Goal: Task Accomplishment & Management: Manage account settings

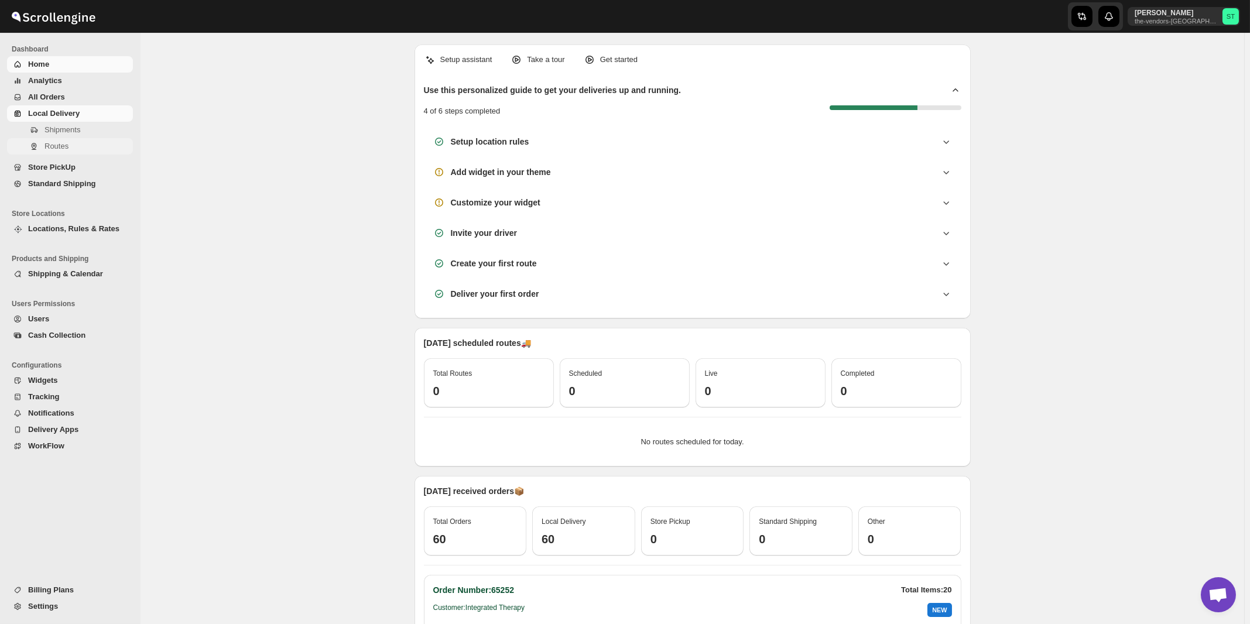
click at [61, 149] on span "Routes" at bounding box center [57, 146] width 24 height 9
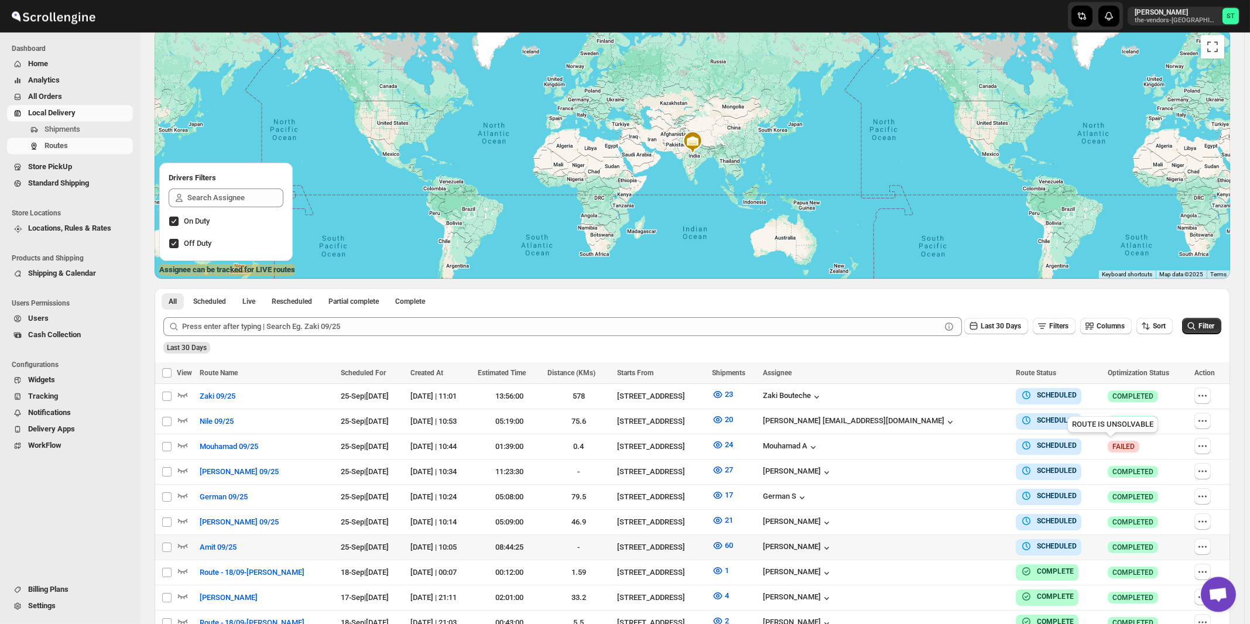
scroll to position [125, 0]
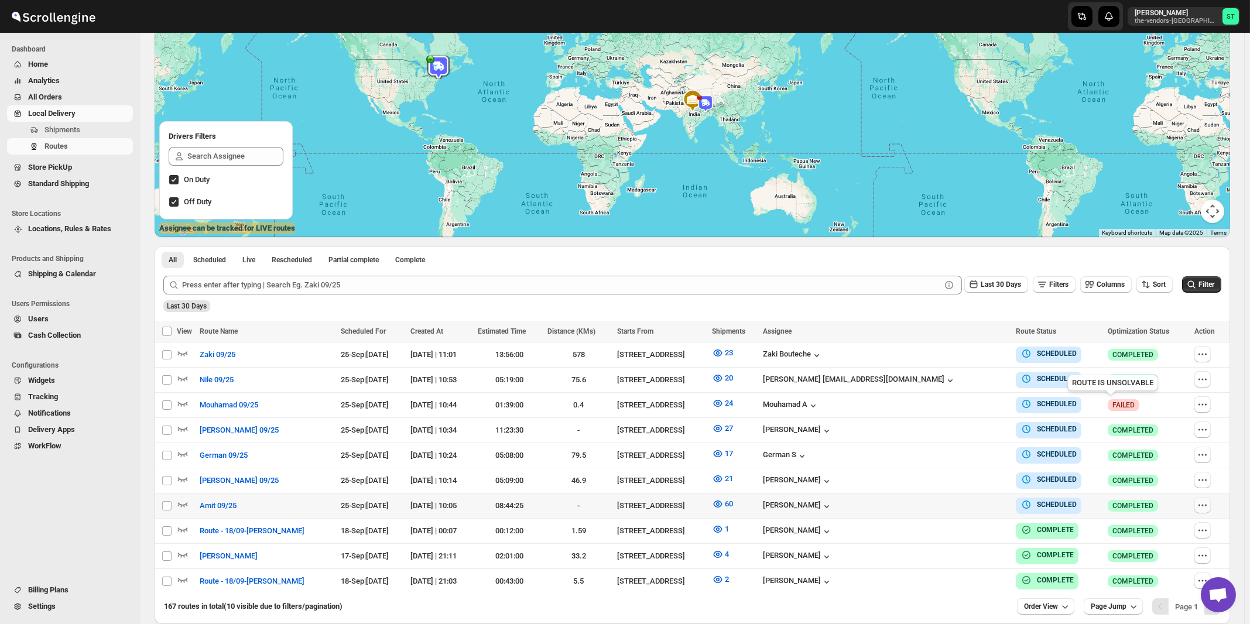
click at [1204, 501] on icon "button" at bounding box center [1203, 506] width 12 height 12
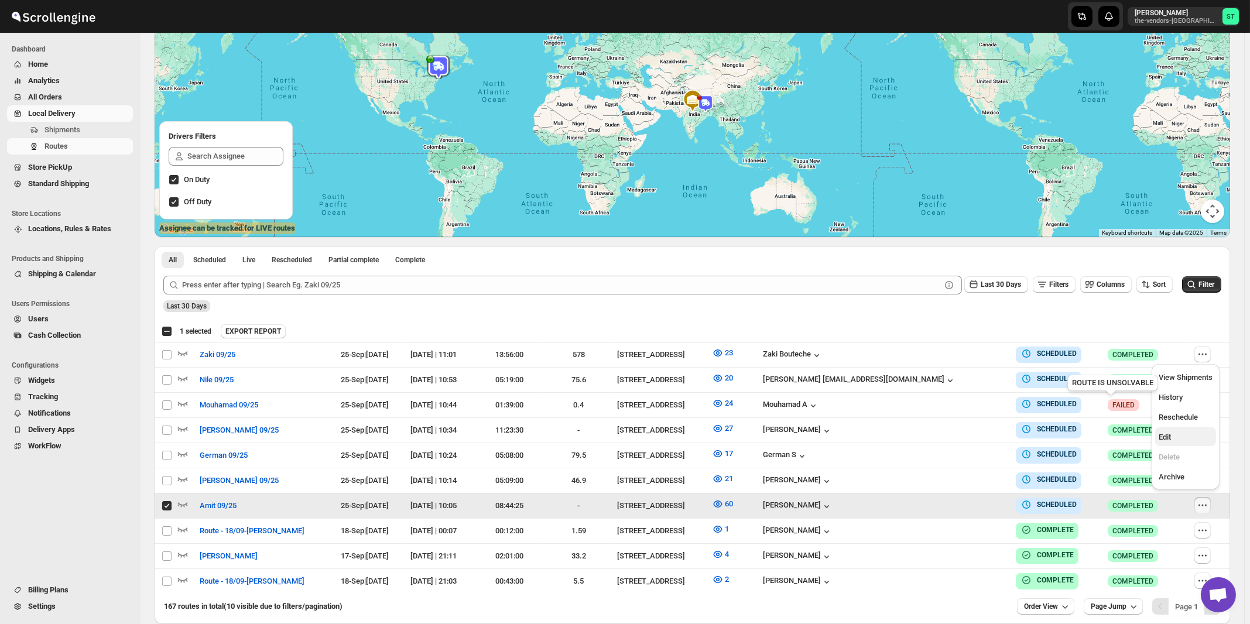
click at [1171, 439] on span "Edit" at bounding box center [1165, 437] width 12 height 9
checkbox input "false"
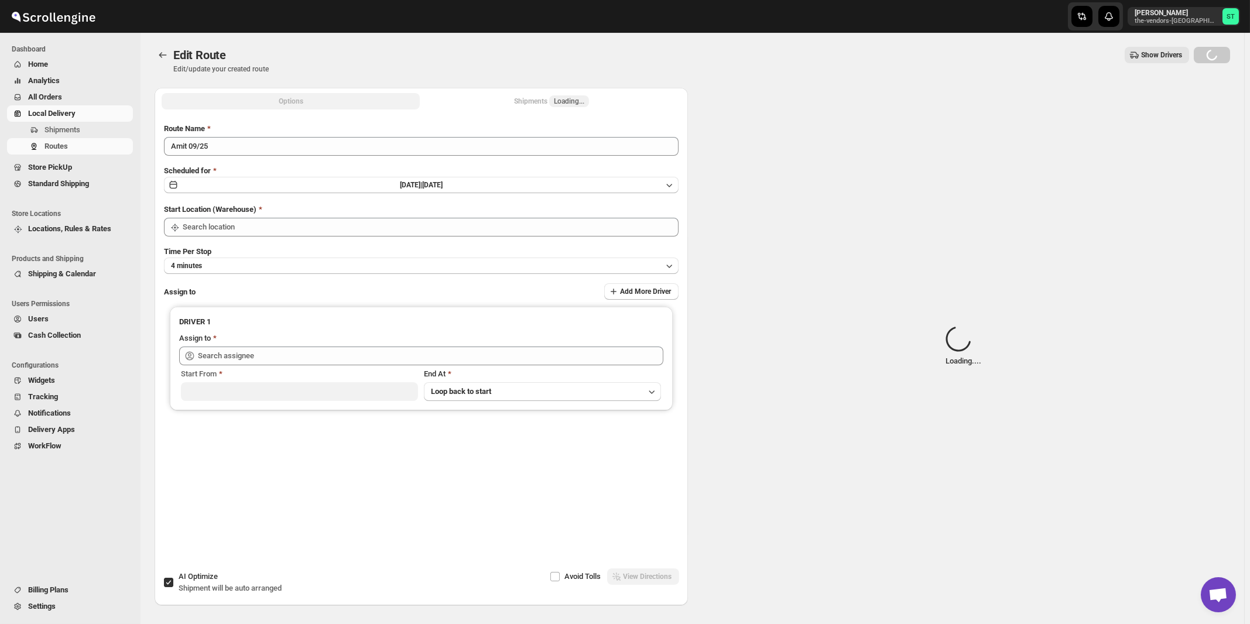
type input "Amit 09/25"
checkbox input "true"
type input "[STREET_ADDRESS]"
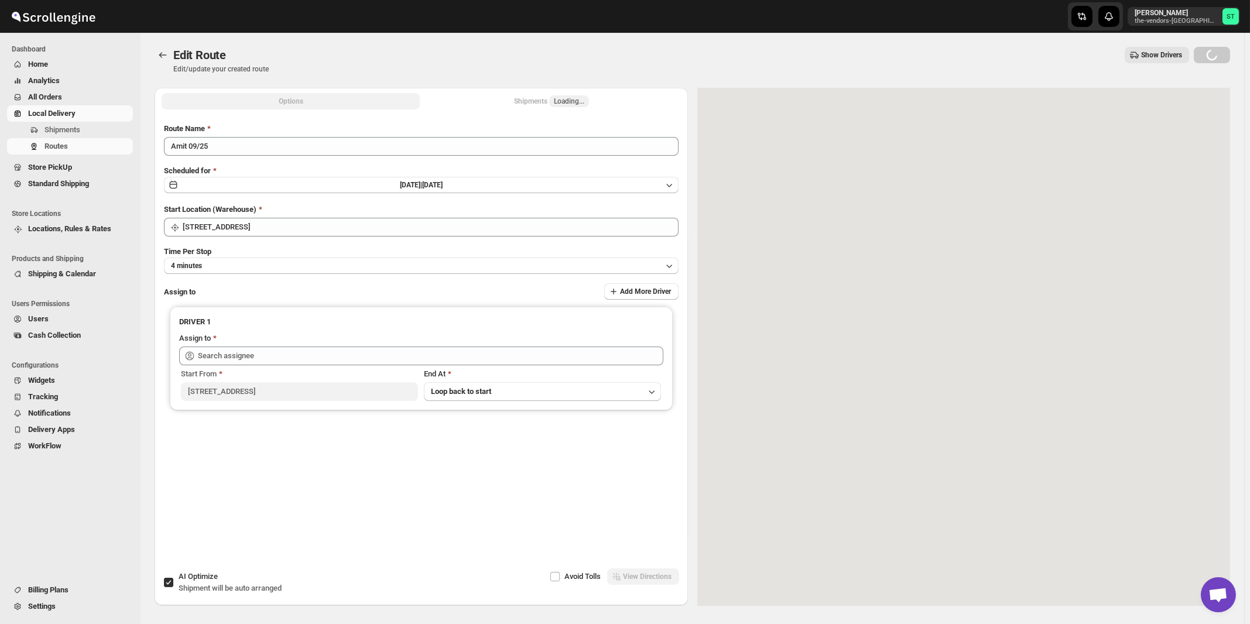
type input "[PERSON_NAME] ([EMAIL_ADDRESS][DOMAIN_NAME])"
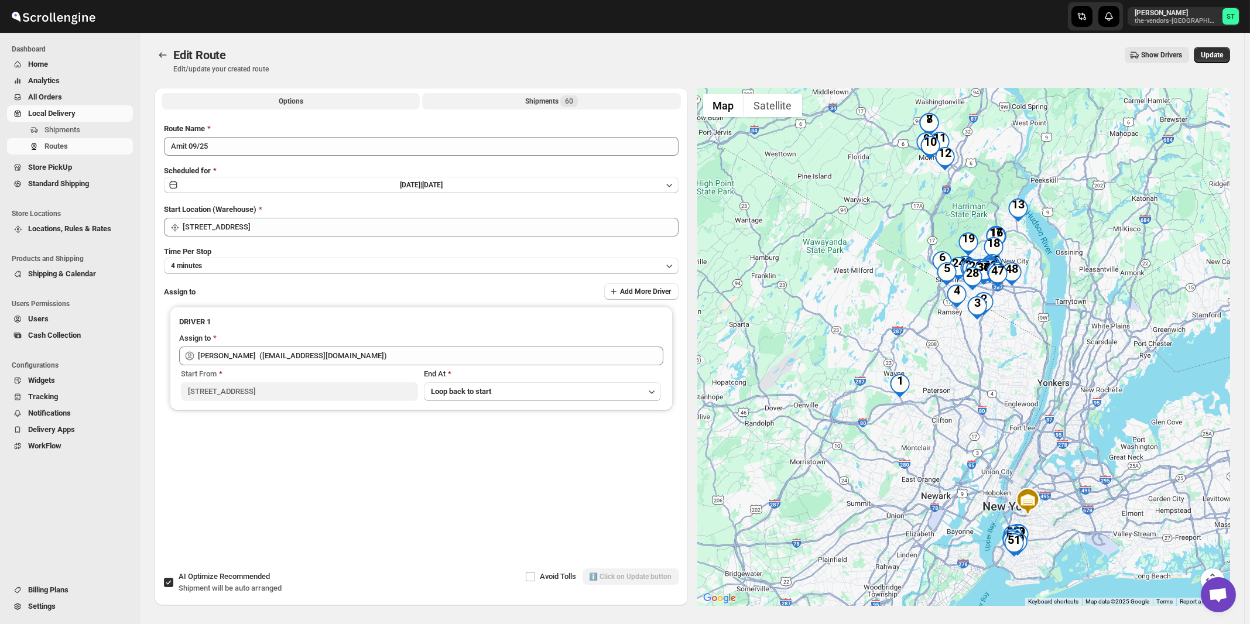
click at [551, 103] on div "Shipments 60" at bounding box center [551, 101] width 53 height 12
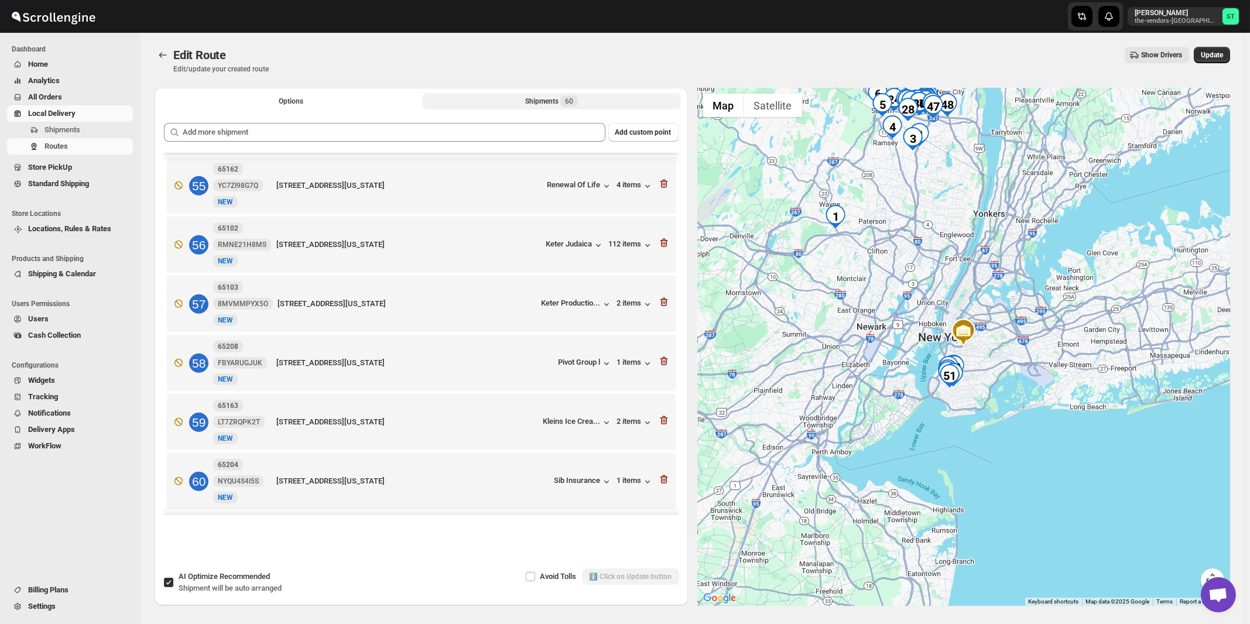
scroll to position [3062, 0]
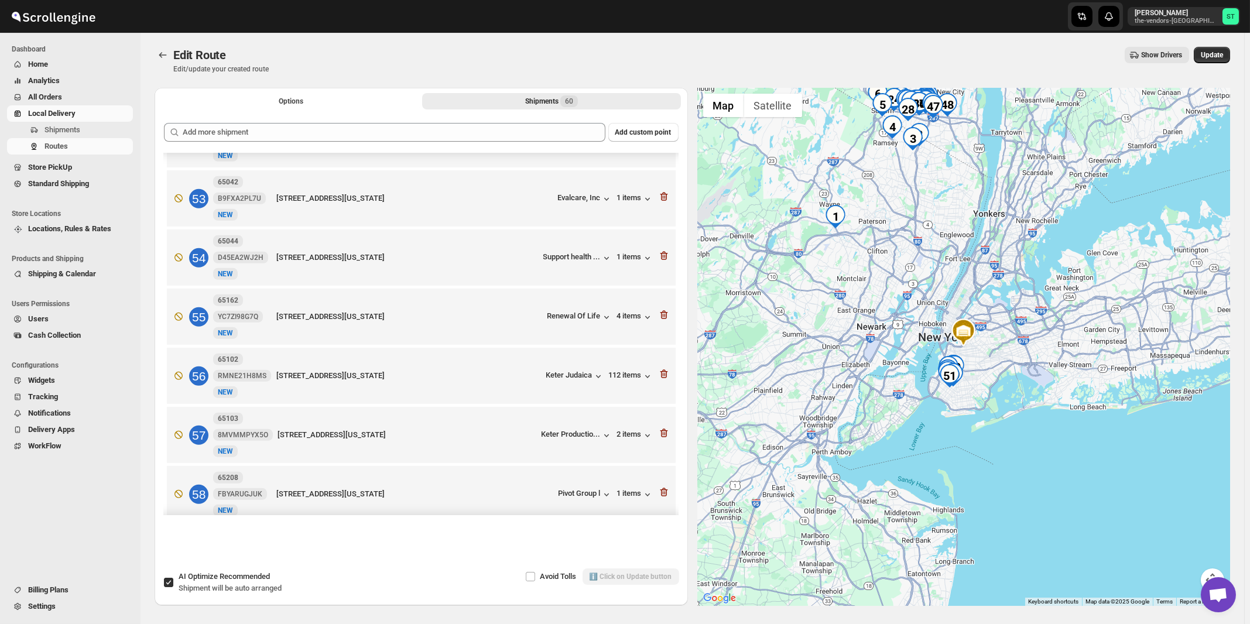
click at [242, 581] on span "Recommended" at bounding box center [245, 576] width 50 height 9
click at [173, 582] on input "AI Optimize Recommended Shipment will be auto arranged" at bounding box center [168, 582] width 9 height 9
checkbox input "false"
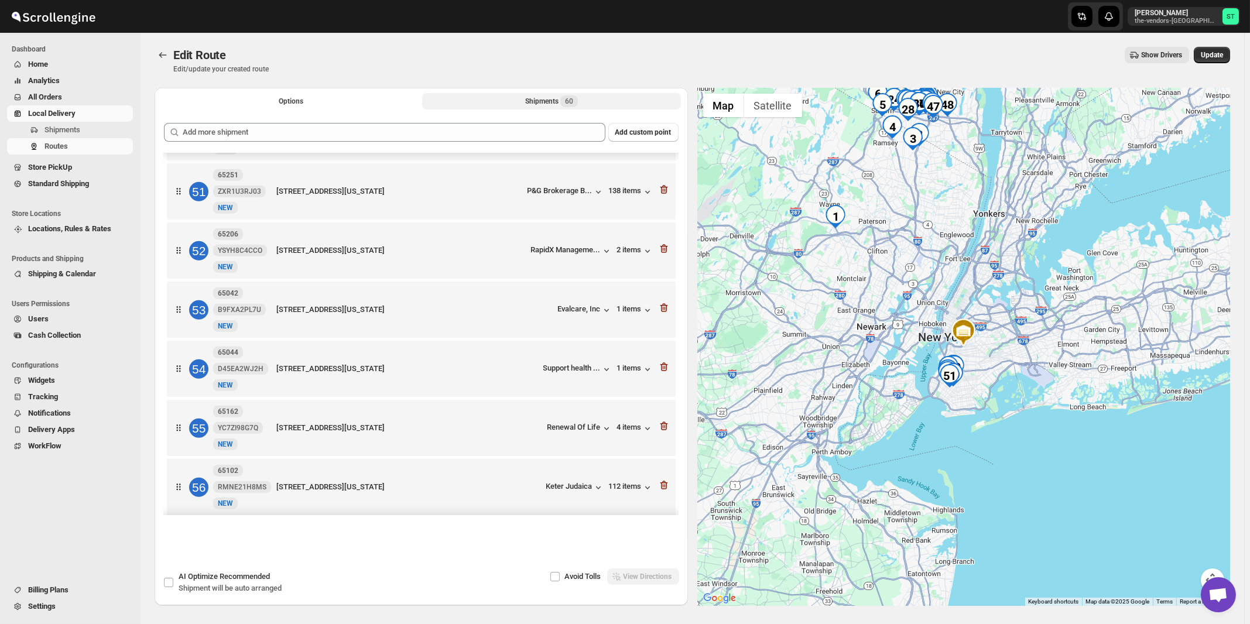
scroll to position [3250, 0]
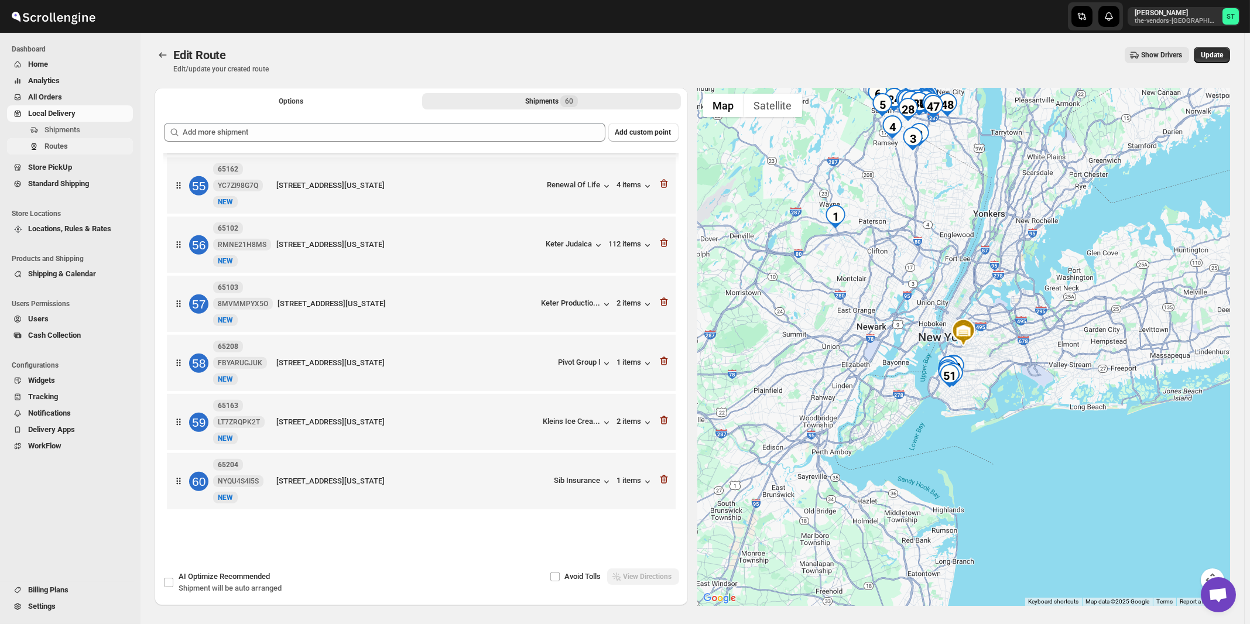
click at [55, 144] on span "Routes" at bounding box center [56, 146] width 23 height 9
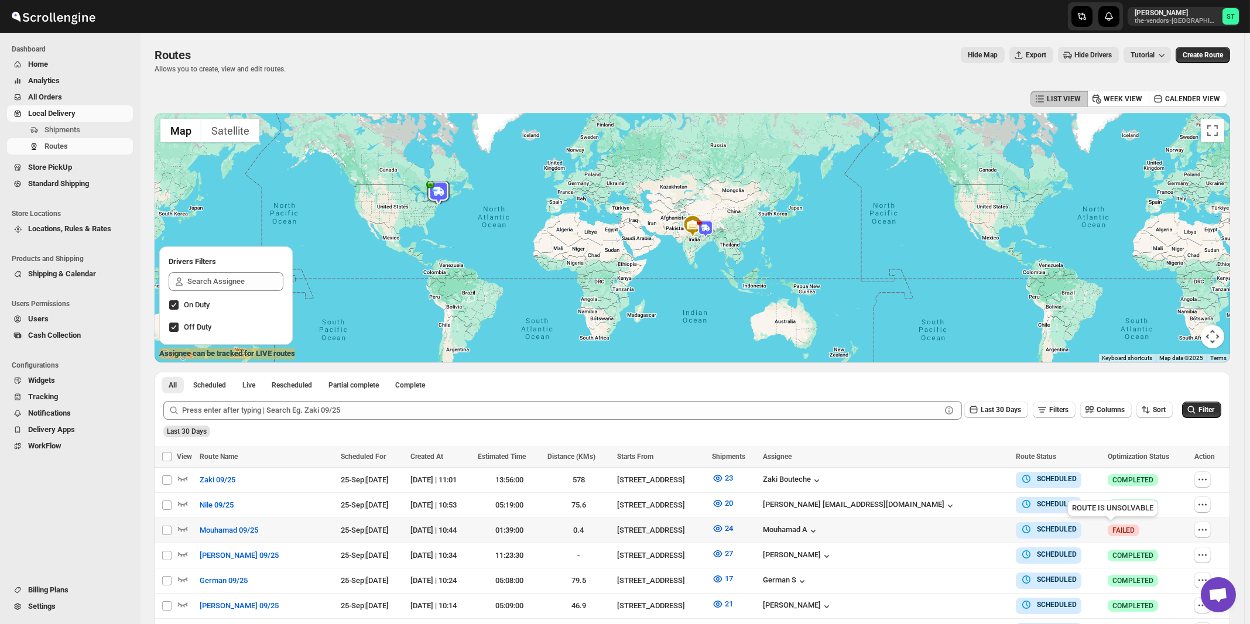
scroll to position [125, 0]
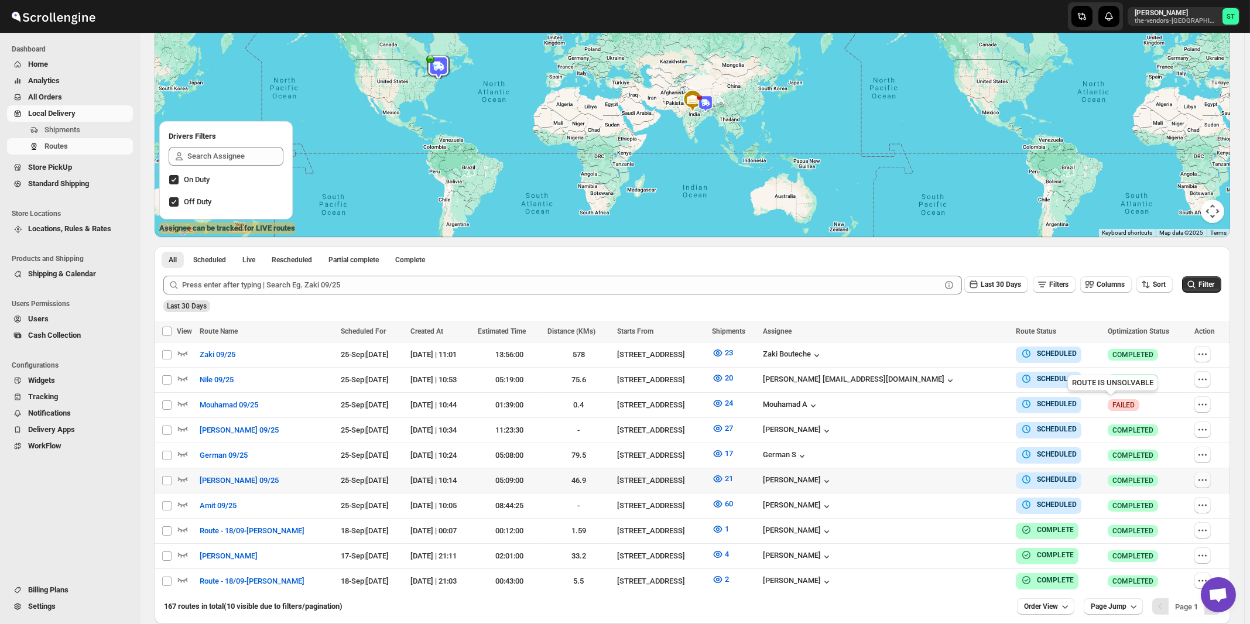
click at [1206, 478] on icon "button" at bounding box center [1203, 480] width 12 height 12
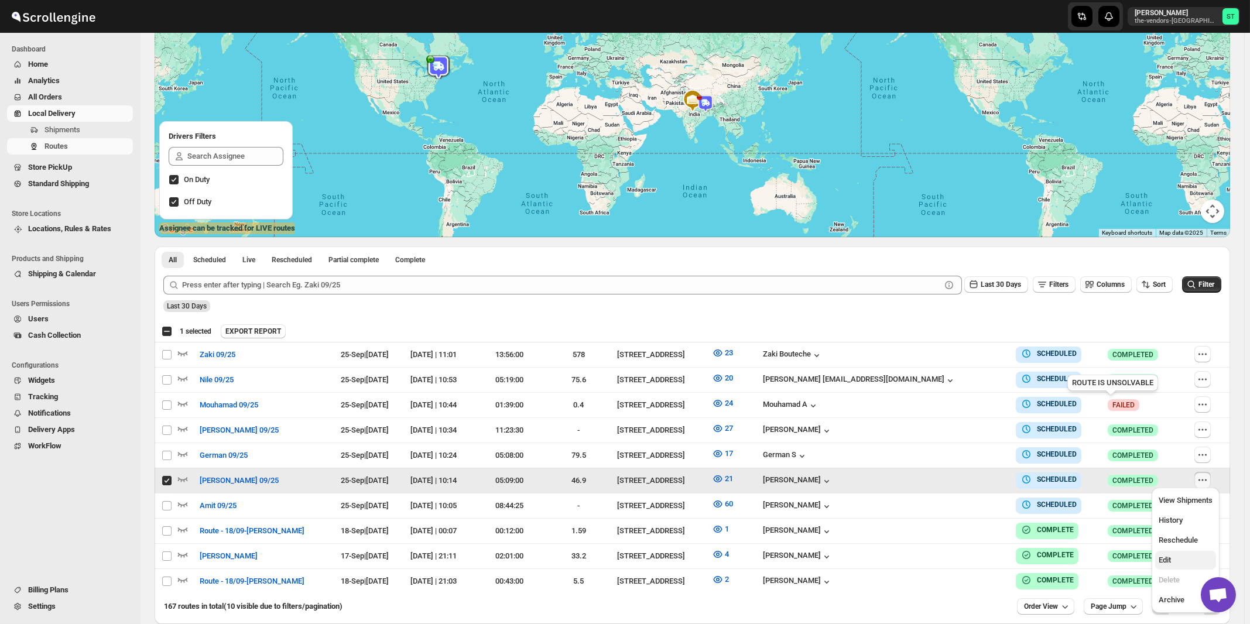
click at [1176, 565] on span "Edit" at bounding box center [1186, 561] width 54 height 12
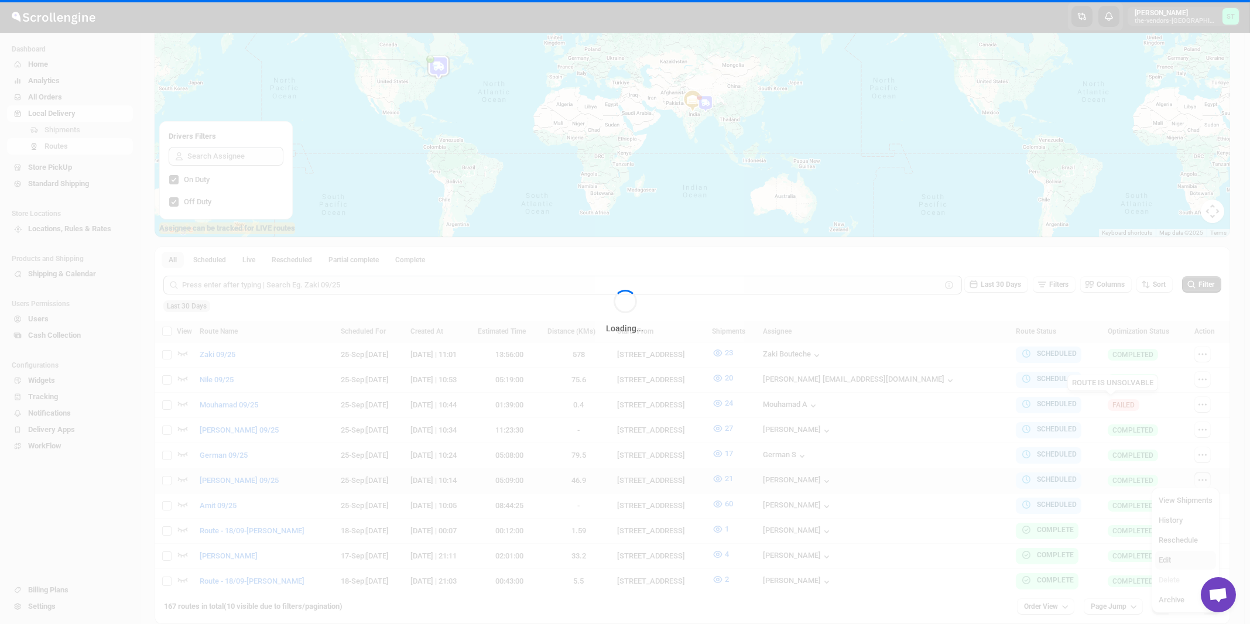
checkbox input "false"
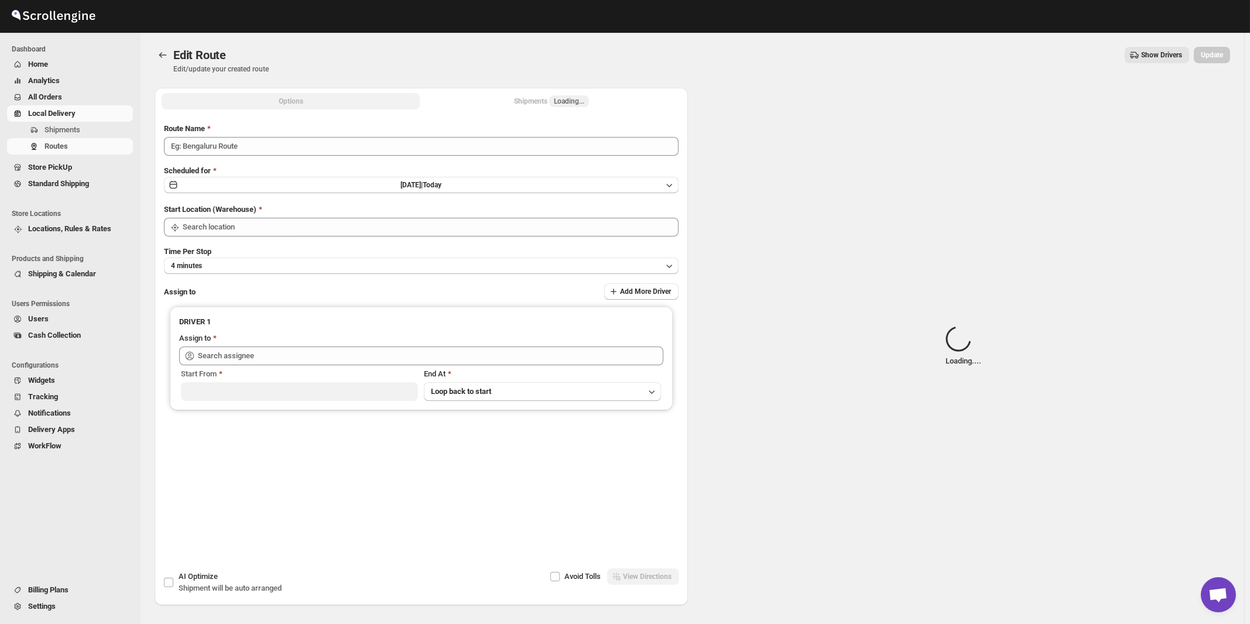
type input "[PERSON_NAME] 09/25"
type input "[STREET_ADDRESS]"
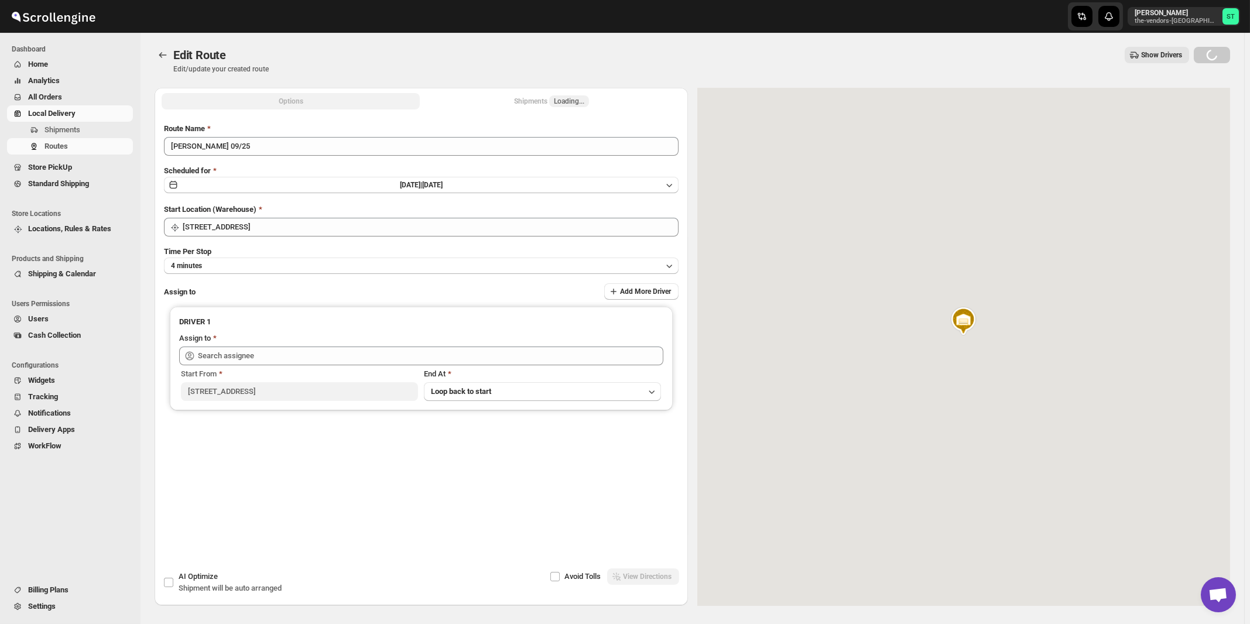
type input "[PERSON_NAME] ([EMAIL_ADDRESS][DOMAIN_NAME])"
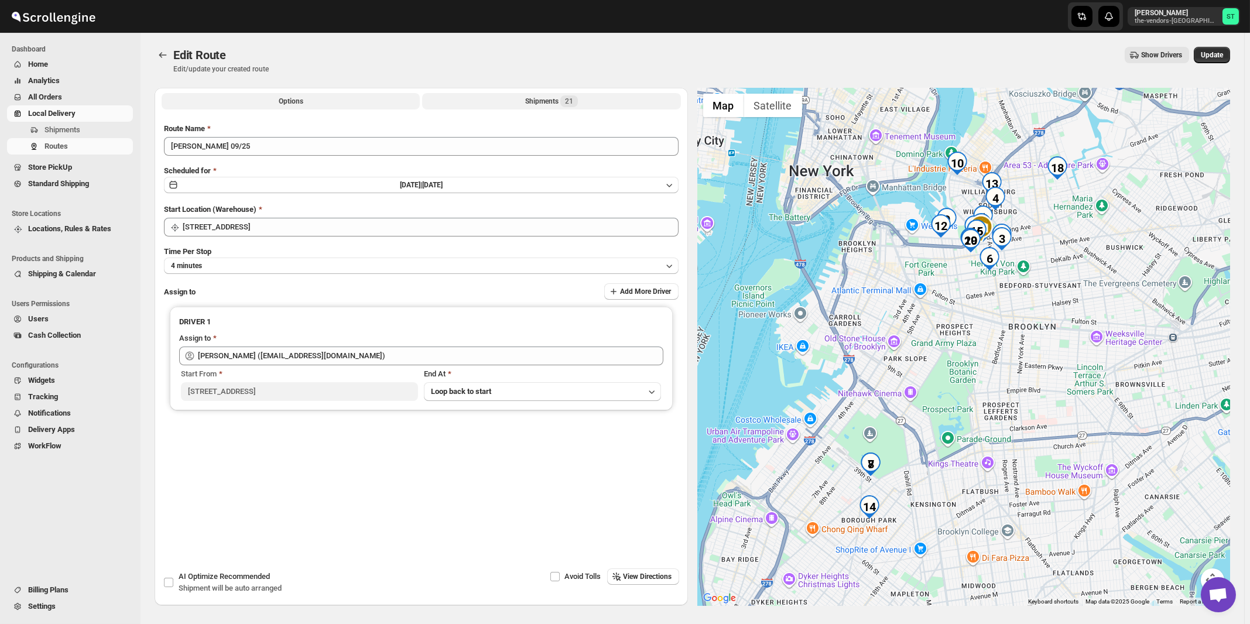
click at [550, 102] on div "Shipments 21" at bounding box center [551, 101] width 53 height 12
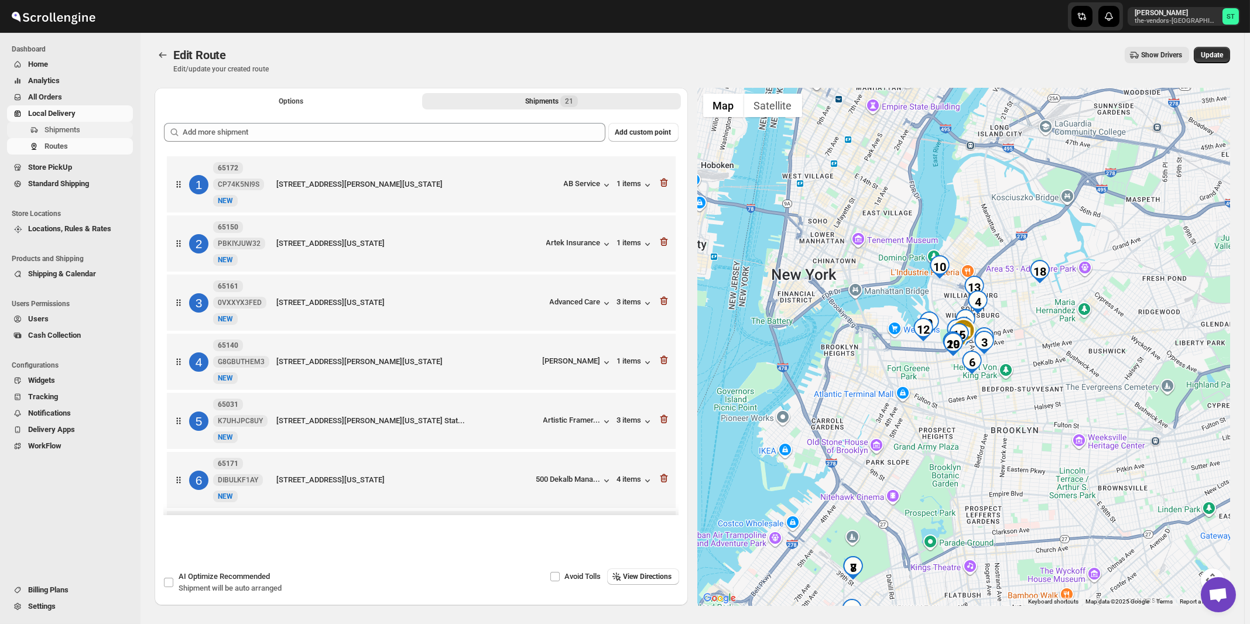
click at [78, 129] on span "Shipments" at bounding box center [63, 129] width 36 height 9
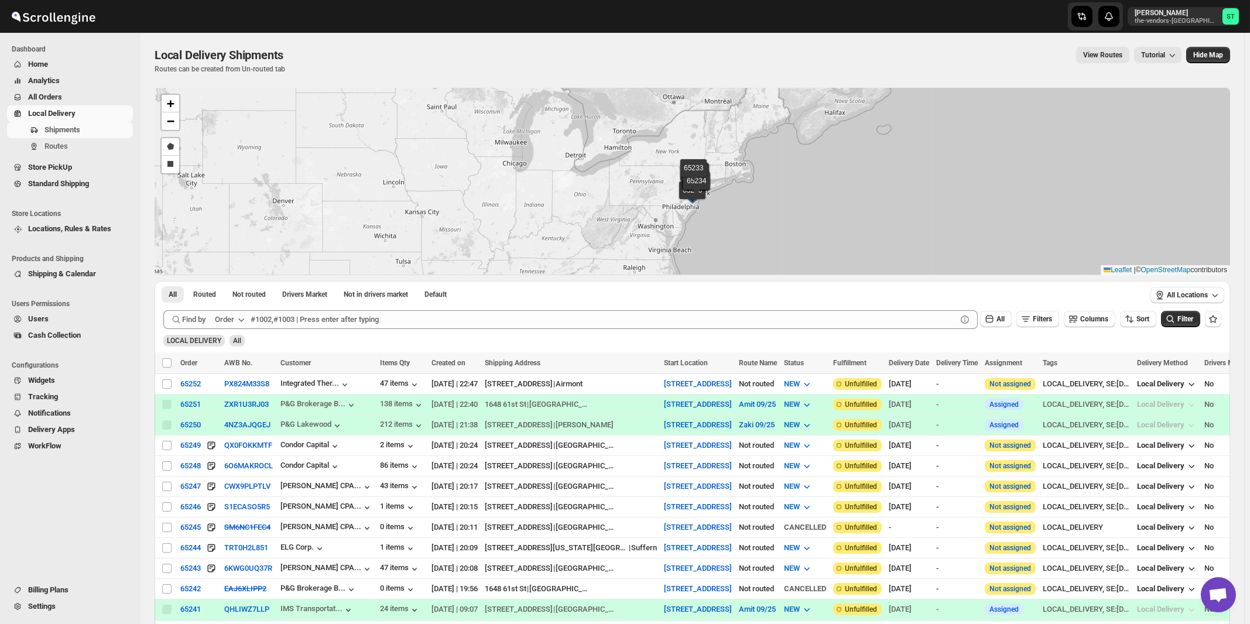
click at [245, 318] on icon "button" at bounding box center [241, 320] width 12 height 12
click at [237, 410] on div "Customer Name" at bounding box center [232, 407] width 54 height 12
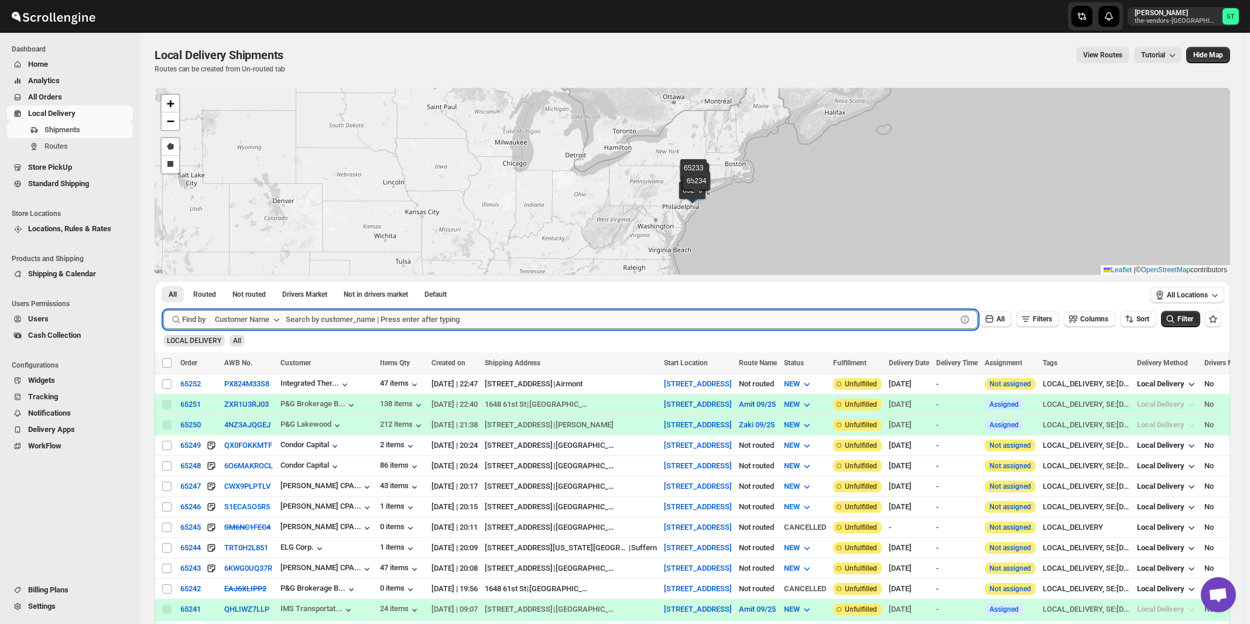
paste input "Bunker & Co"
click at [163, 281] on button "Submit" at bounding box center [179, 287] width 33 height 12
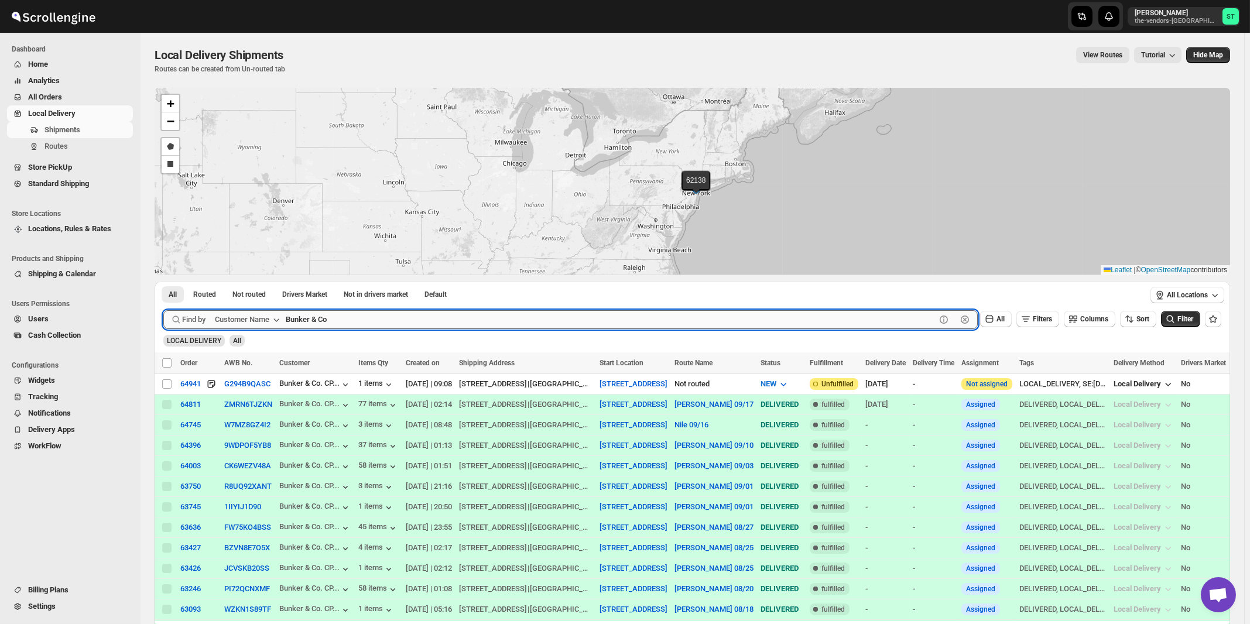
paste input "King management"
click at [163, 281] on button "Submit" at bounding box center [179, 287] width 33 height 12
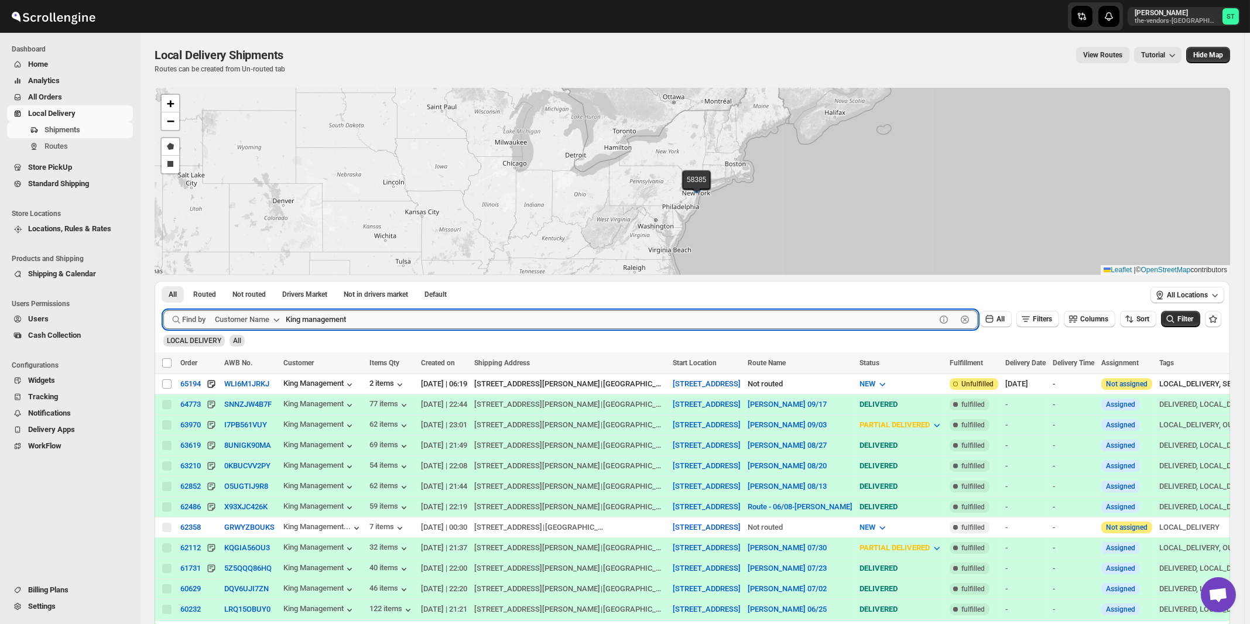
paste input "Condor Capital"
click at [163, 281] on button "Submit" at bounding box center [179, 287] width 33 height 12
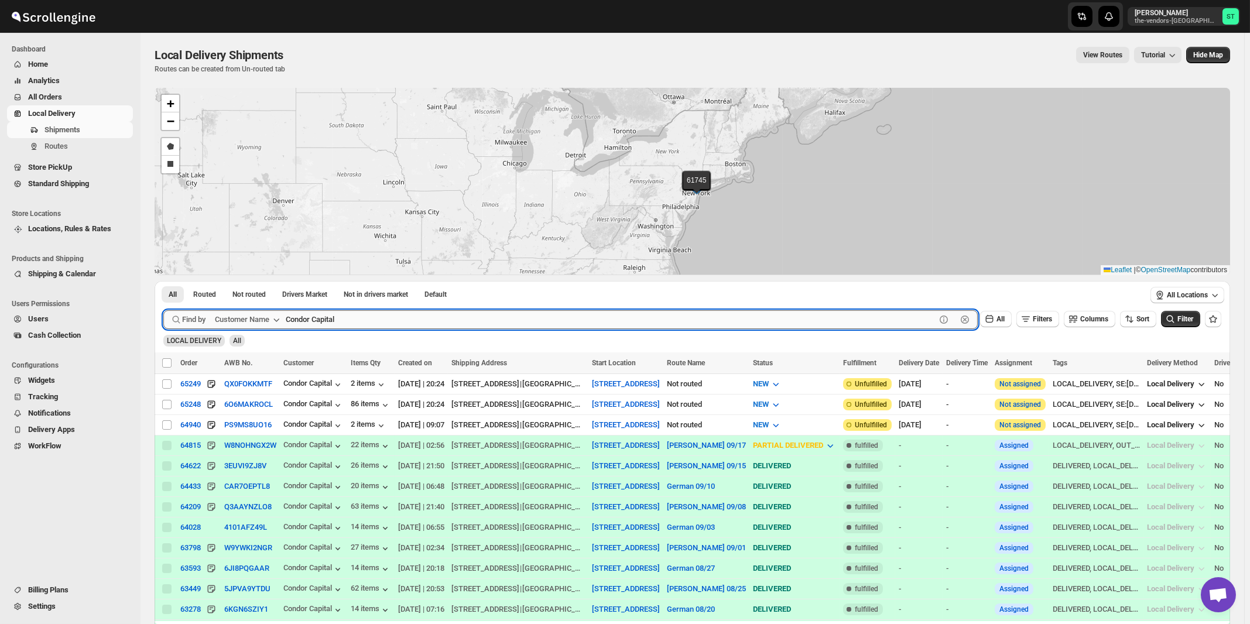
paste input "[PERSON_NAME] & Co"
click at [163, 281] on button "Submit" at bounding box center [179, 287] width 33 height 12
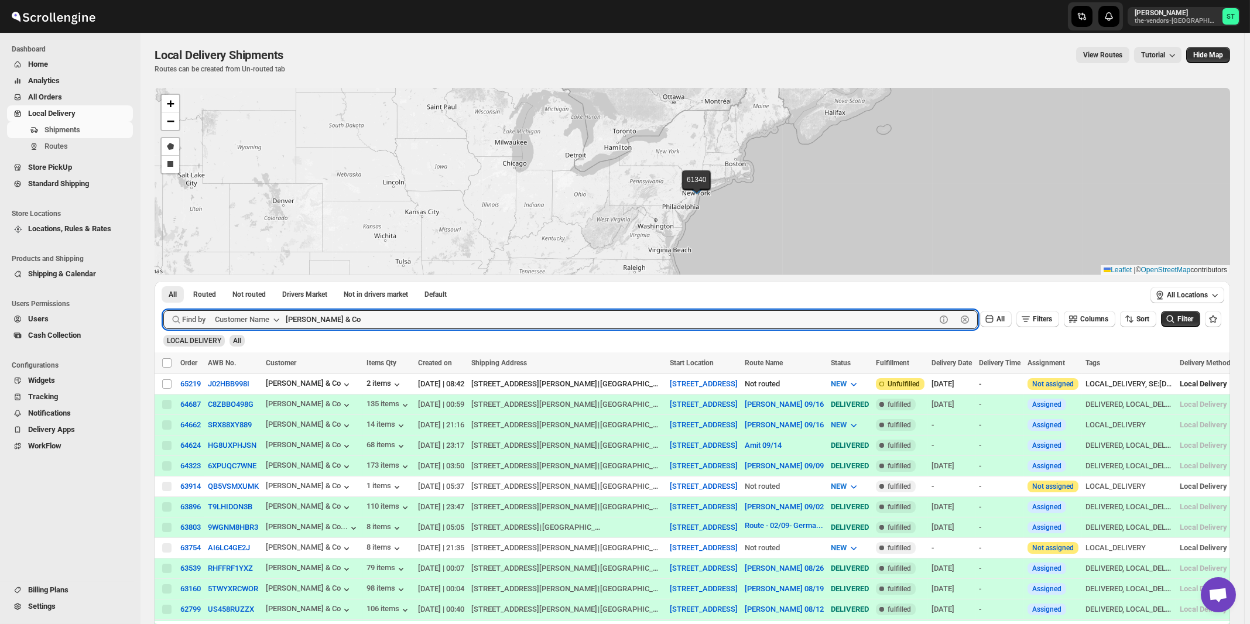
paste input "Met Council"
click at [163, 281] on button "Submit" at bounding box center [179, 287] width 33 height 12
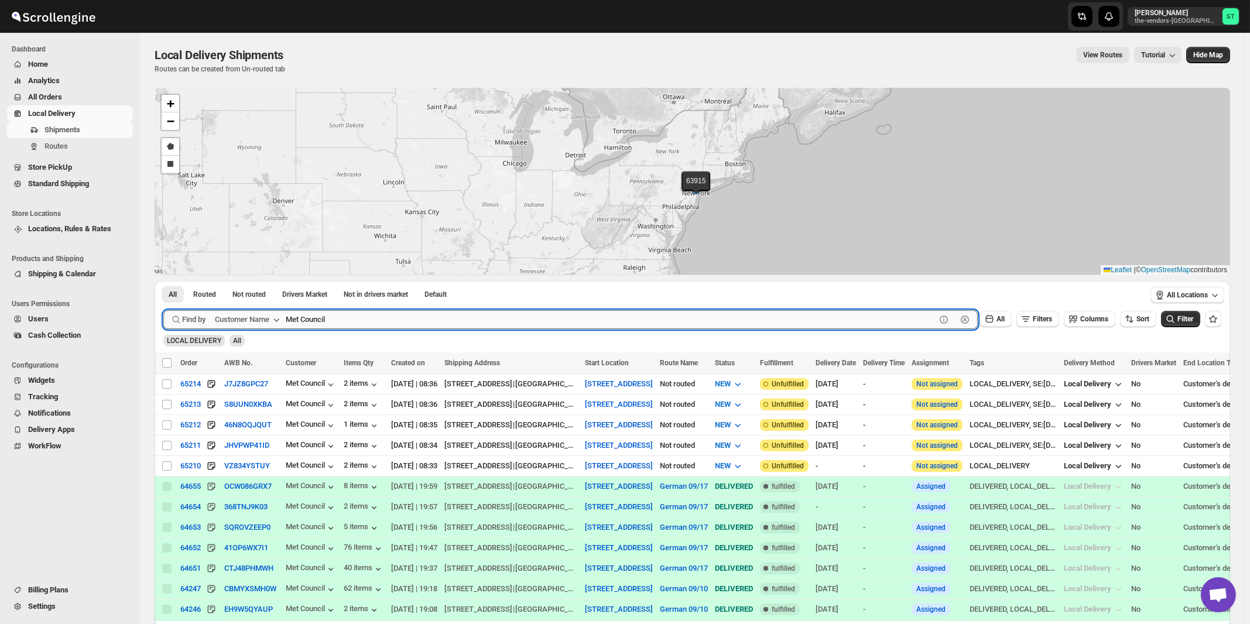
paste input "Satmer Mikvah BP"
click at [163, 281] on button "Submit" at bounding box center [179, 287] width 33 height 12
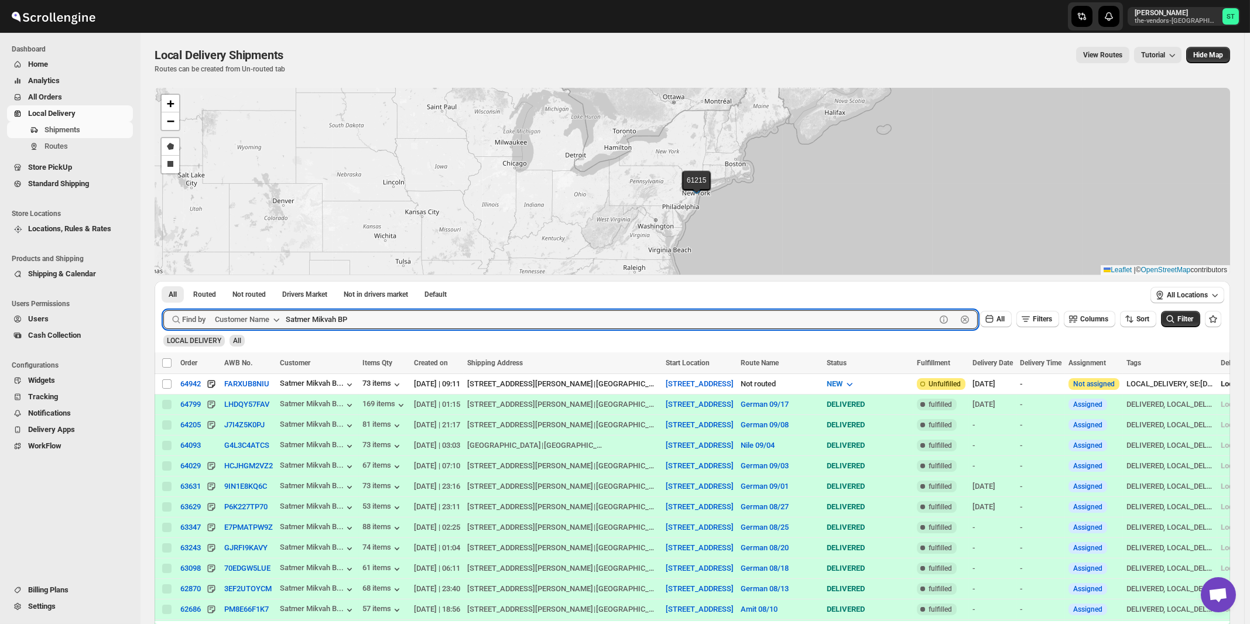
paste input "GNP brokerage"
click at [163, 281] on button "Submit" at bounding box center [179, 287] width 33 height 12
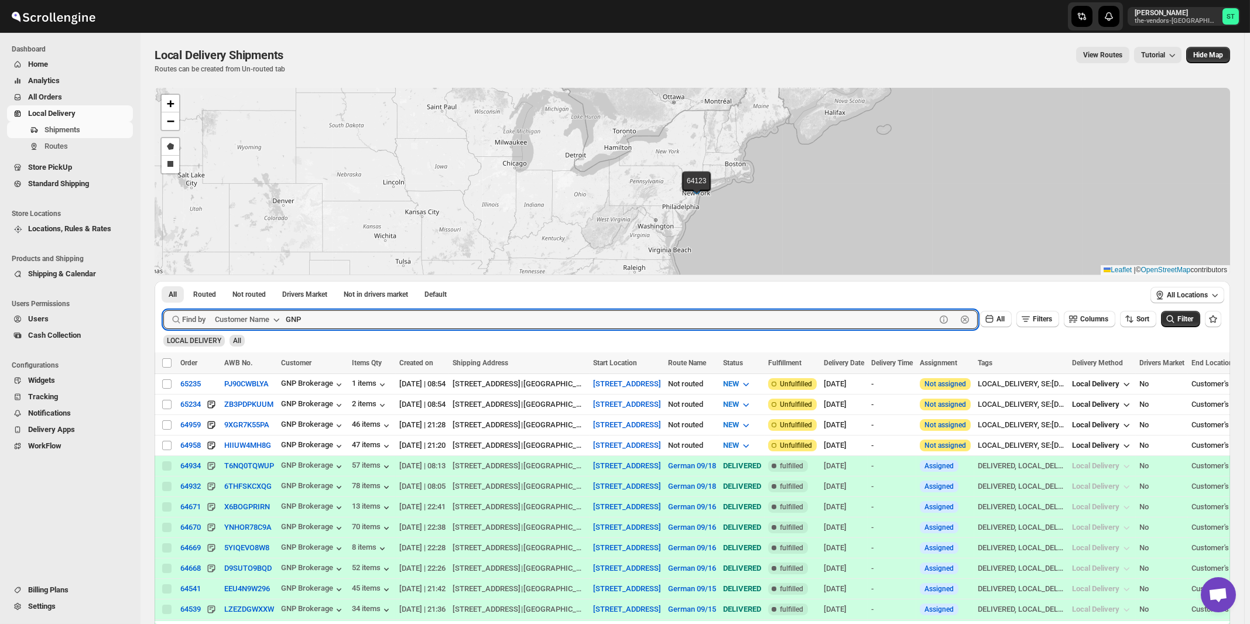
paste input "oldmunzer & Company"
click at [163, 281] on button "Submit" at bounding box center [179, 287] width 33 height 12
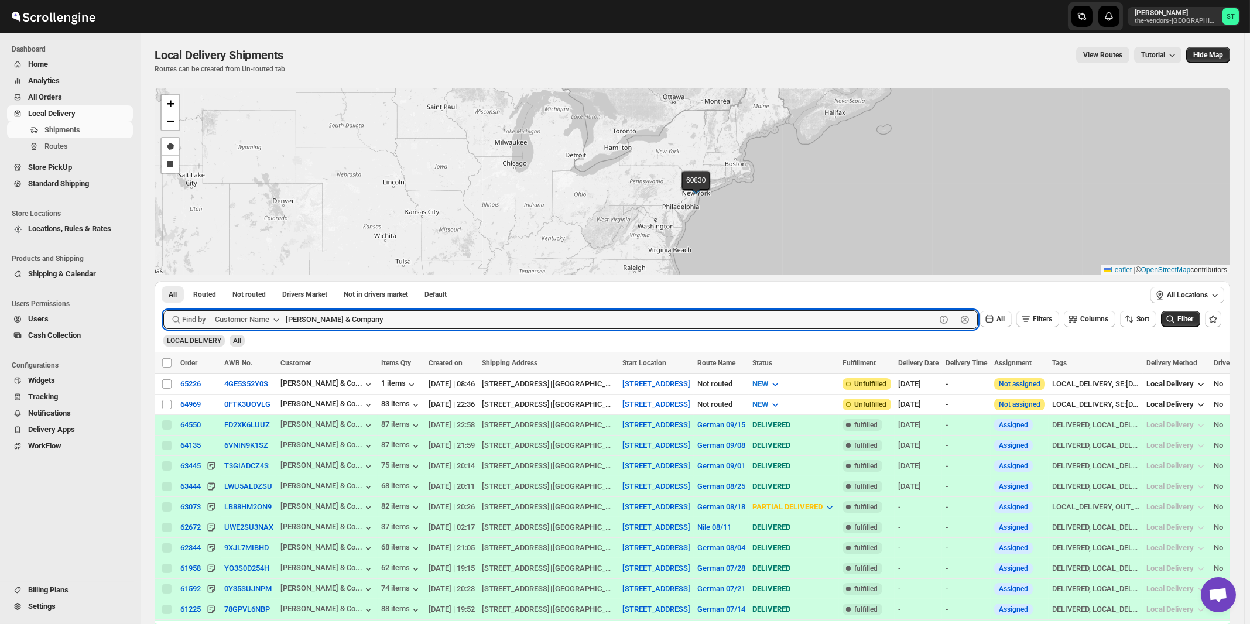
paste input "Hamaspik Of Kings County [GEOGRAPHIC_DATA]"
click at [163, 281] on button "Submit" at bounding box center [179, 287] width 33 height 12
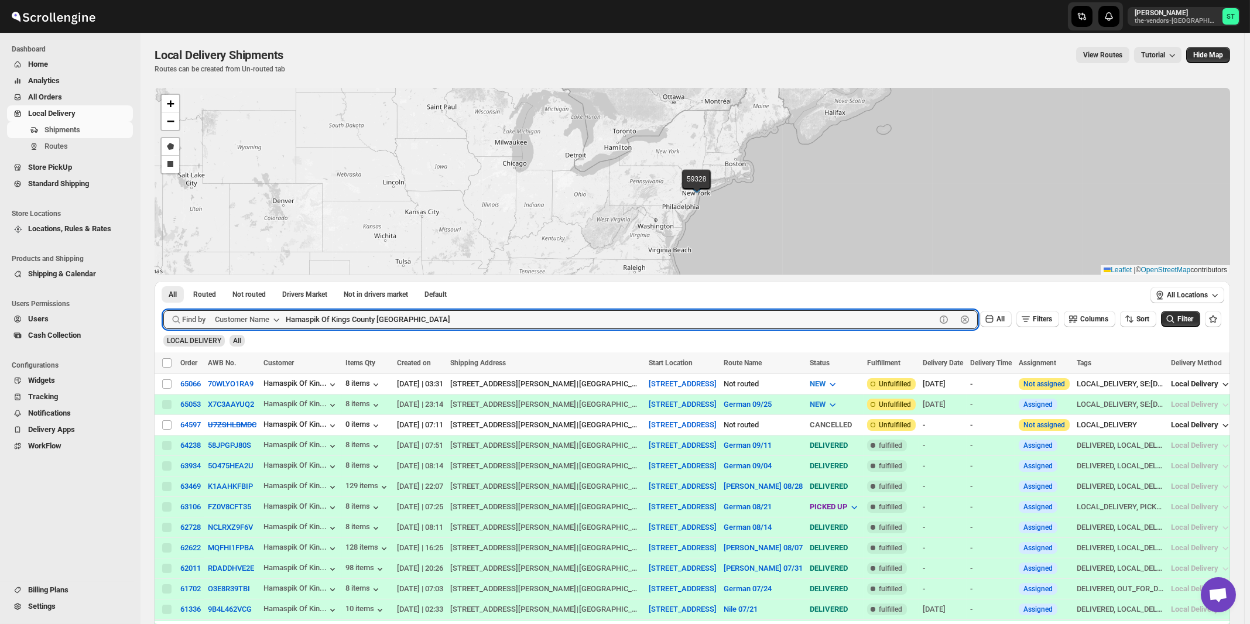
paste input "Twin Group"
click at [163, 281] on button "Submit" at bounding box center [179, 287] width 33 height 12
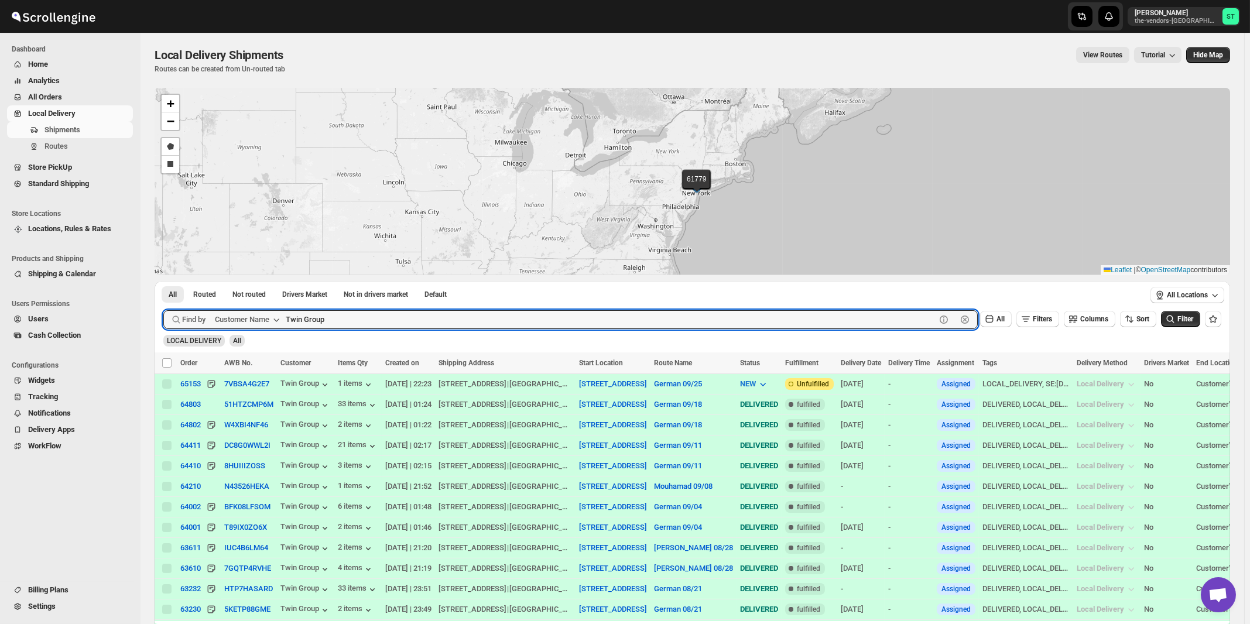
paste input "Rabsky Group (Upstairs)"
click at [163, 281] on button "Submit" at bounding box center [179, 287] width 33 height 12
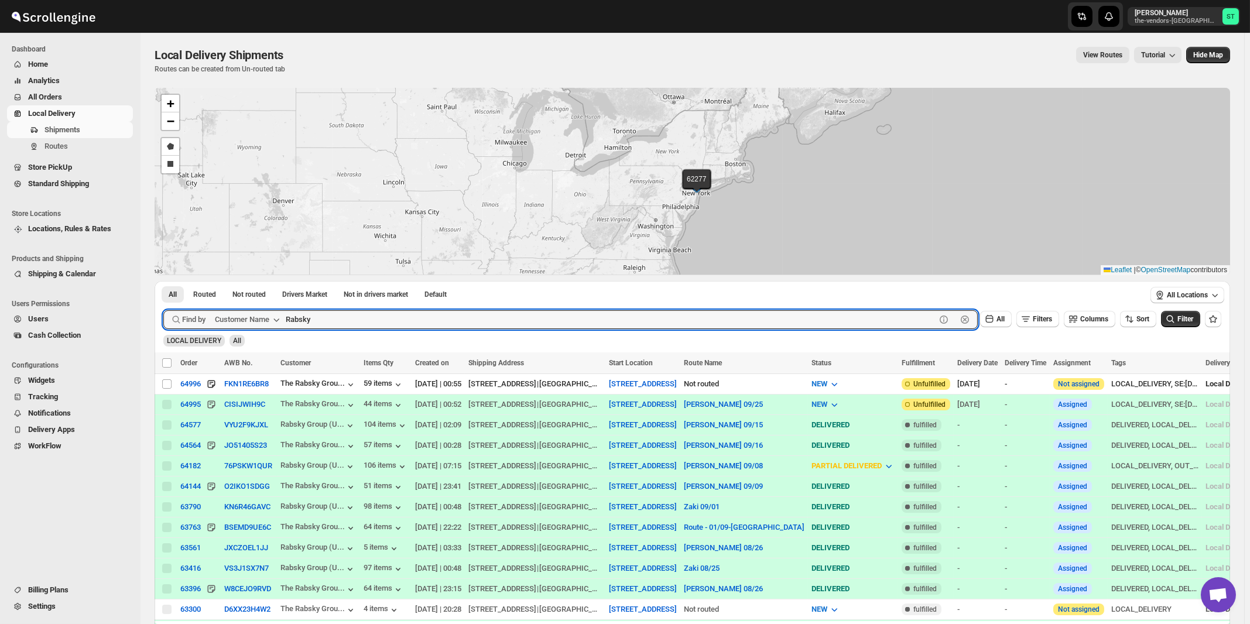
paste input "Citadel Consulting Group"
click at [163, 281] on button "Submit" at bounding box center [179, 287] width 33 height 12
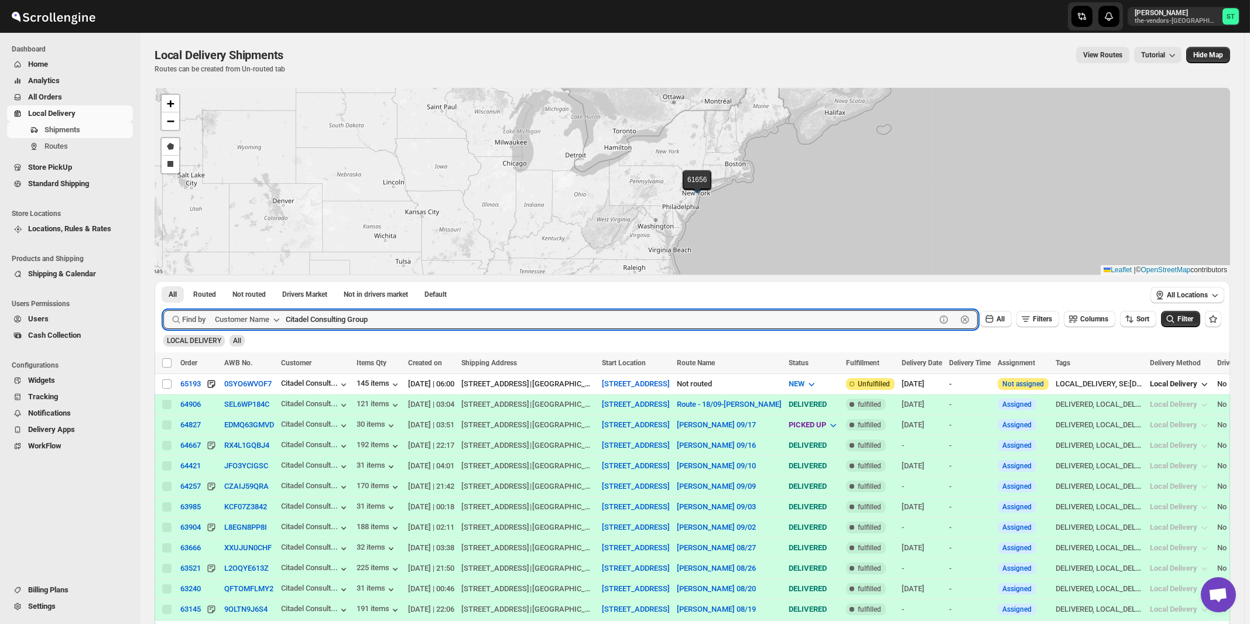
paste input "Glassify NY"
click at [163, 281] on button "Submit" at bounding box center [179, 287] width 33 height 12
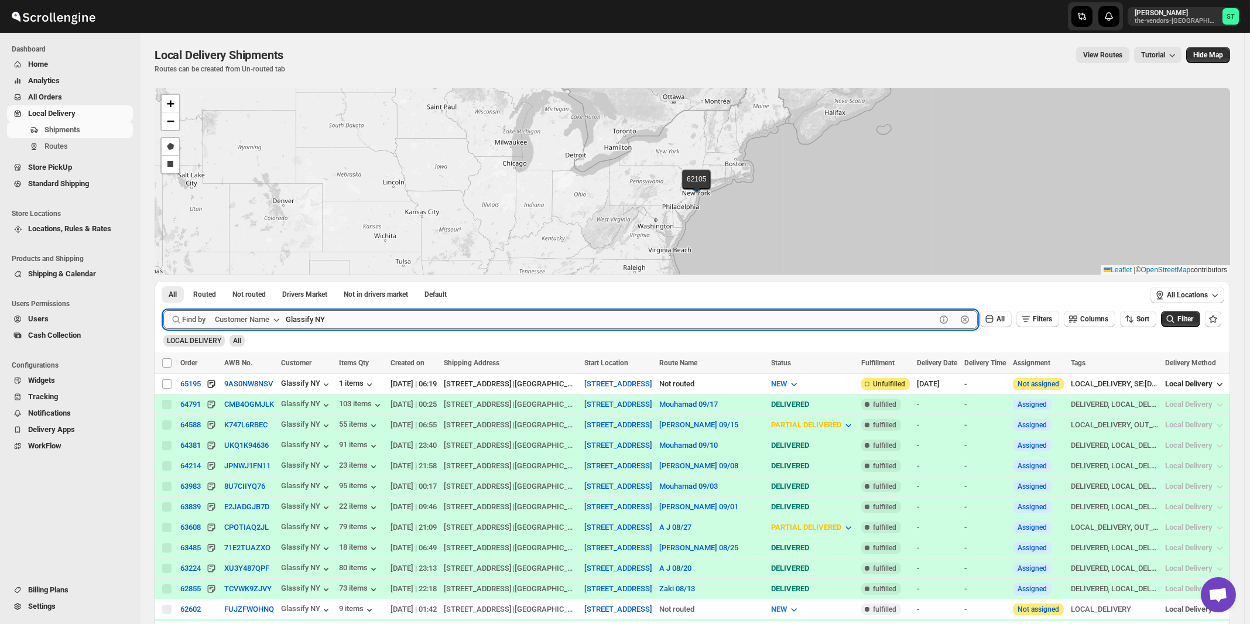
paste input "Kernko Group"
click at [163, 281] on button "Submit" at bounding box center [179, 287] width 33 height 12
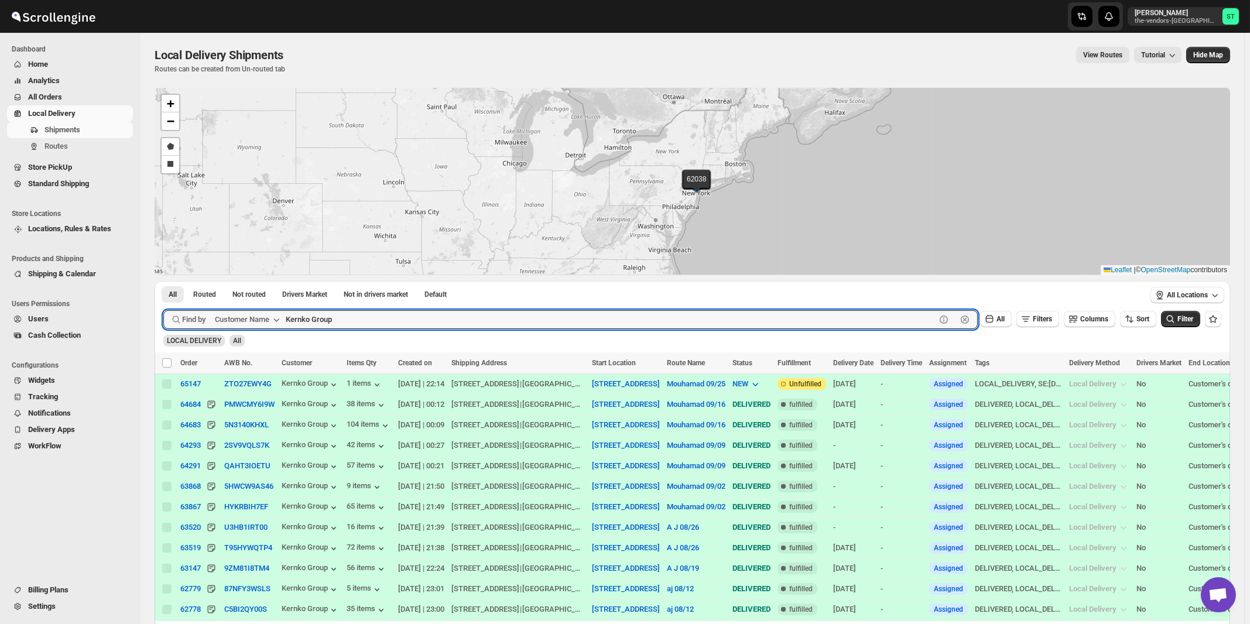
paste input "The Yid"
click at [163, 281] on button "Submit" at bounding box center [179, 287] width 33 height 12
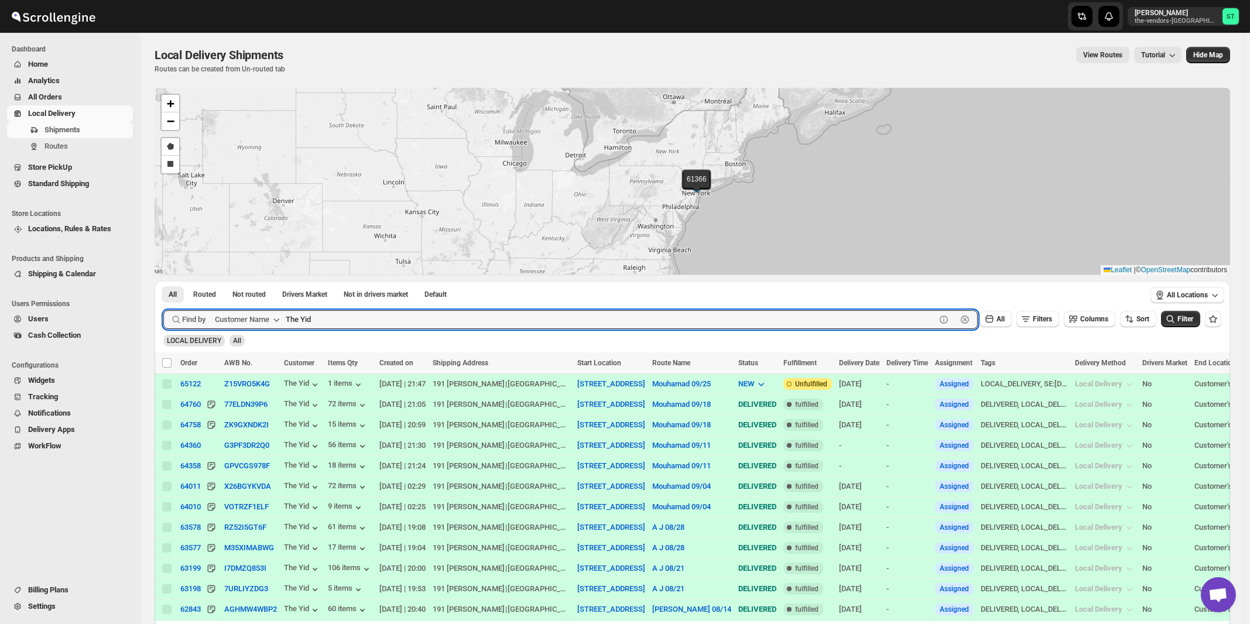
paste input "Dj Direct Inc"
click at [163, 281] on button "Submit" at bounding box center [179, 287] width 33 height 12
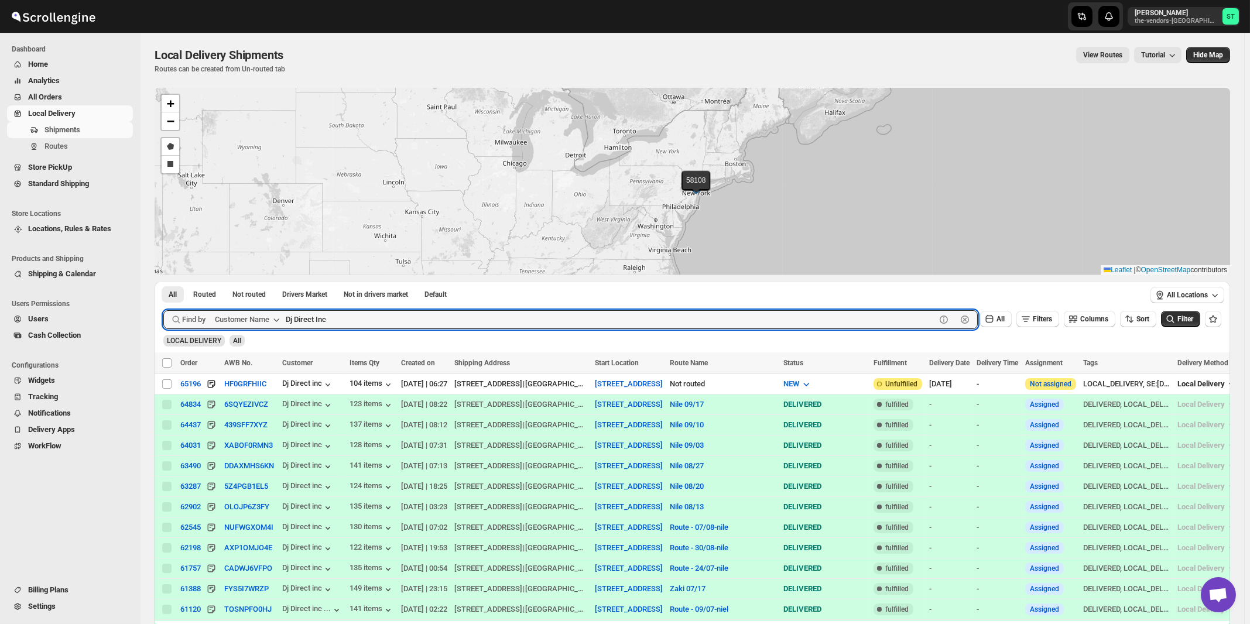
paste input "Capital Plus"
click at [163, 281] on button "Submit" at bounding box center [179, 287] width 33 height 12
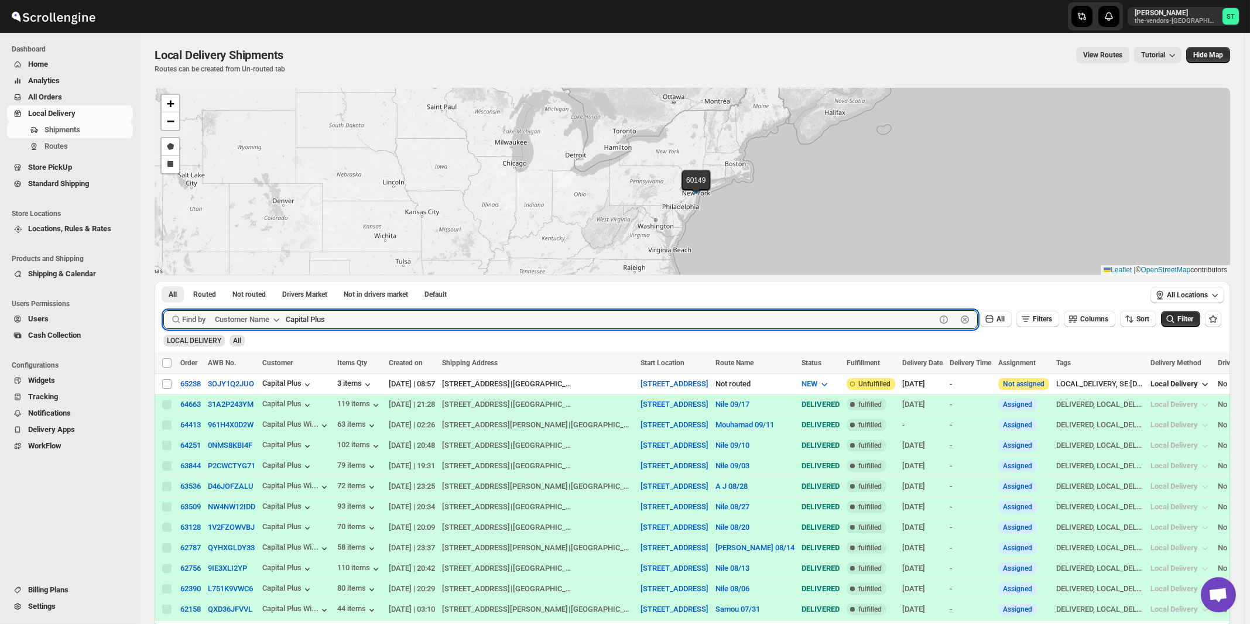
paste input "Yeled V'[PERSON_NAME] ECC Inc"
click at [163, 281] on button "Submit" at bounding box center [179, 287] width 33 height 12
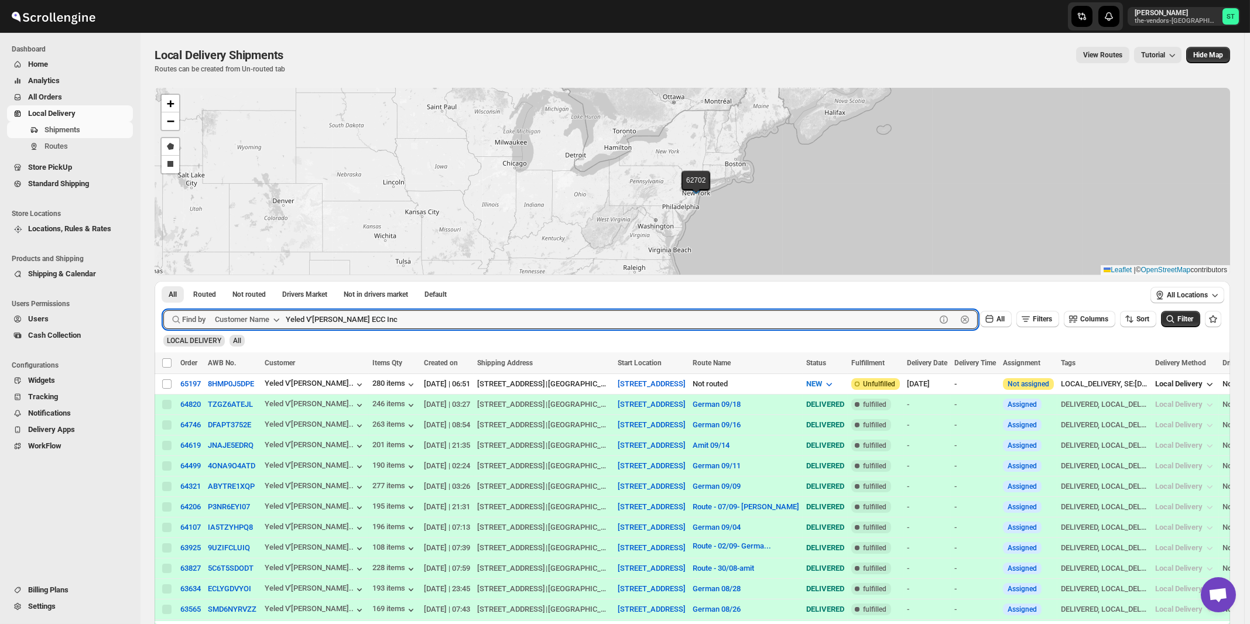
paste input "CTA Digital"
click at [163, 281] on button "Submit" at bounding box center [179, 287] width 33 height 12
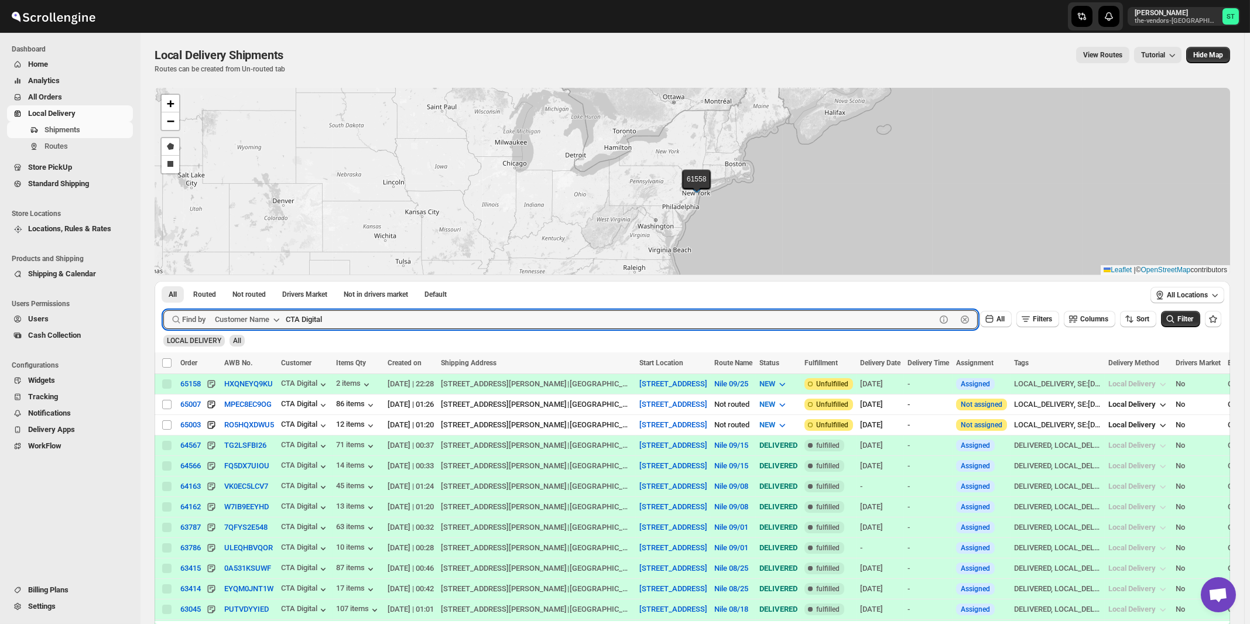
paste input "Network Solutions"
click at [163, 281] on button "Submit" at bounding box center [179, 287] width 33 height 12
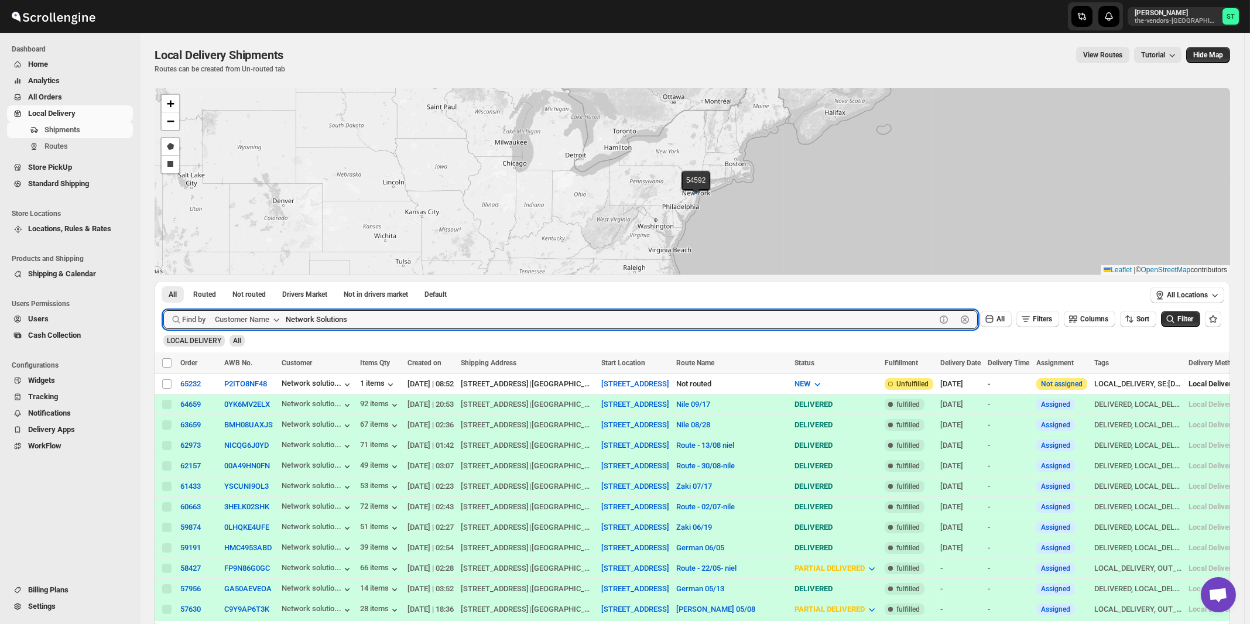
paste input "[PERSON_NAME] Interior"
click at [163, 281] on button "Submit" at bounding box center [179, 287] width 33 height 12
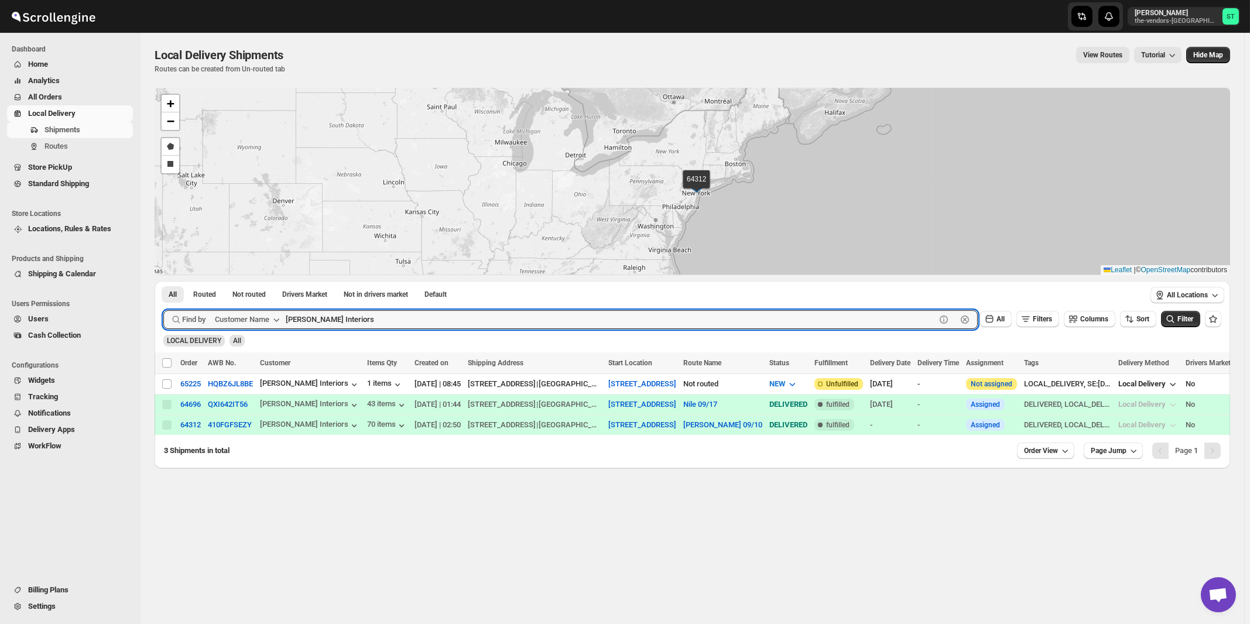
paste input "evive Wound Care"
click at [163, 281] on button "Submit" at bounding box center [179, 287] width 33 height 12
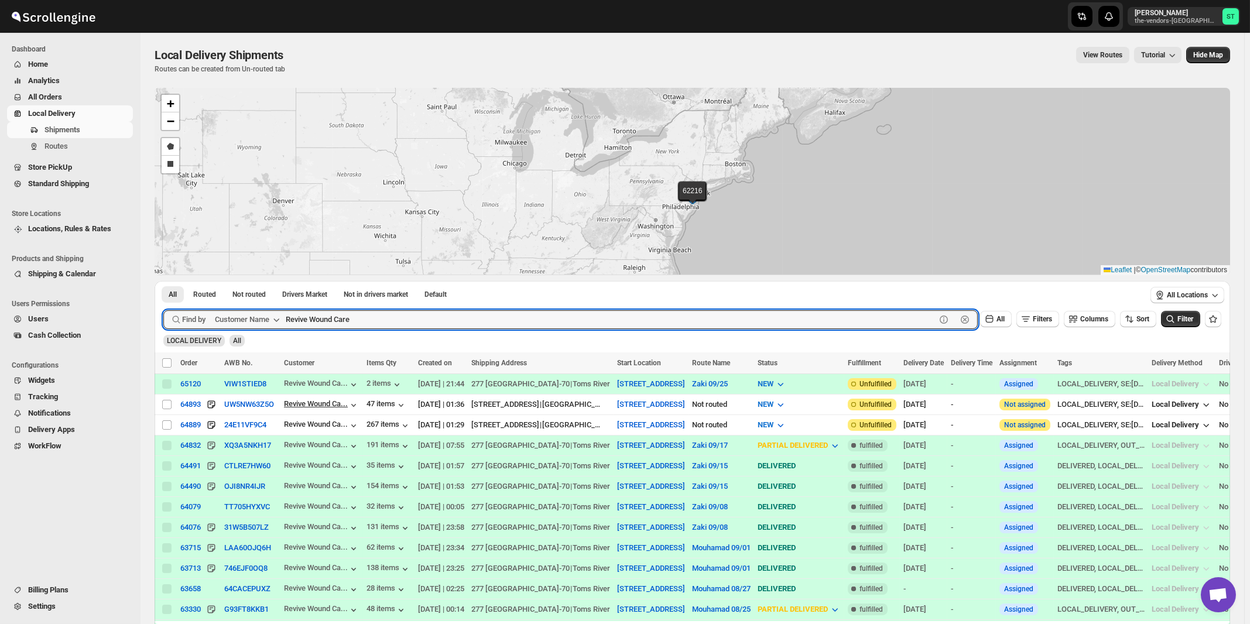
paste input "P&G Lakewood"
click at [163, 281] on button "Submit" at bounding box center [179, 287] width 33 height 12
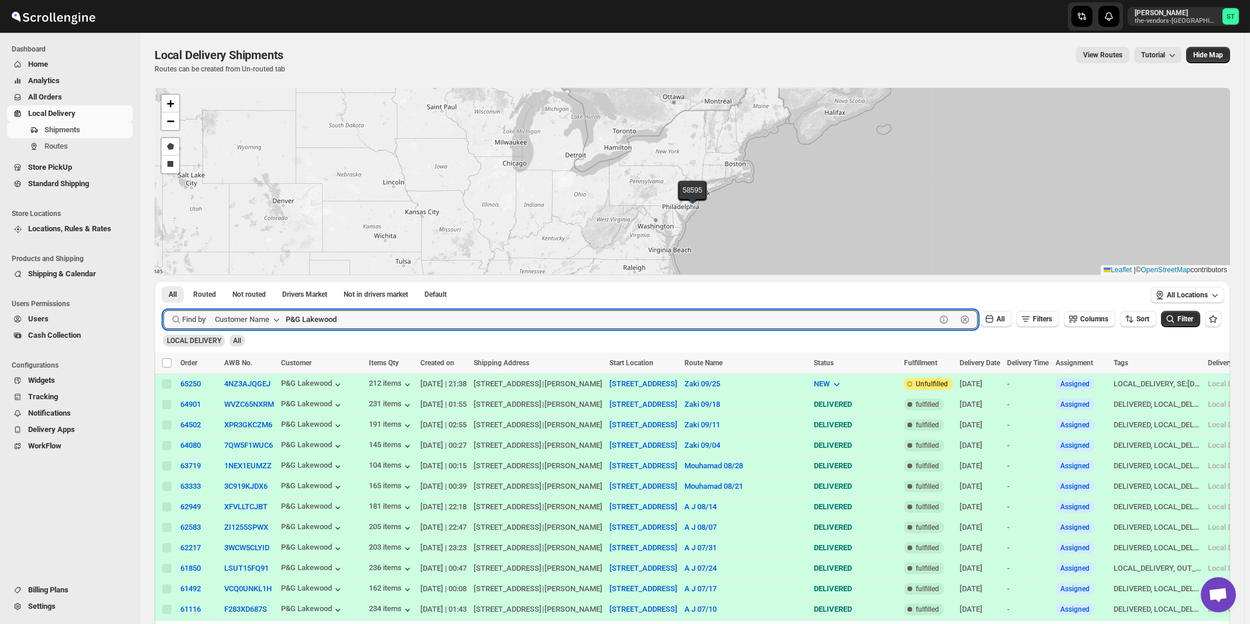
paste input "Medacure"
type input "Medacure"
click at [163, 281] on button "Submit" at bounding box center [179, 287] width 33 height 12
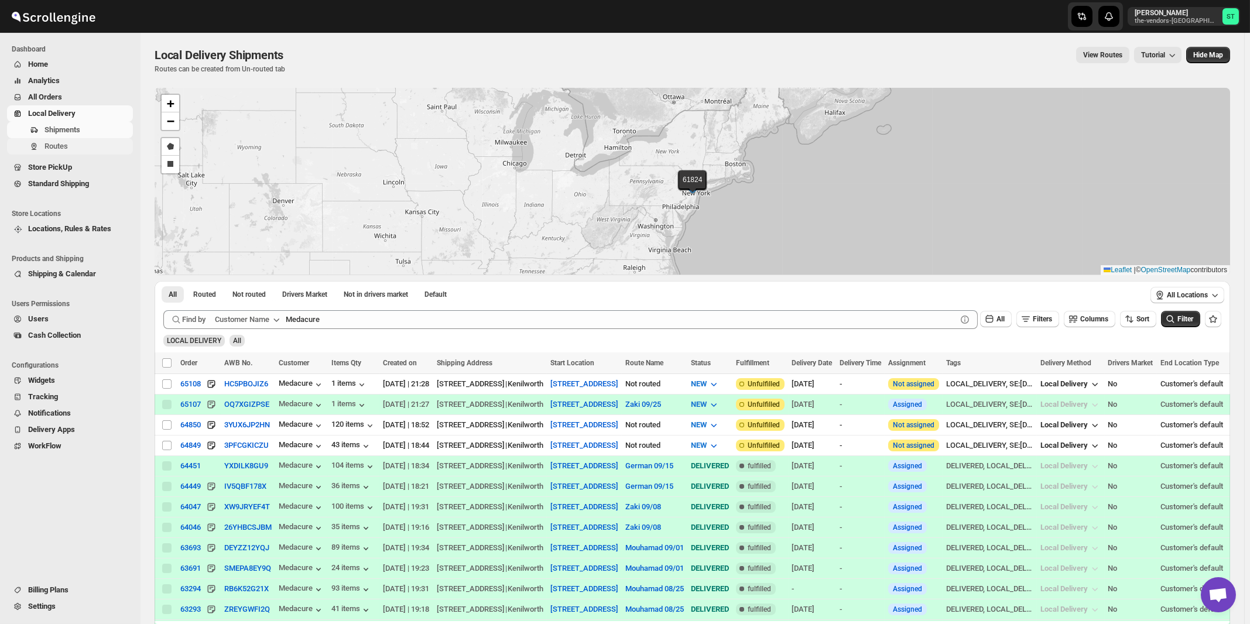
click at [61, 145] on span "Routes" at bounding box center [56, 146] width 23 height 9
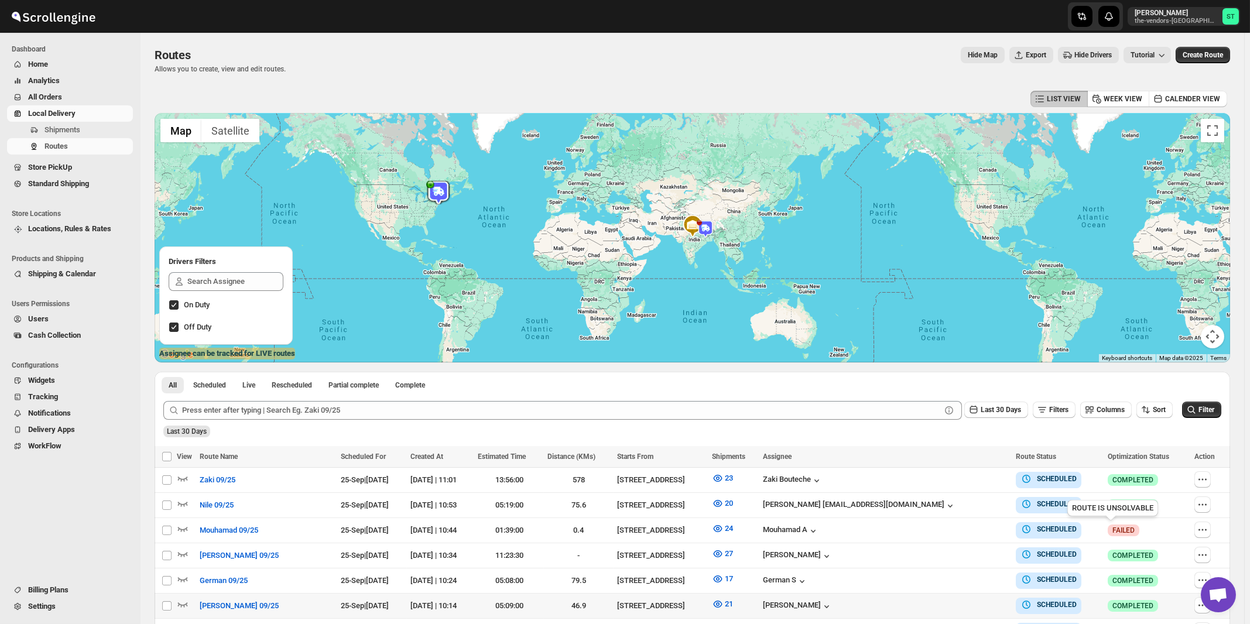
scroll to position [125, 0]
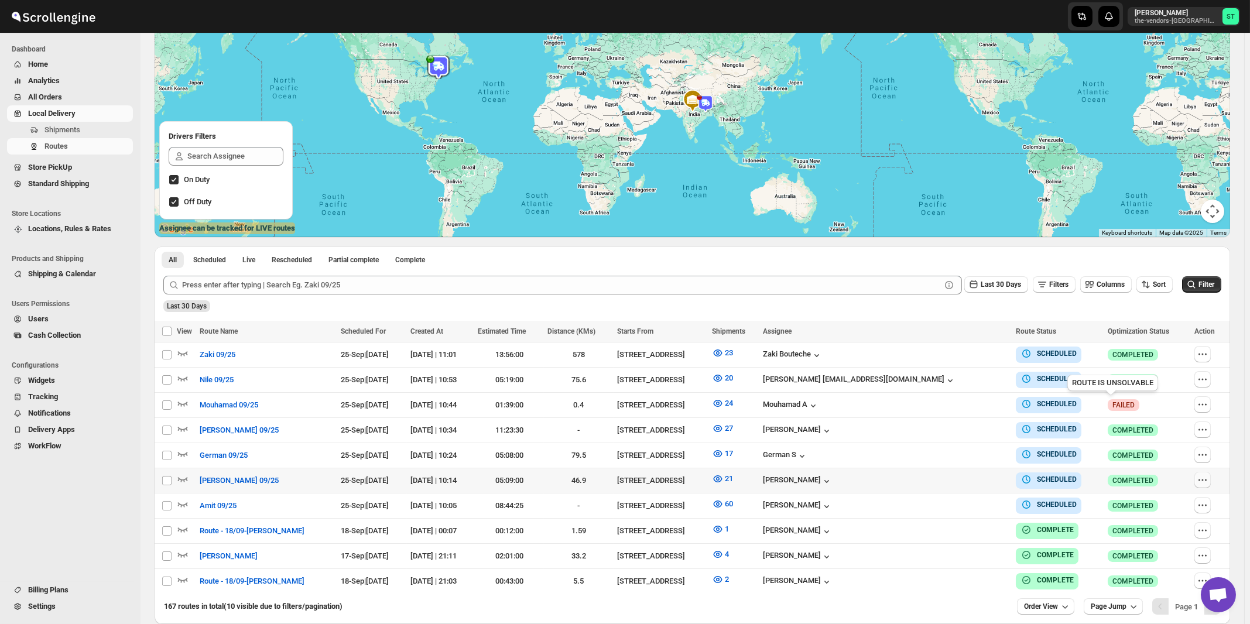
click at [1205, 477] on icon "button" at bounding box center [1203, 480] width 12 height 12
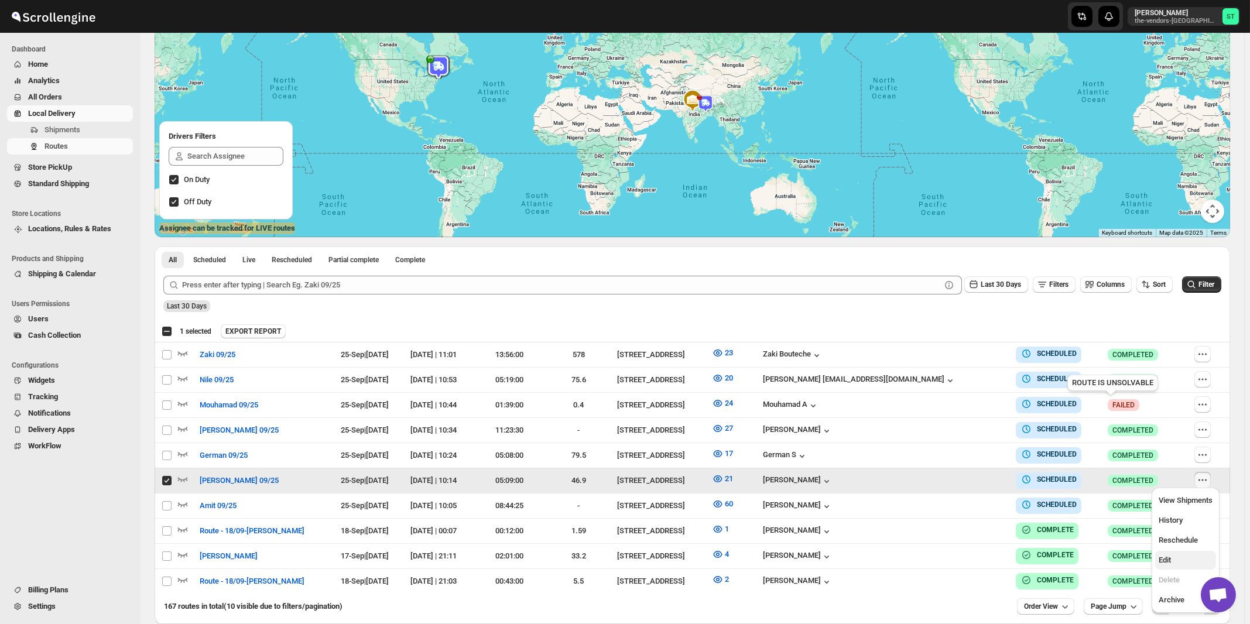
click at [1167, 565] on span "Edit" at bounding box center [1165, 560] width 12 height 9
checkbox input "false"
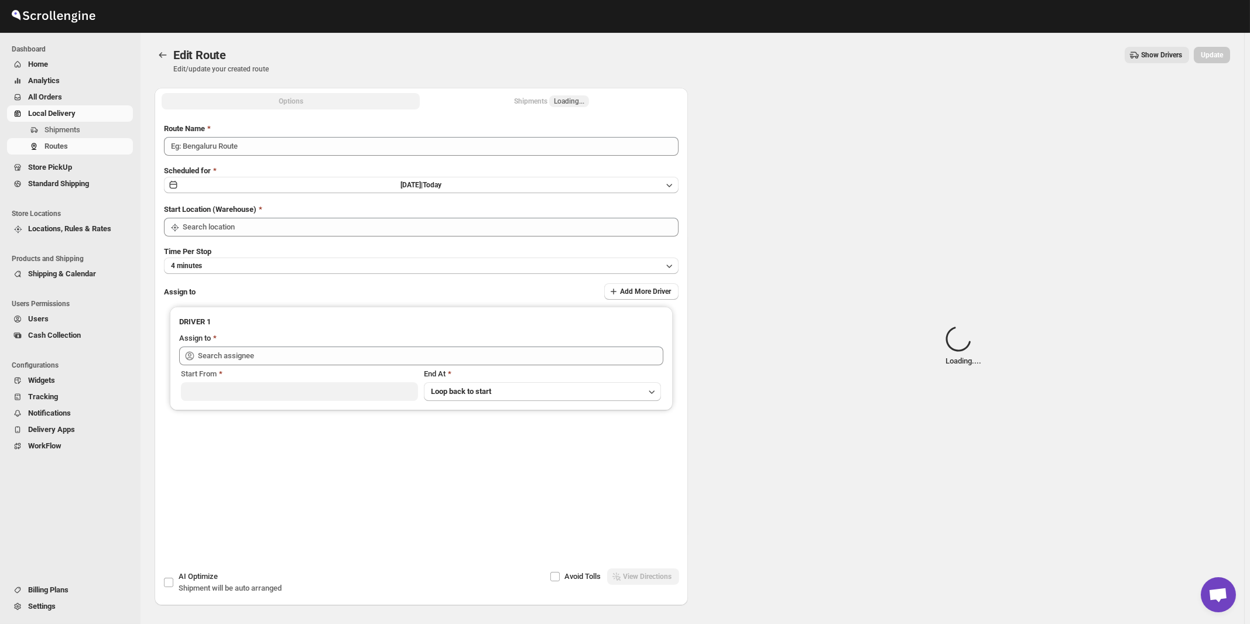
type input "[PERSON_NAME] 09/25"
type input "[STREET_ADDRESS]"
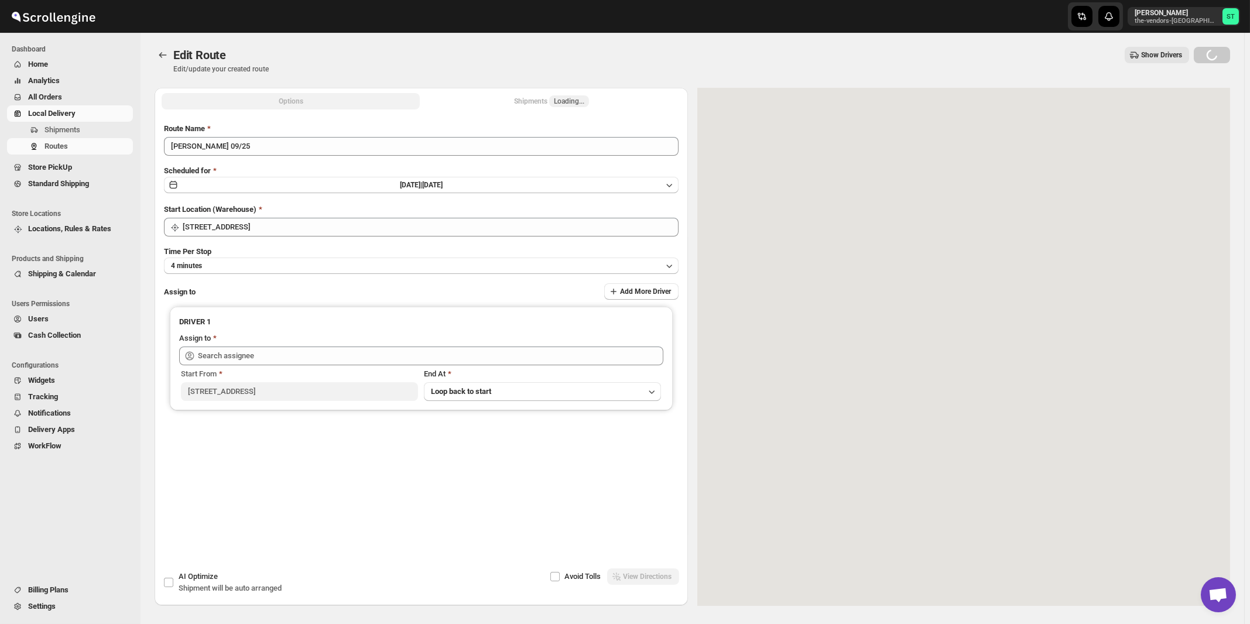
type input "[PERSON_NAME] ([EMAIL_ADDRESS][DOMAIN_NAME])"
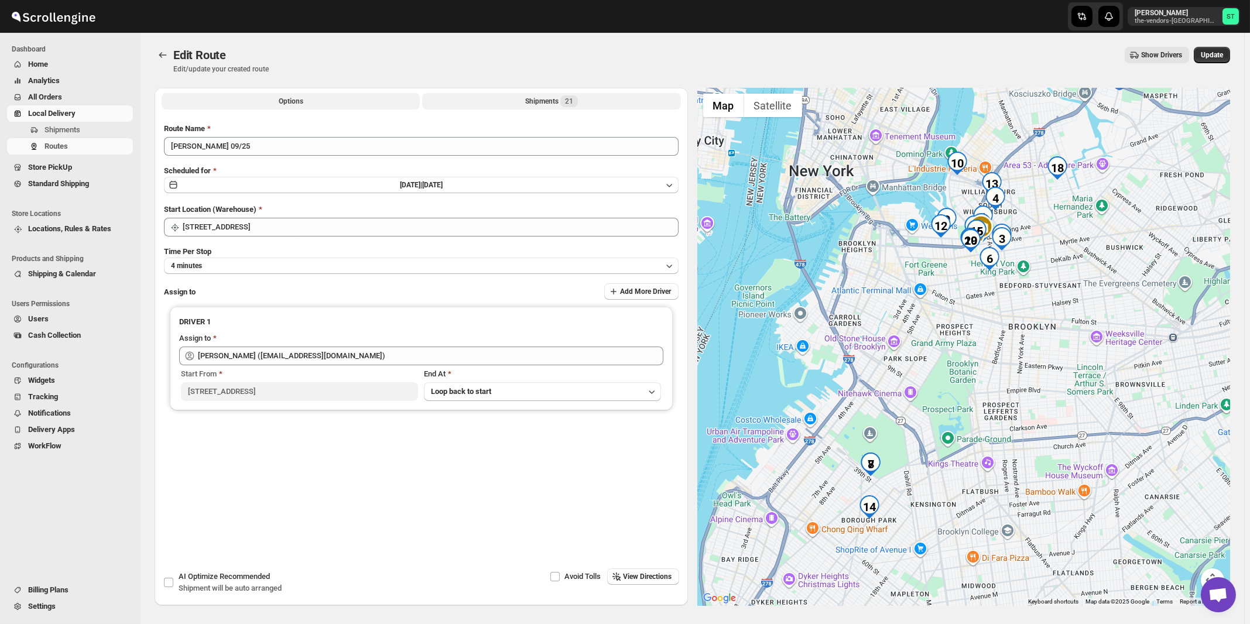
click at [555, 107] on div "Shipments 21" at bounding box center [551, 101] width 53 height 12
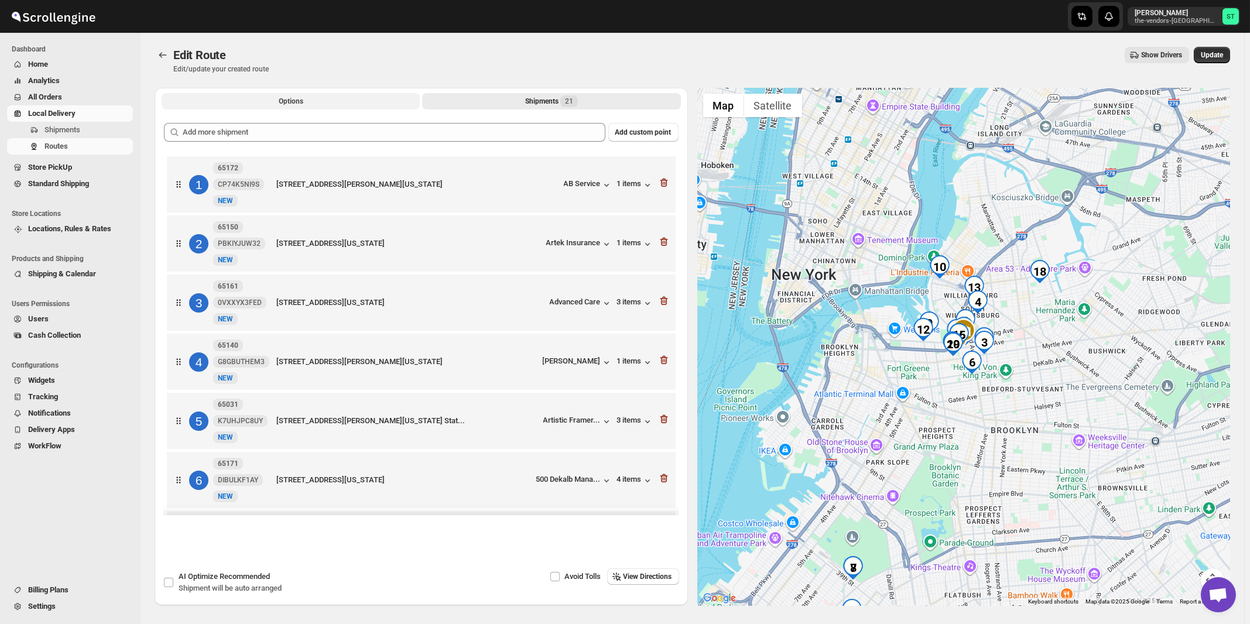
click at [267, 100] on button "Options" at bounding box center [291, 101] width 258 height 16
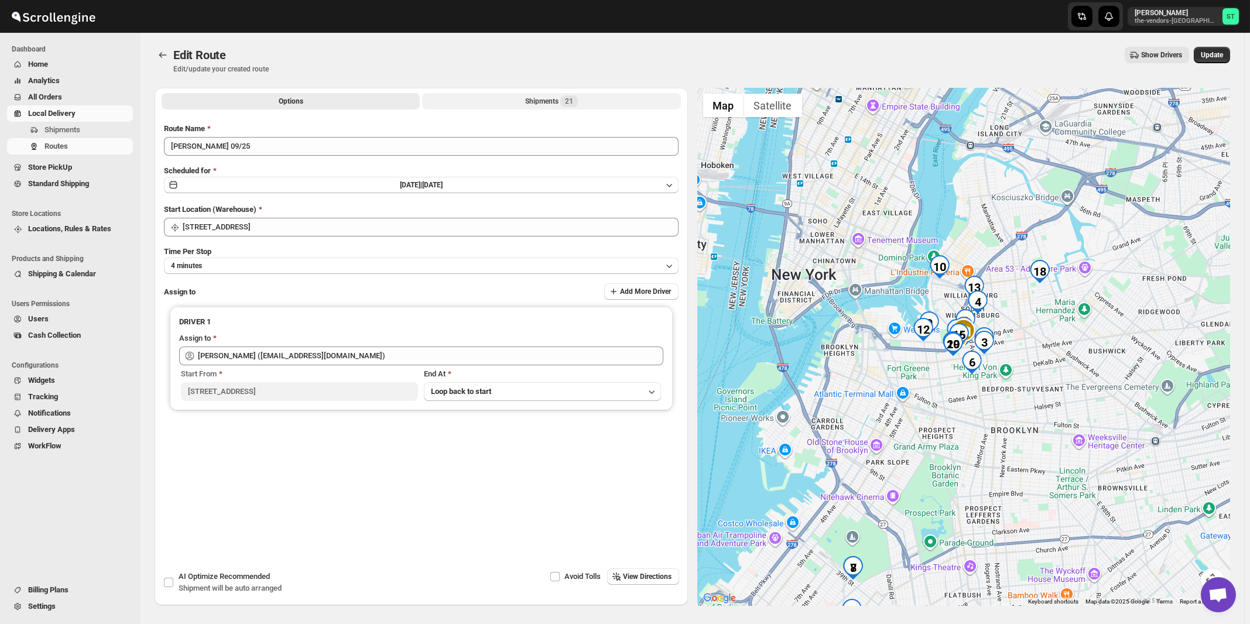
click at [557, 102] on div "Shipments 21" at bounding box center [551, 101] width 53 height 12
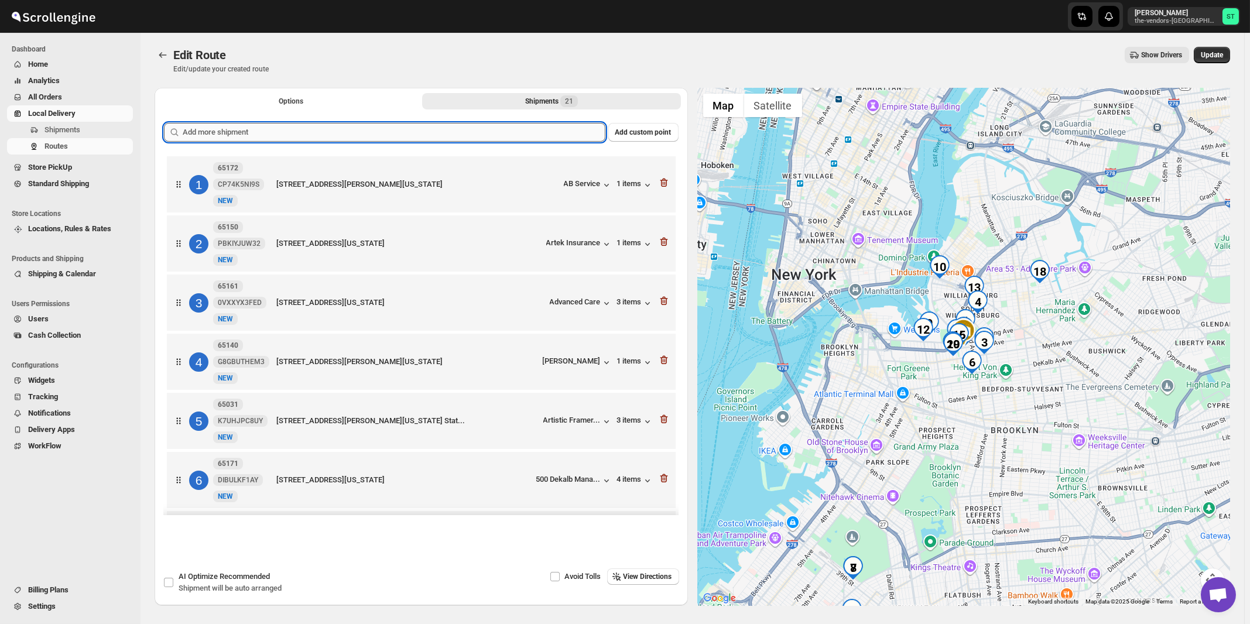
click at [423, 134] on input "text" at bounding box center [394, 132] width 423 height 19
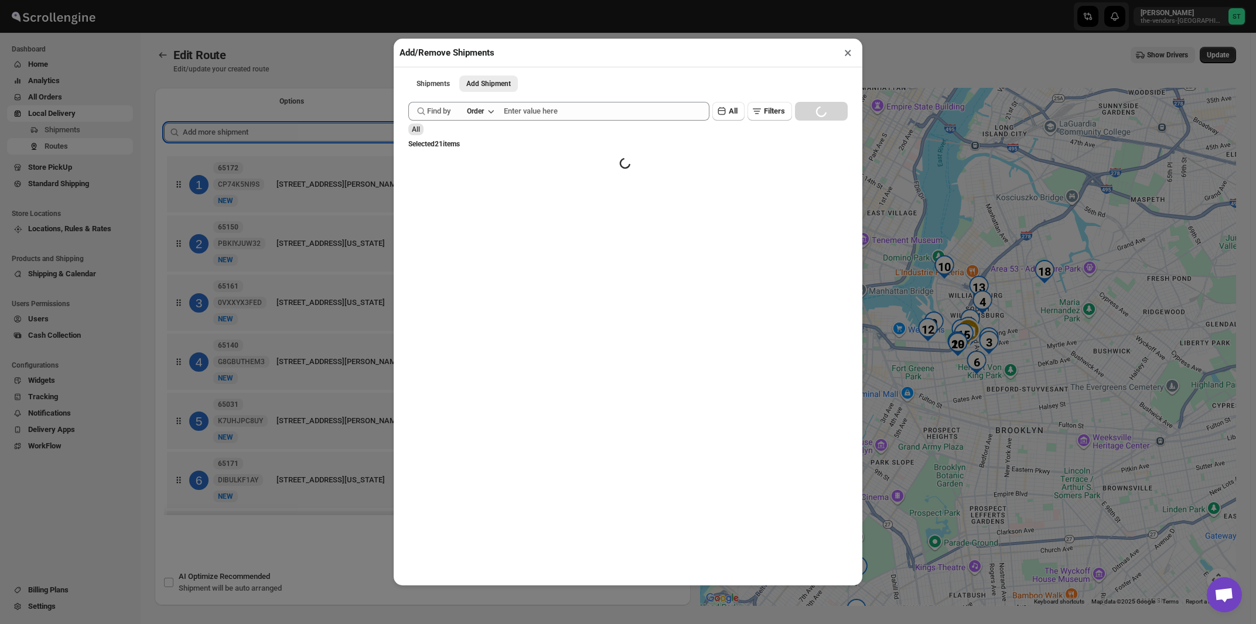
paste input "text"
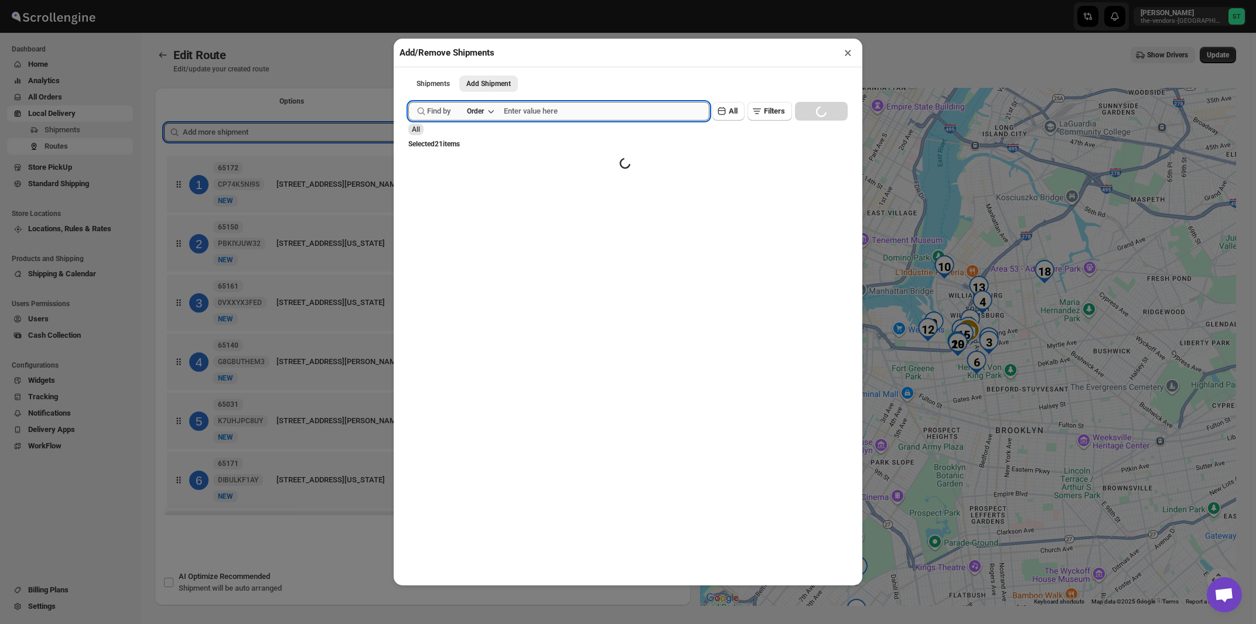
click at [530, 112] on input "text" at bounding box center [607, 111] width 206 height 19
paste input "64941"
type input "64941"
click at [408, 0] on button "Submit" at bounding box center [424, 6] width 33 height 12
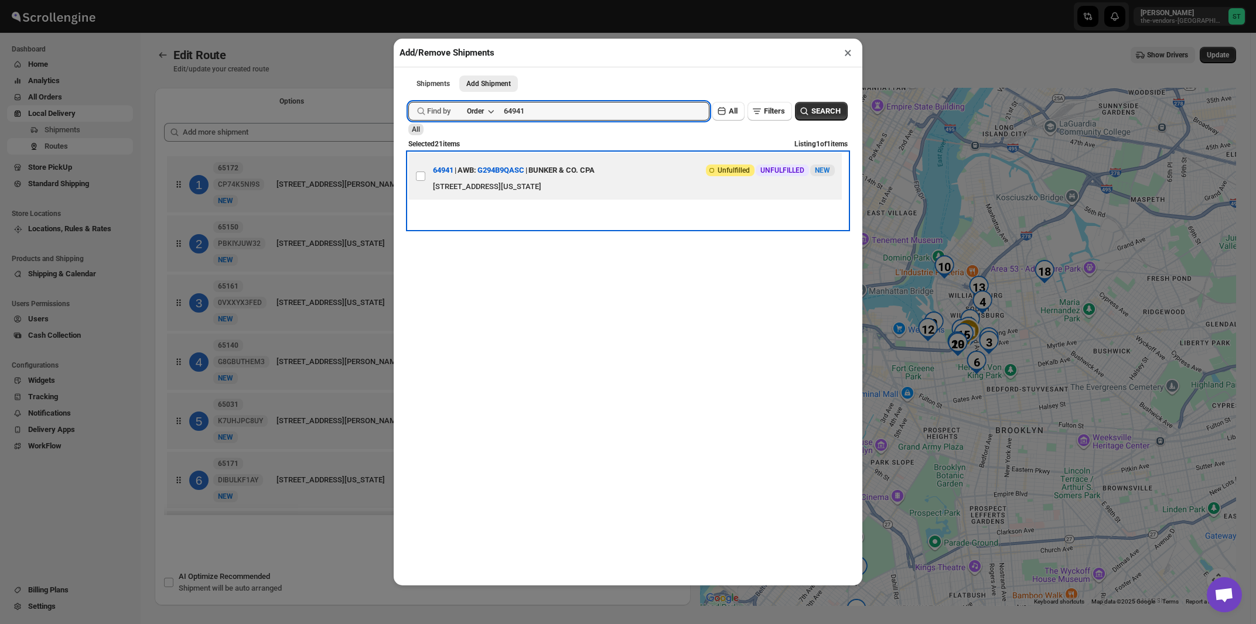
click at [573, 179] on div "BUNKER & CO. CPA" at bounding box center [561, 170] width 66 height 21
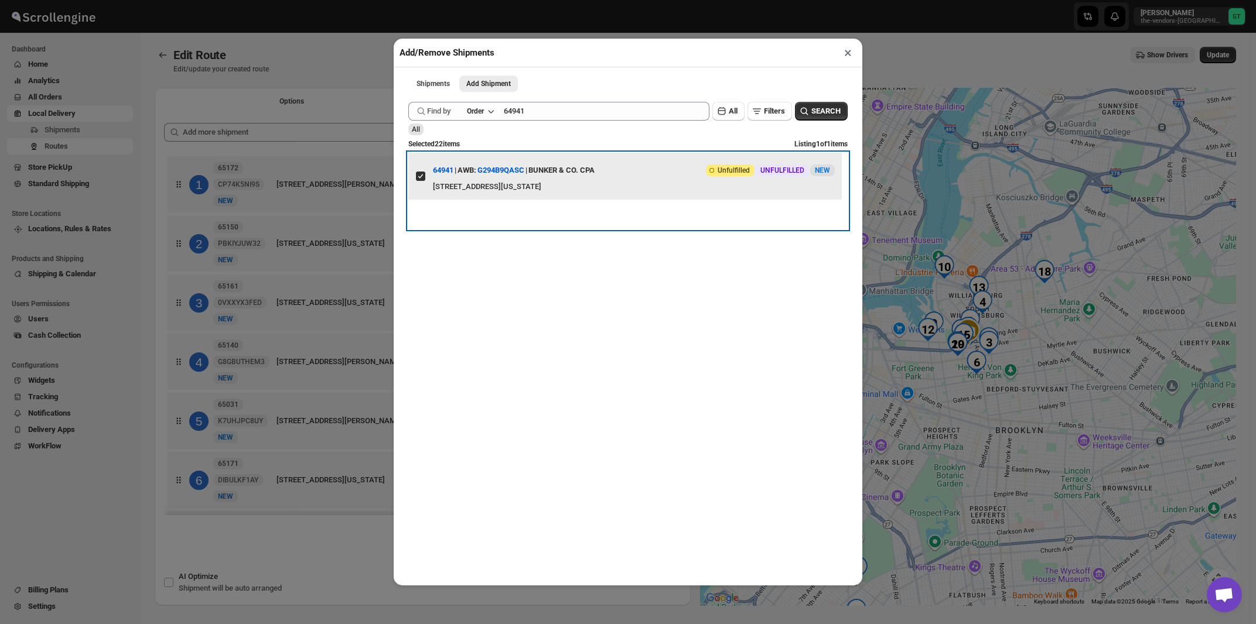
checkbox input "true"
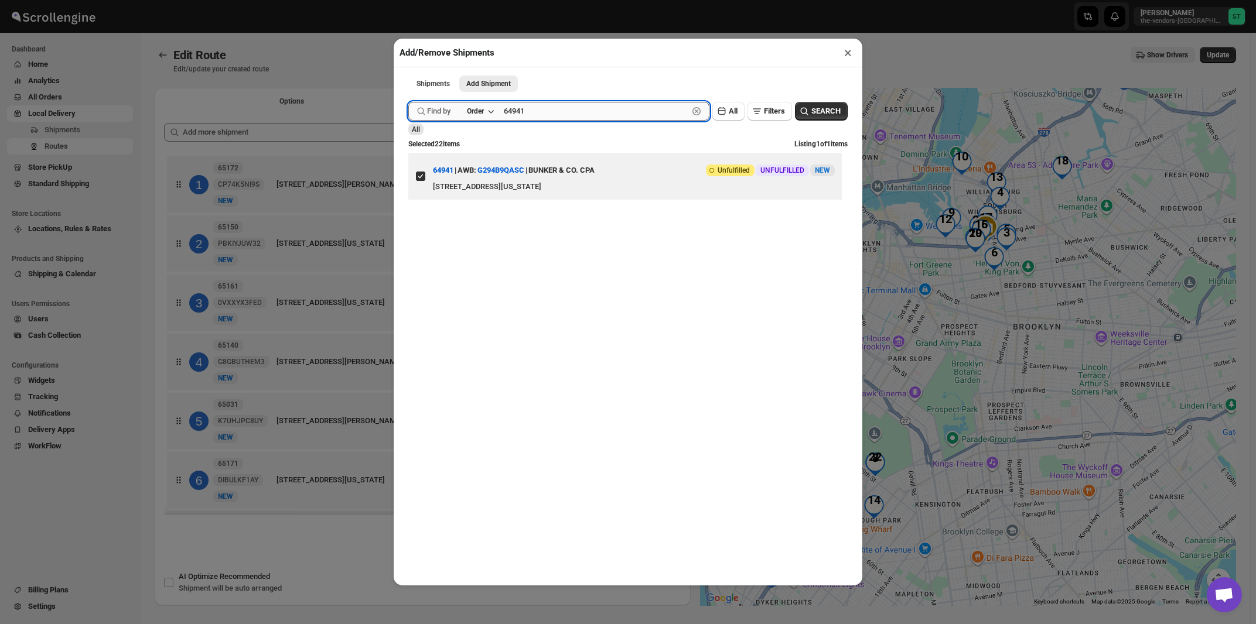
click at [568, 117] on input "64941" at bounding box center [596, 111] width 184 height 19
paste input "5194"
type input "65194"
click at [408, 0] on button "Submit" at bounding box center [424, 6] width 33 height 12
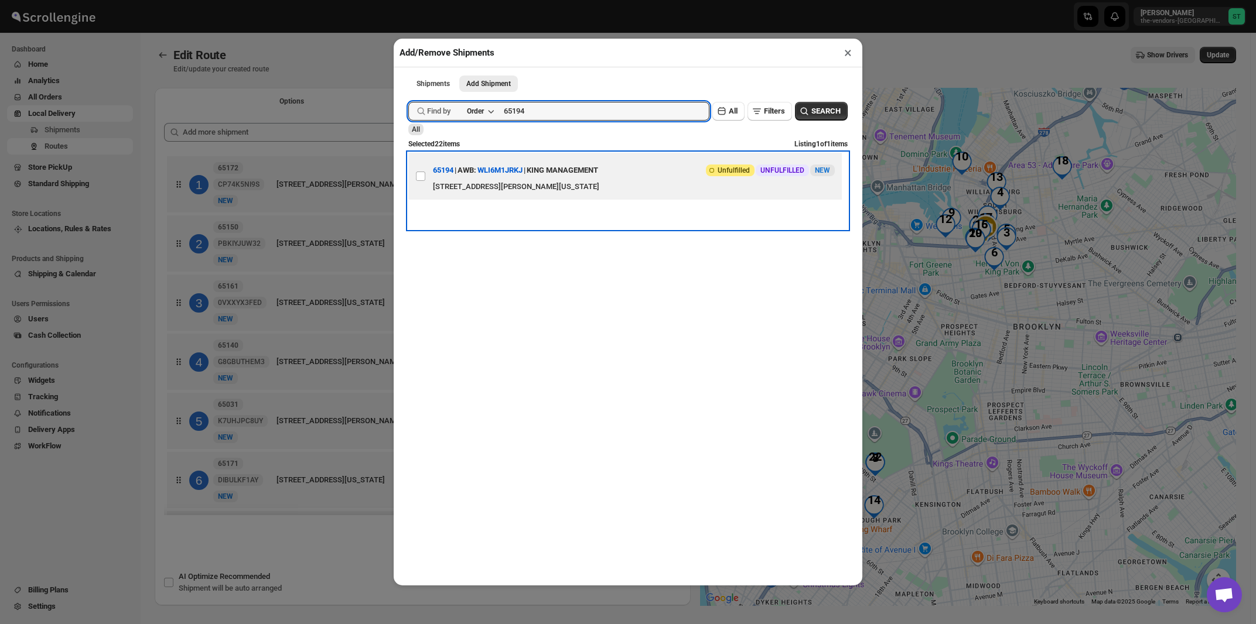
click at [575, 187] on div "[STREET_ADDRESS][PERSON_NAME][US_STATE]" at bounding box center [634, 187] width 402 height 12
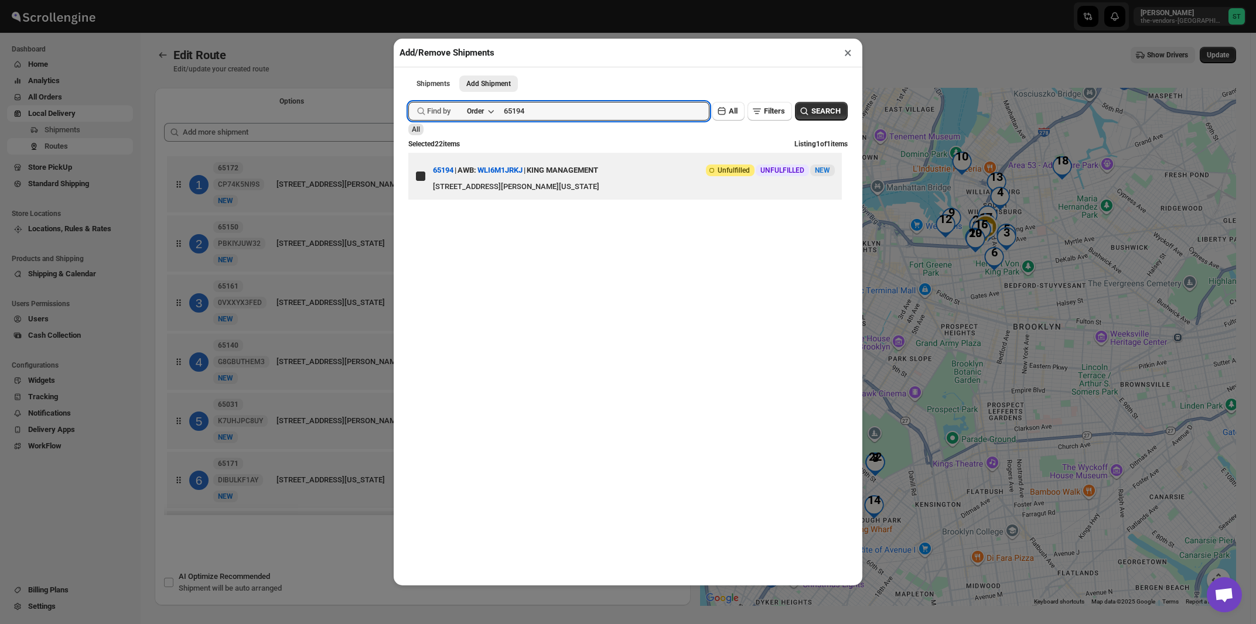
checkbox input "true"
click at [548, 111] on input "65194" at bounding box center [596, 111] width 184 height 19
paste input "4940"
type input "64940"
click at [408, 0] on button "Submit" at bounding box center [424, 6] width 33 height 12
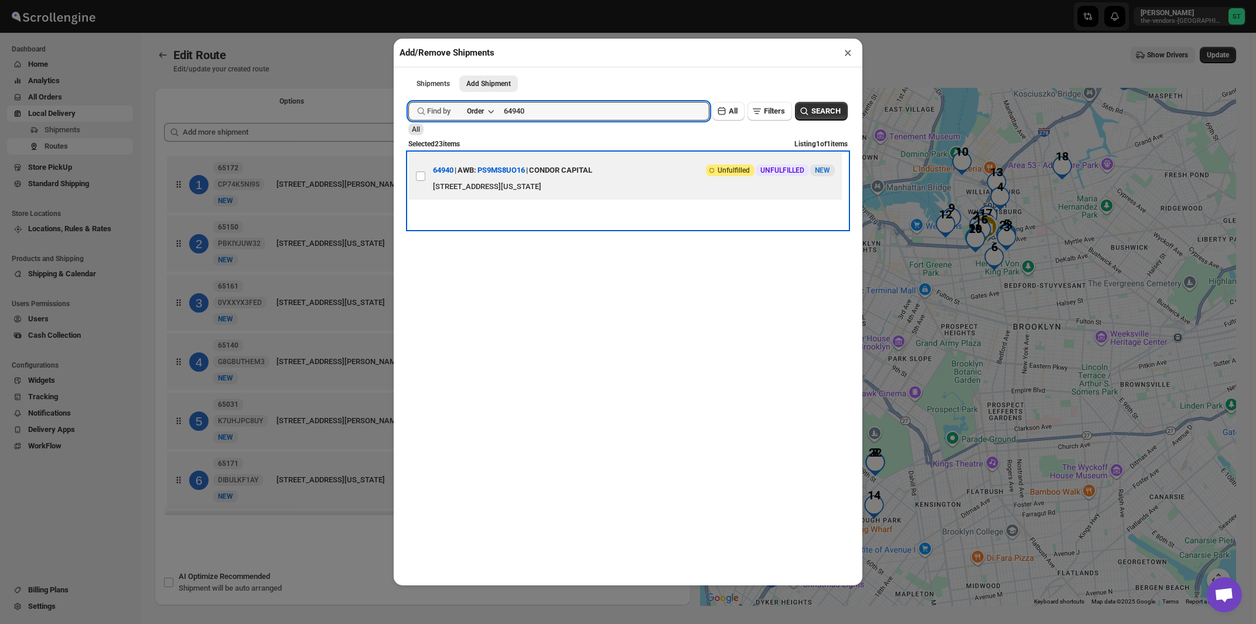
click at [583, 187] on div "[STREET_ADDRESS][US_STATE]" at bounding box center [634, 187] width 402 height 12
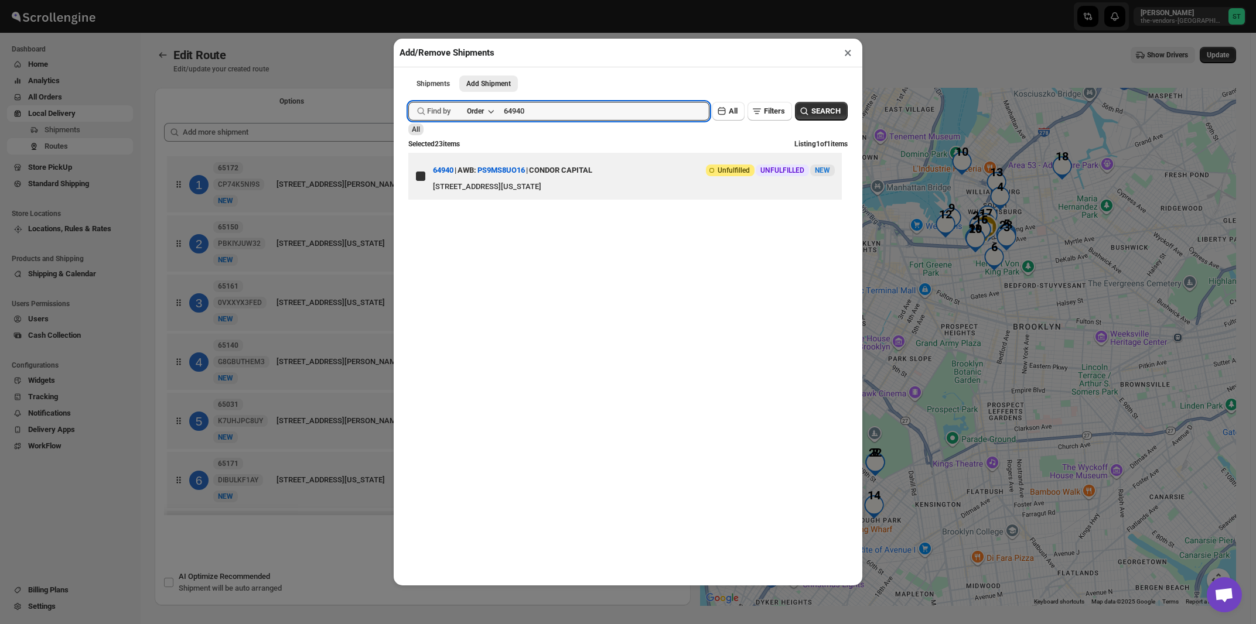
checkbox input "true"
click at [554, 114] on input "64940" at bounding box center [596, 111] width 184 height 19
paste input "5219"
type input "65219"
click at [408, 0] on button "Submit" at bounding box center [424, 6] width 33 height 12
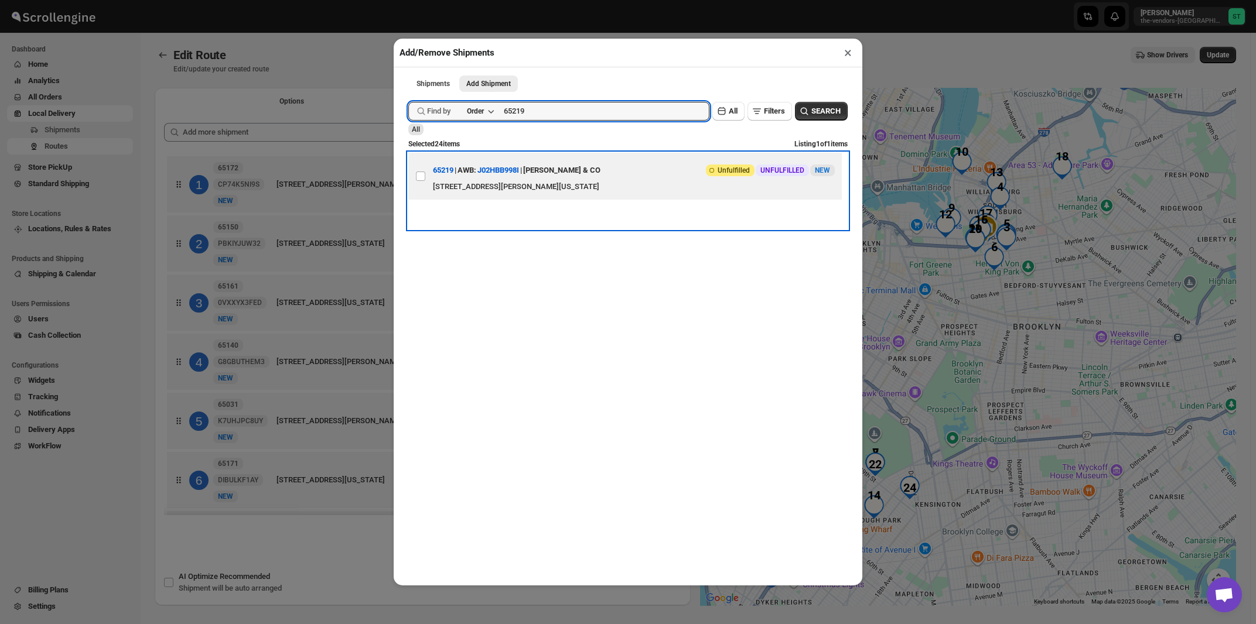
click at [575, 186] on div "[STREET_ADDRESS][PERSON_NAME][US_STATE]" at bounding box center [634, 187] width 402 height 12
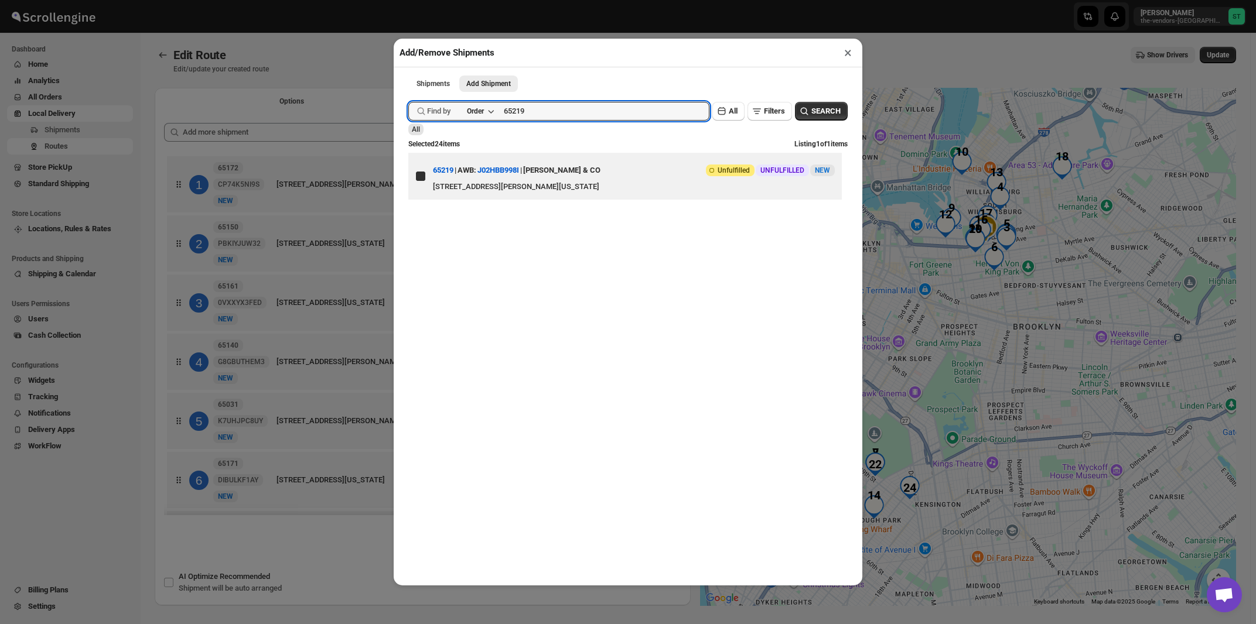
checkbox input "true"
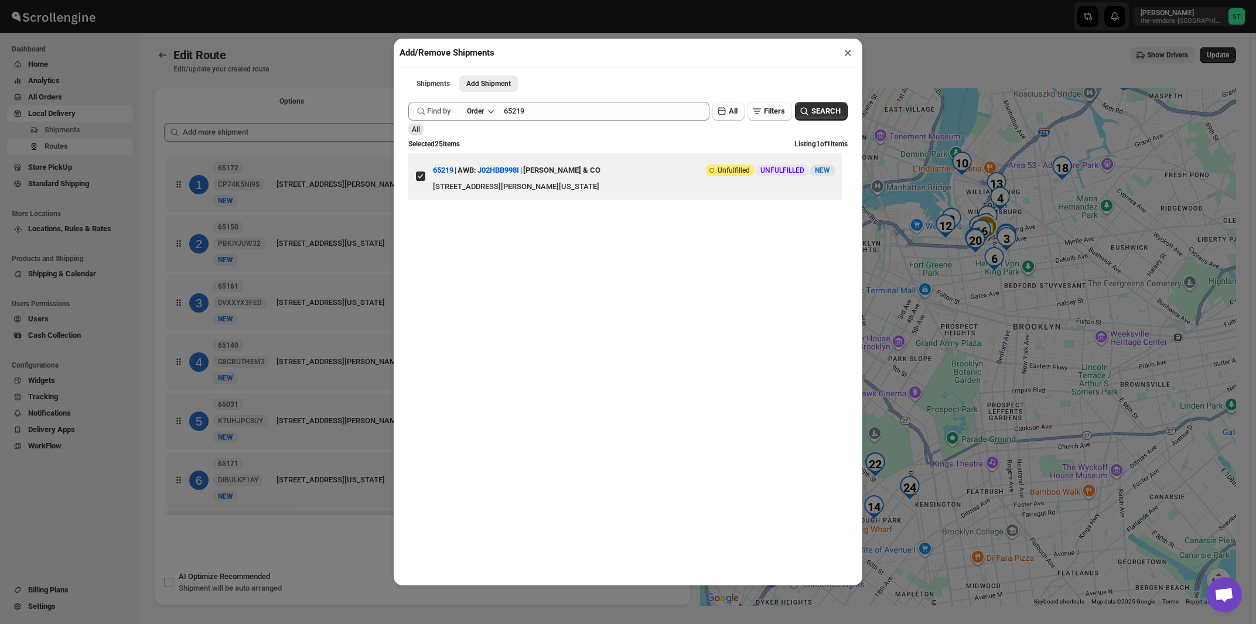
click at [849, 51] on button "×" at bounding box center [847, 53] width 17 height 16
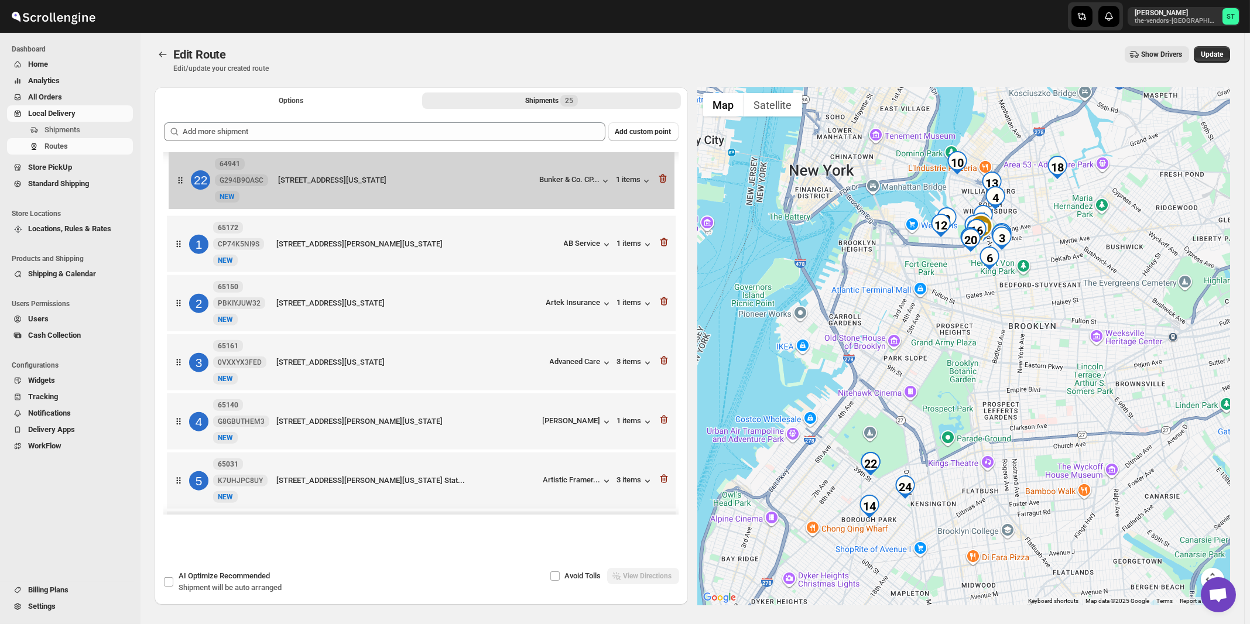
drag, startPoint x: 527, startPoint y: 488, endPoint x: 528, endPoint y: 175, distance: 313.3
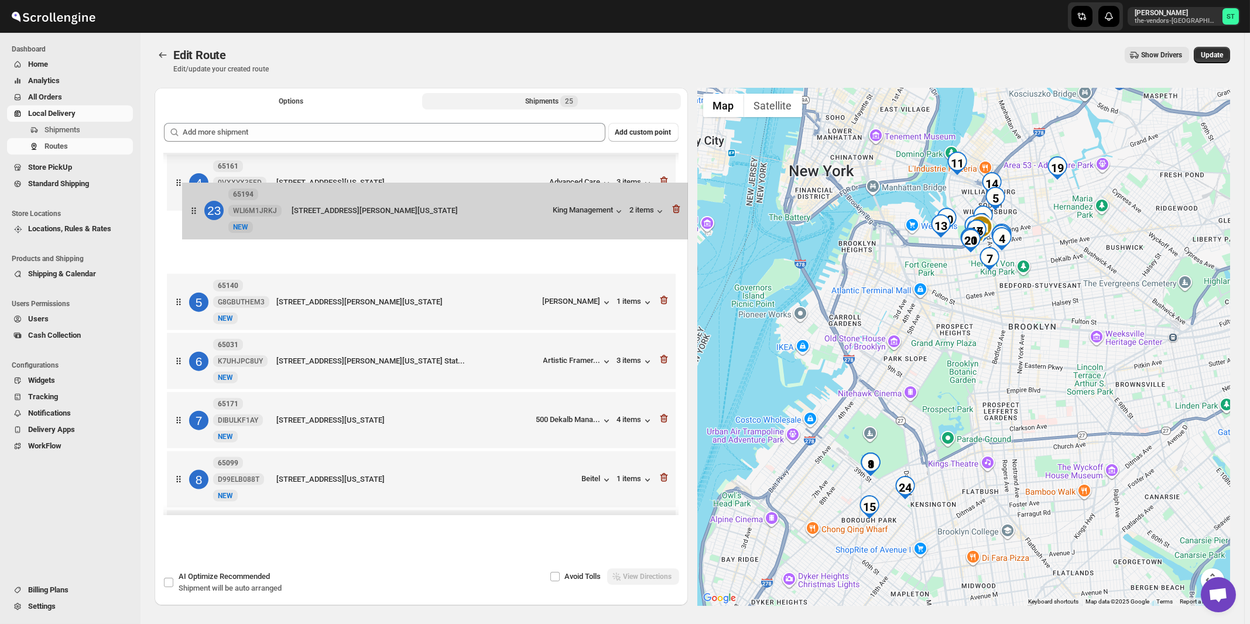
scroll to position [175, 0]
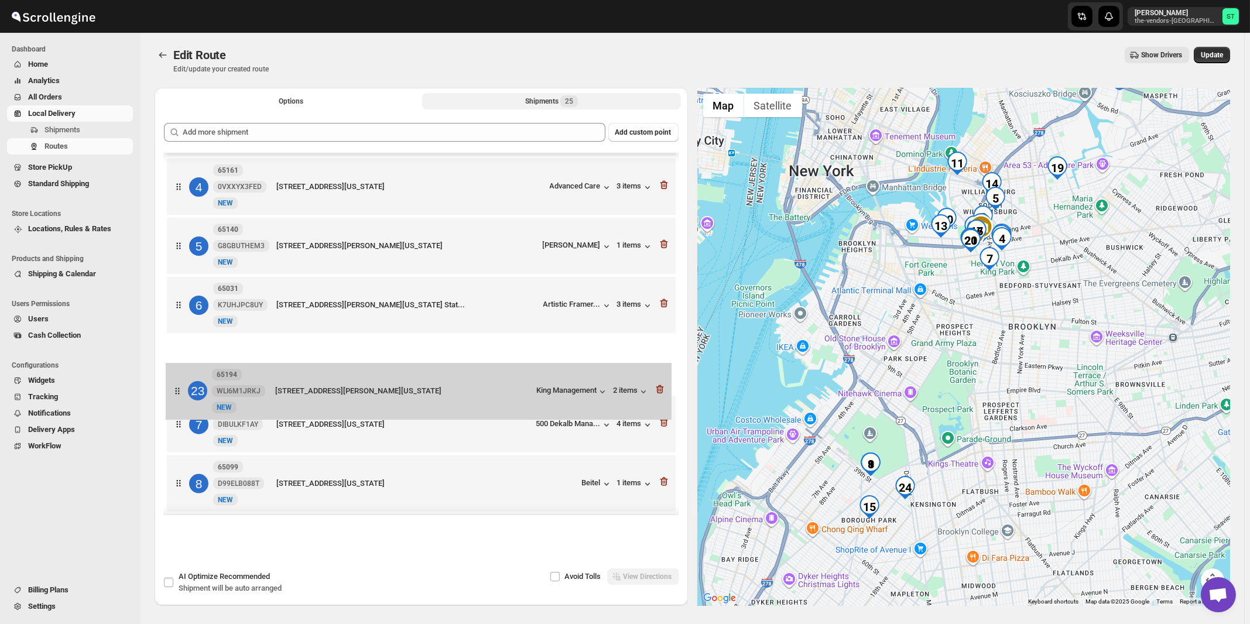
drag, startPoint x: 524, startPoint y: 325, endPoint x: 522, endPoint y: 391, distance: 66.2
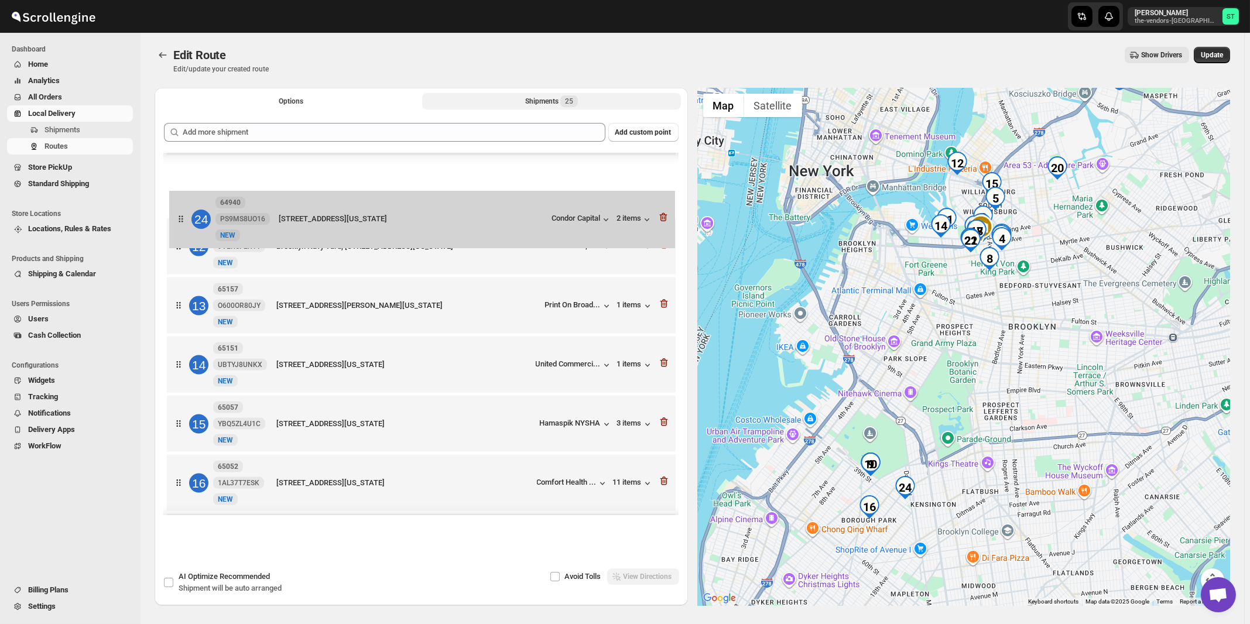
scroll to position [631, 0]
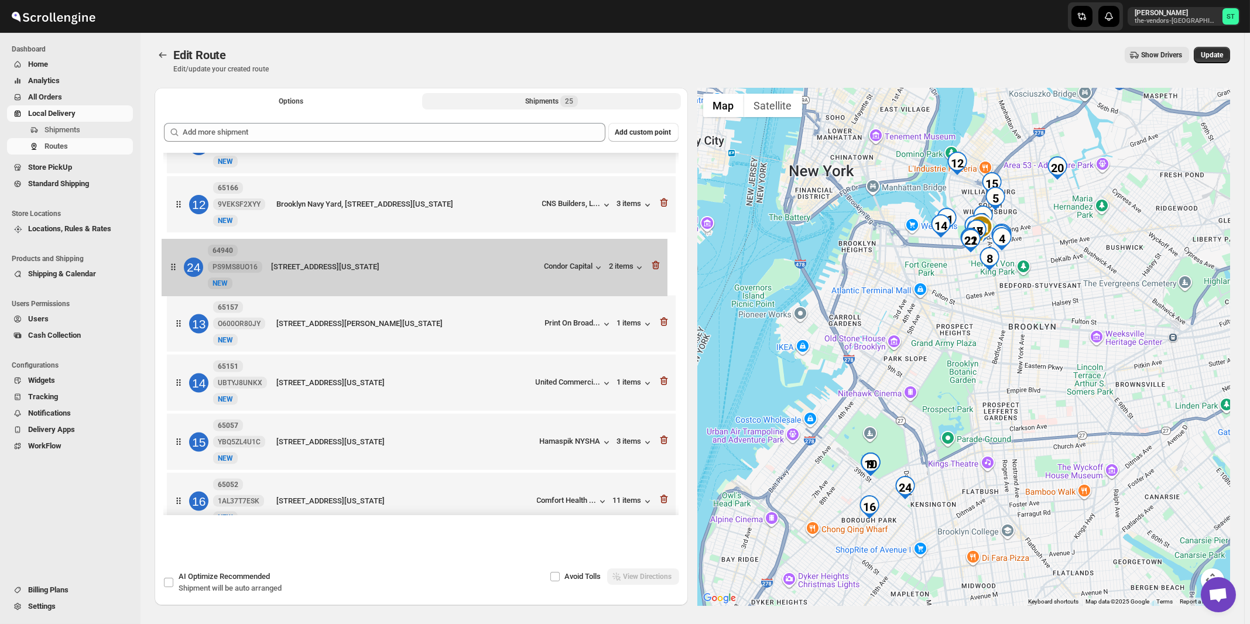
drag, startPoint x: 532, startPoint y: 436, endPoint x: 526, endPoint y: 279, distance: 156.4
click at [526, 279] on div "1 64941 G294B9QASC New [GEOGRAPHIC_DATA][STREET_ADDRESS][US_STATE] & Co. CP... …" at bounding box center [421, 266] width 515 height 1486
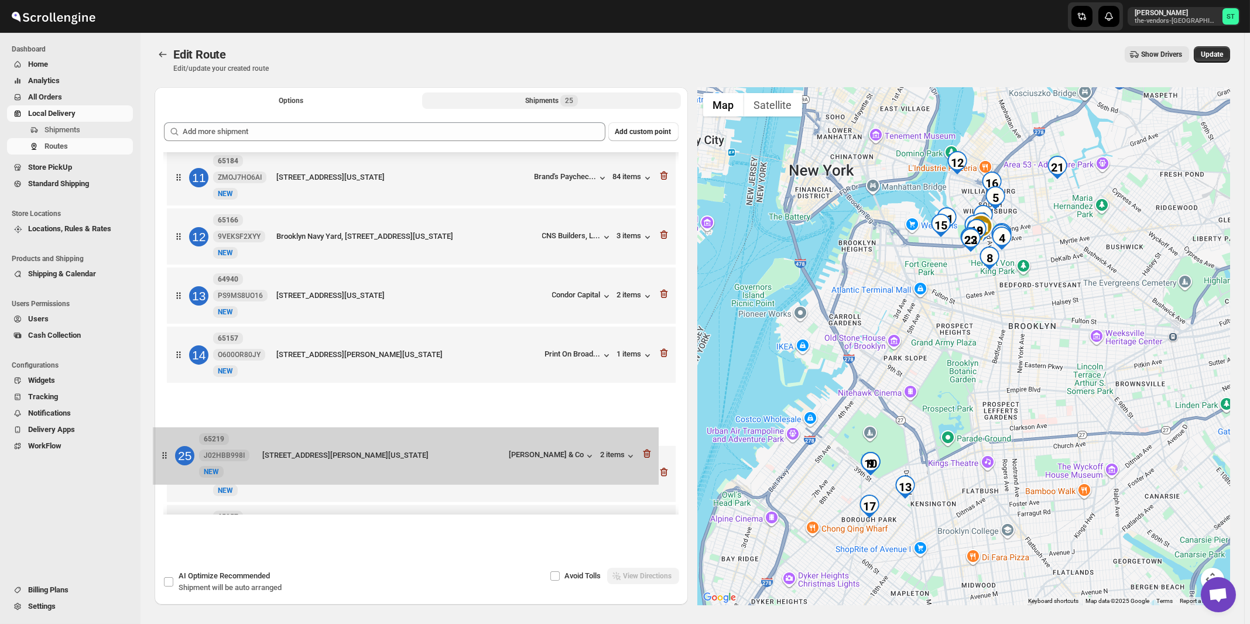
scroll to position [598, 0]
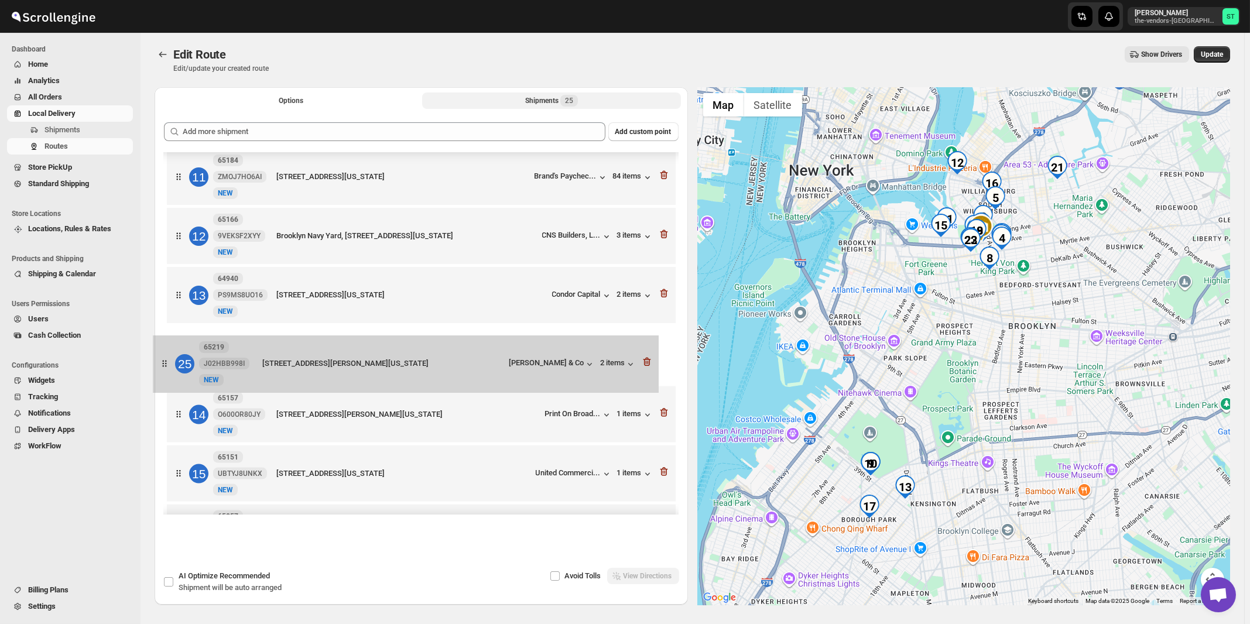
drag, startPoint x: 531, startPoint y: 473, endPoint x: 516, endPoint y: 351, distance: 122.7
click at [516, 351] on div "1 64941 G294B9QASC New [GEOGRAPHIC_DATA][STREET_ADDRESS][US_STATE] & Co. CP... …" at bounding box center [421, 297] width 515 height 1486
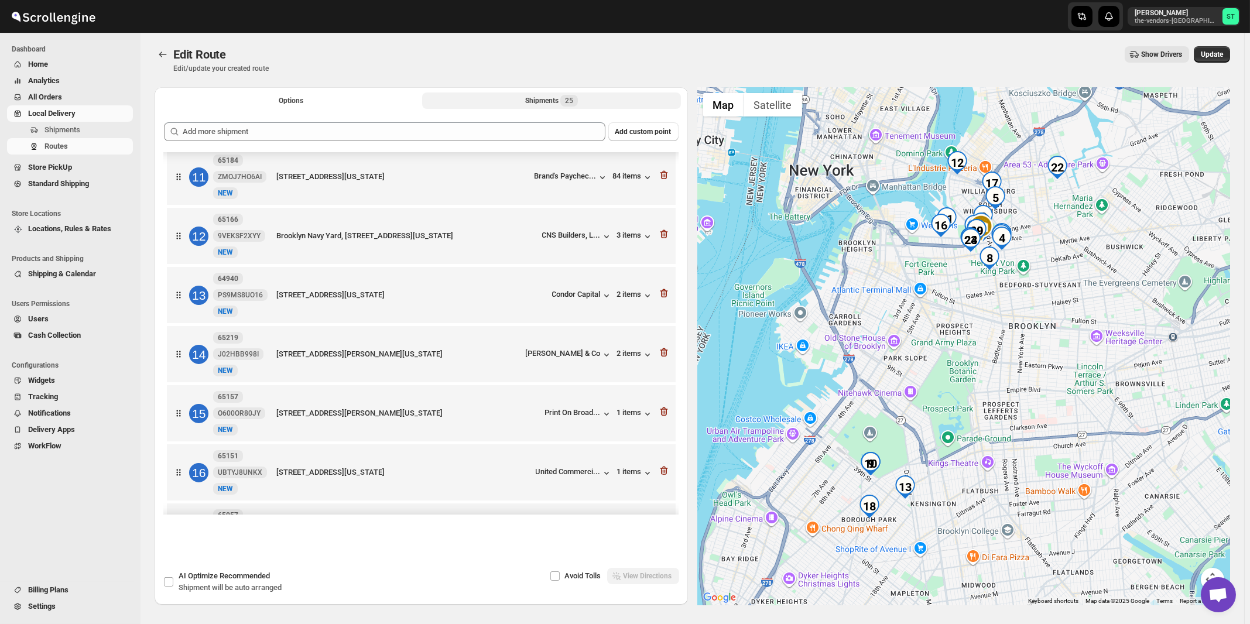
scroll to position [850, 0]
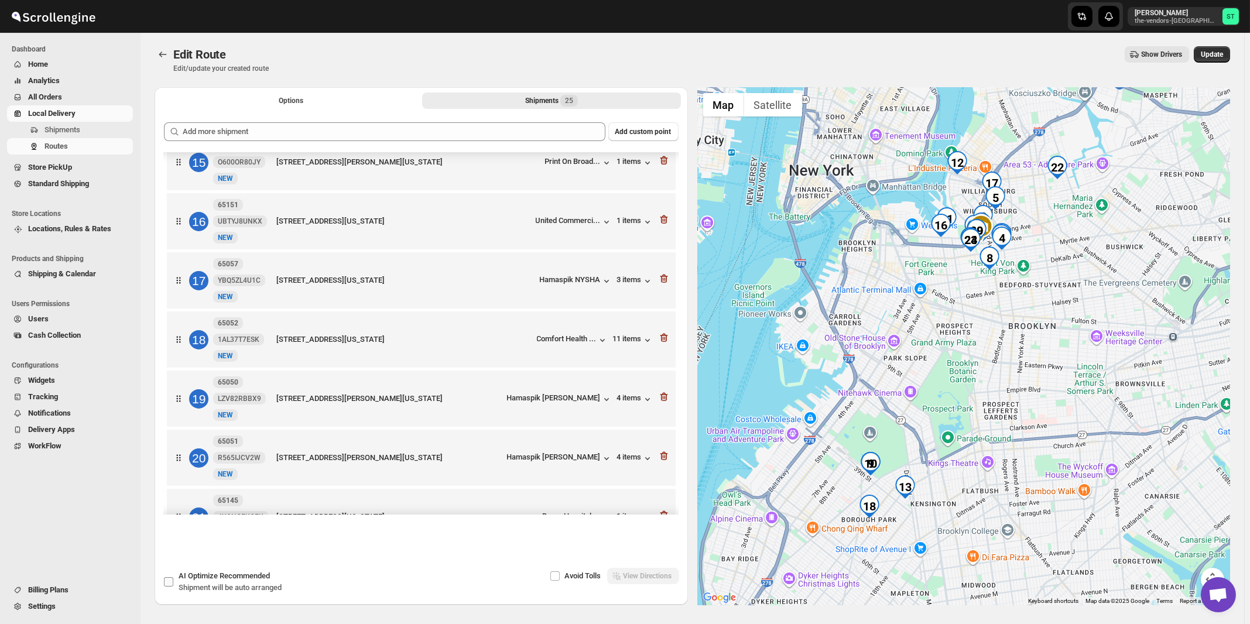
click at [241, 580] on span "Recommended" at bounding box center [245, 576] width 50 height 9
click at [173, 582] on input "AI Optimize Recommended Shipment will be auto arranged" at bounding box center [168, 581] width 9 height 9
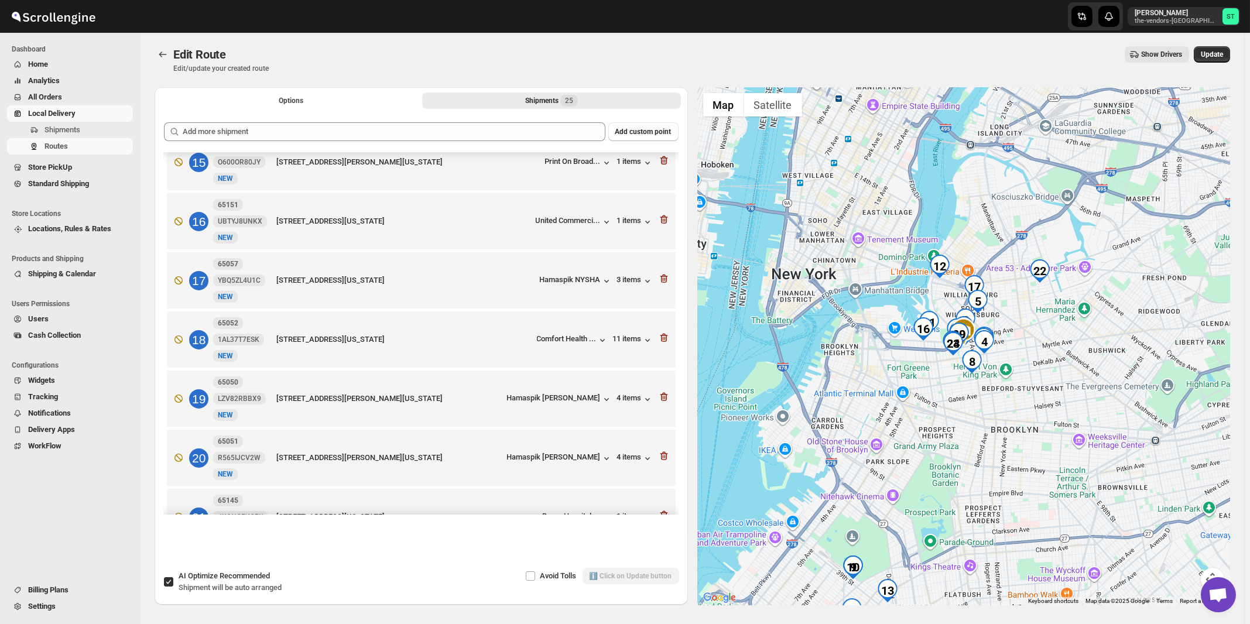
click at [241, 580] on span "Recommended" at bounding box center [245, 576] width 50 height 9
click at [173, 582] on input "AI Optimize Recommended Shipment will be auto arranged" at bounding box center [168, 581] width 9 height 9
checkbox input "false"
click at [1223, 57] on span "Update" at bounding box center [1212, 54] width 22 height 9
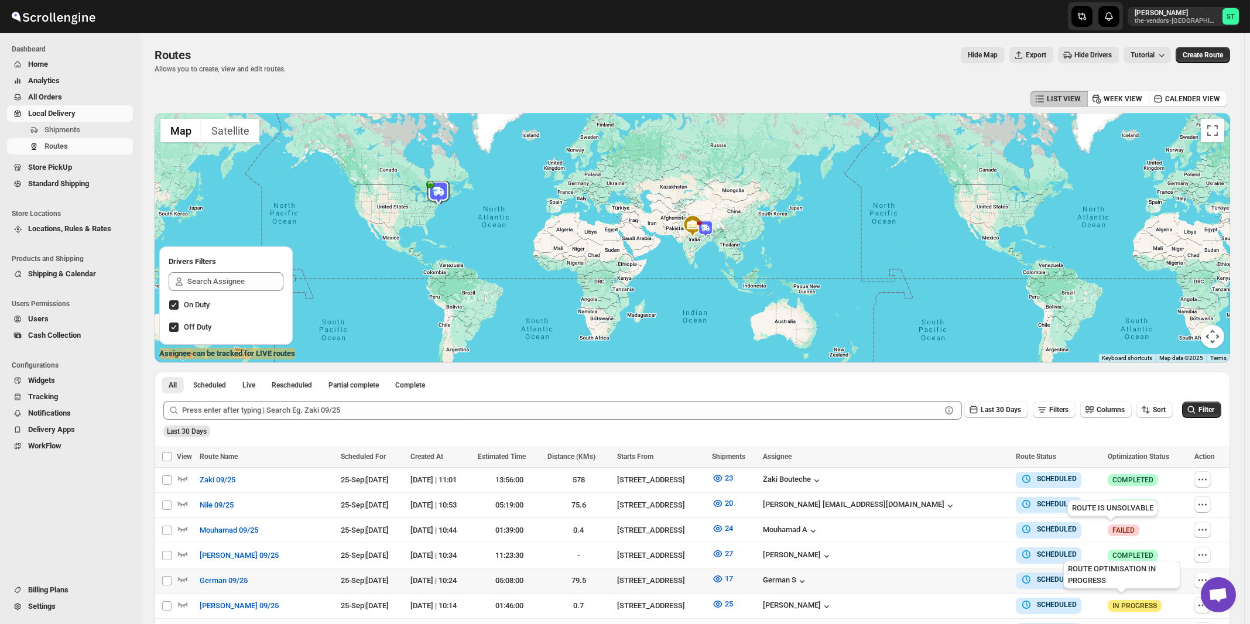
scroll to position [125, 0]
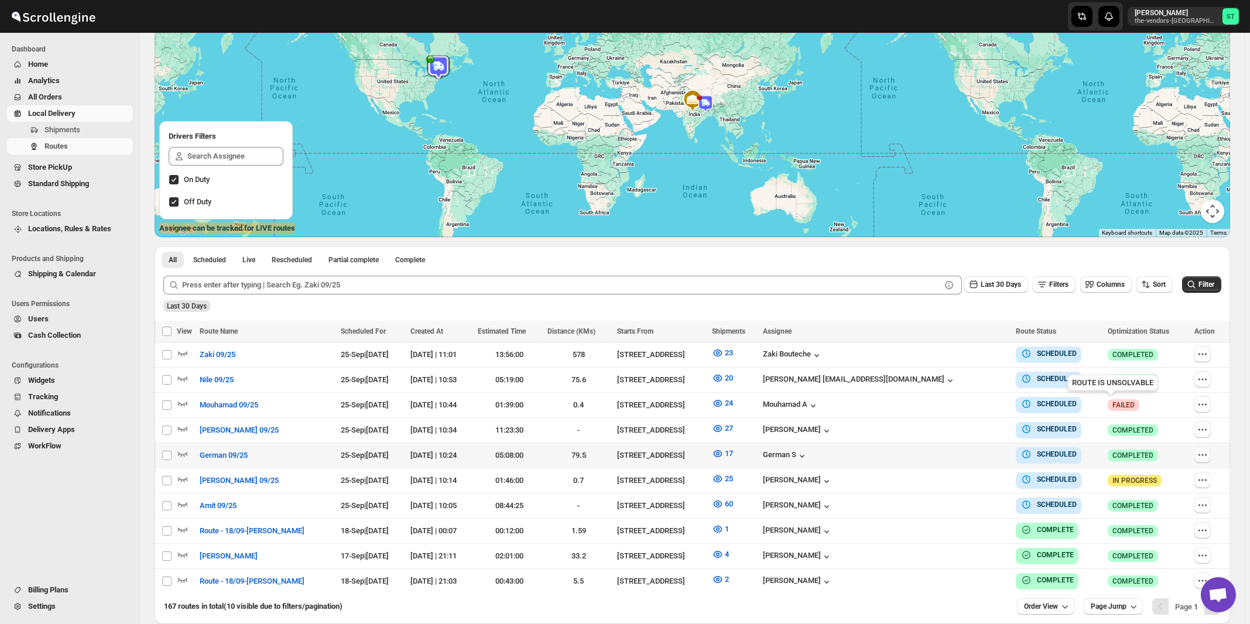
click at [1201, 450] on icon "button" at bounding box center [1203, 455] width 12 height 12
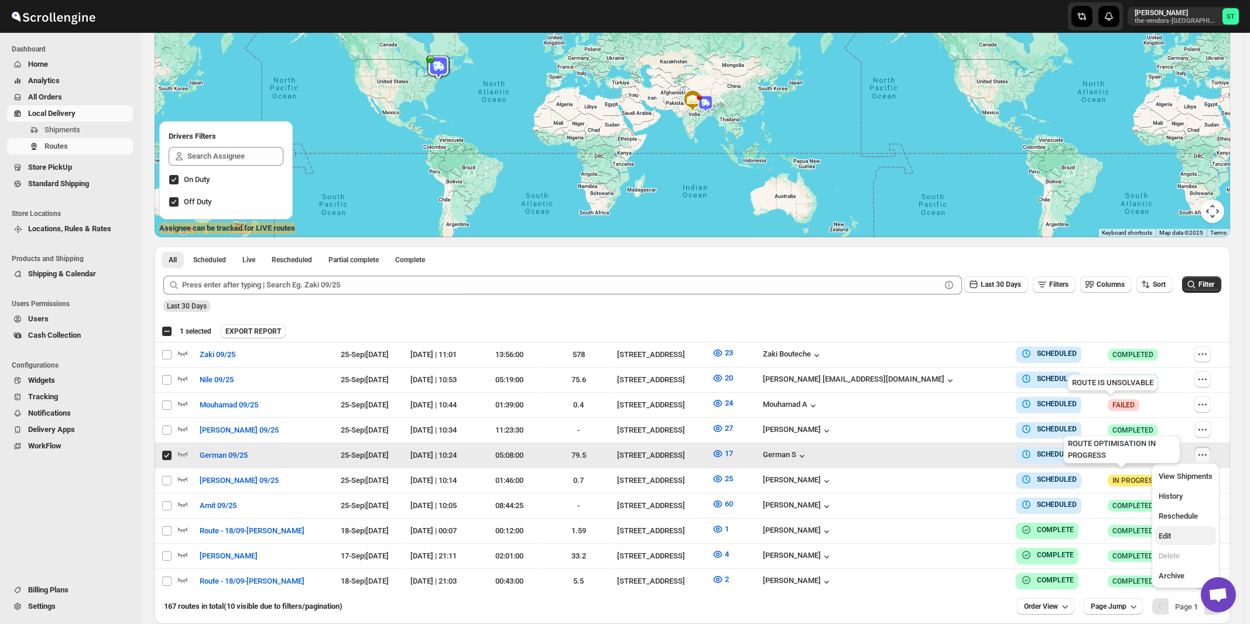
click at [1170, 532] on span "Edit" at bounding box center [1165, 536] width 12 height 9
checkbox input "false"
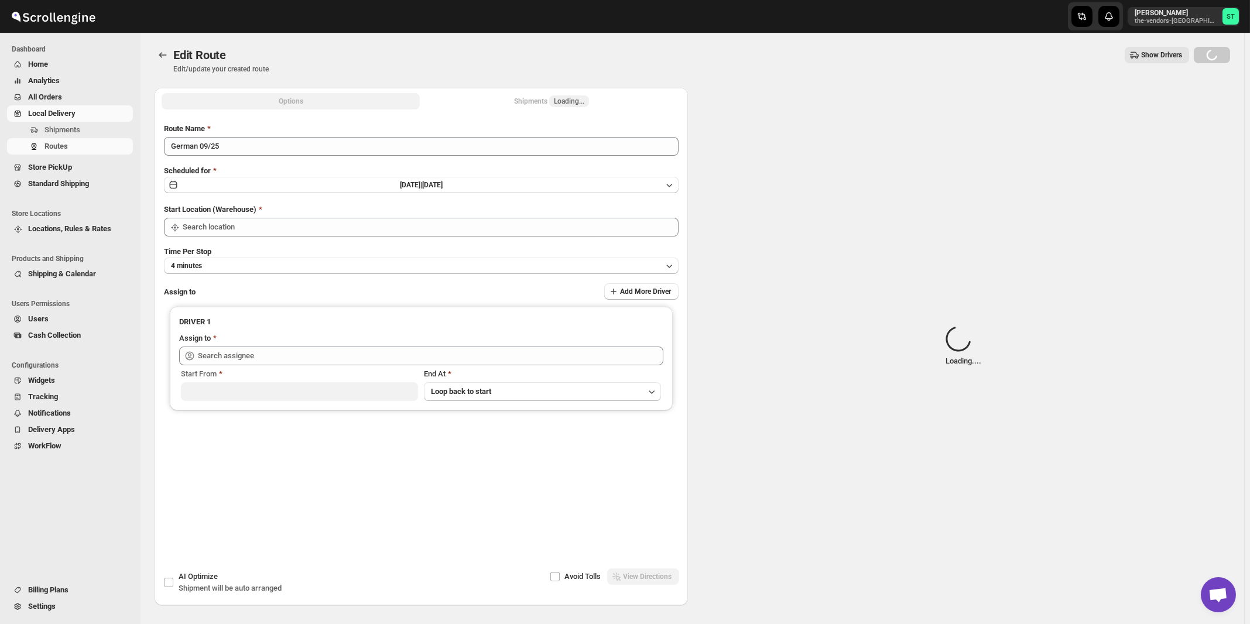
type input "German 09/25"
type input "[STREET_ADDRESS]"
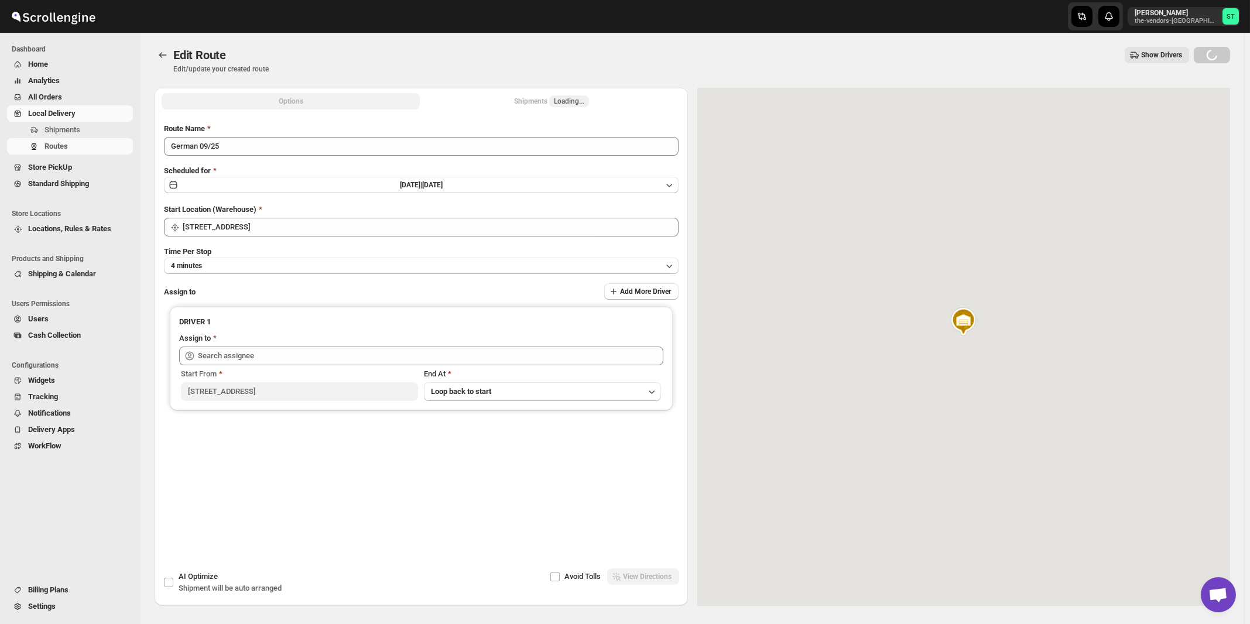
type input "[DEMOGRAPHIC_DATA] S ([EMAIL_ADDRESS][DOMAIN_NAME])"
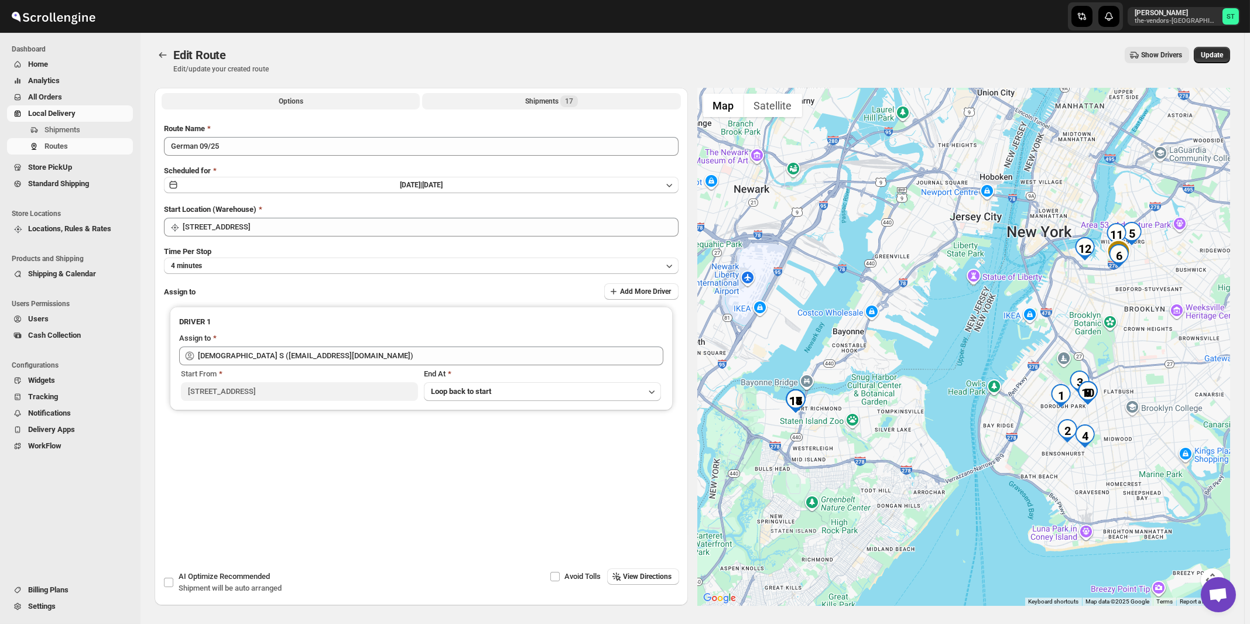
click at [547, 103] on div "Shipments 17" at bounding box center [551, 101] width 53 height 12
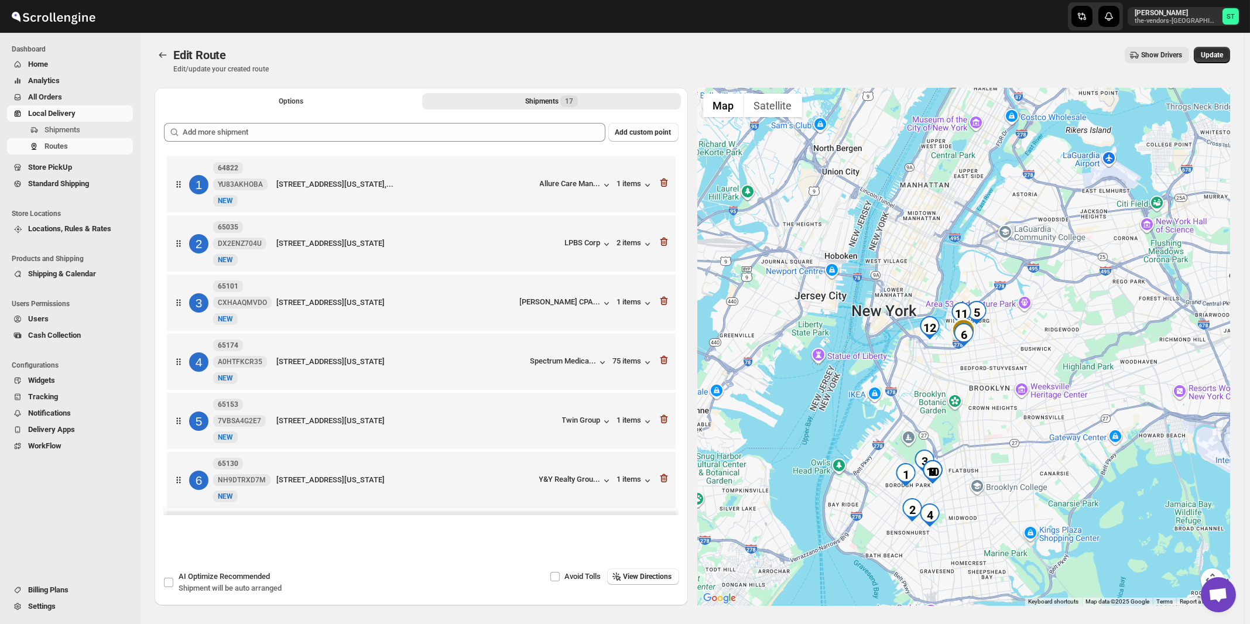
click at [419, 117] on div "Add custom point 1 64822 YU83AKHOBA New [GEOGRAPHIC_DATA][STREET_ADDRESS][US_ST…" at bounding box center [421, 317] width 533 height 406
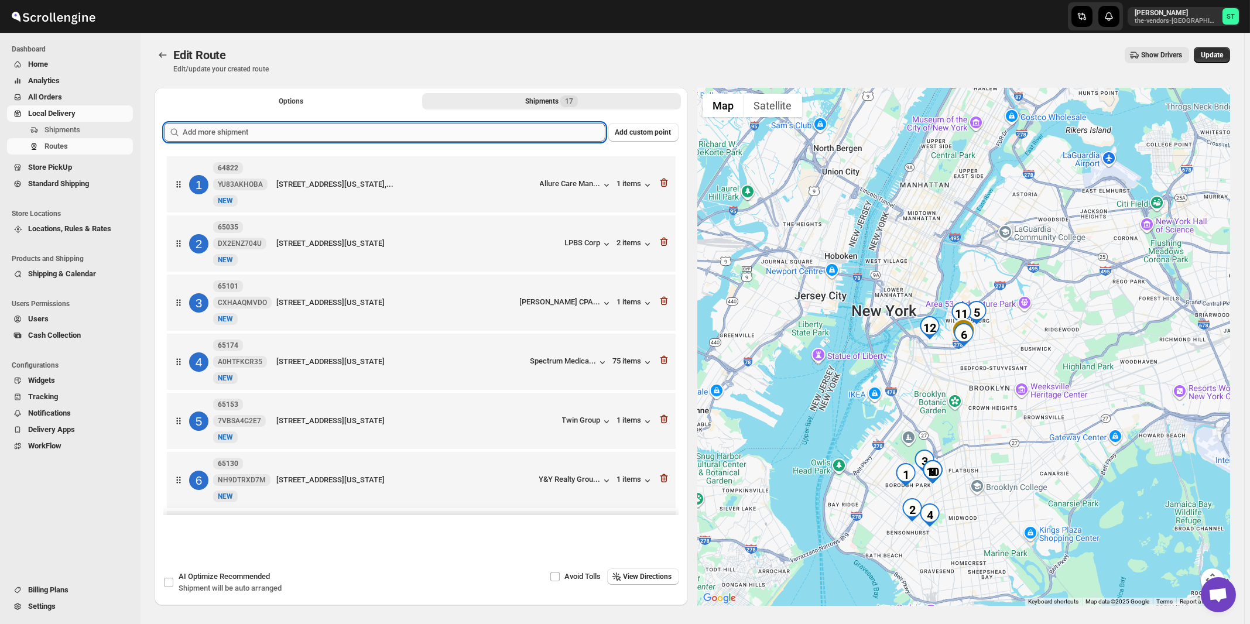
click at [419, 125] on input "text" at bounding box center [394, 132] width 423 height 19
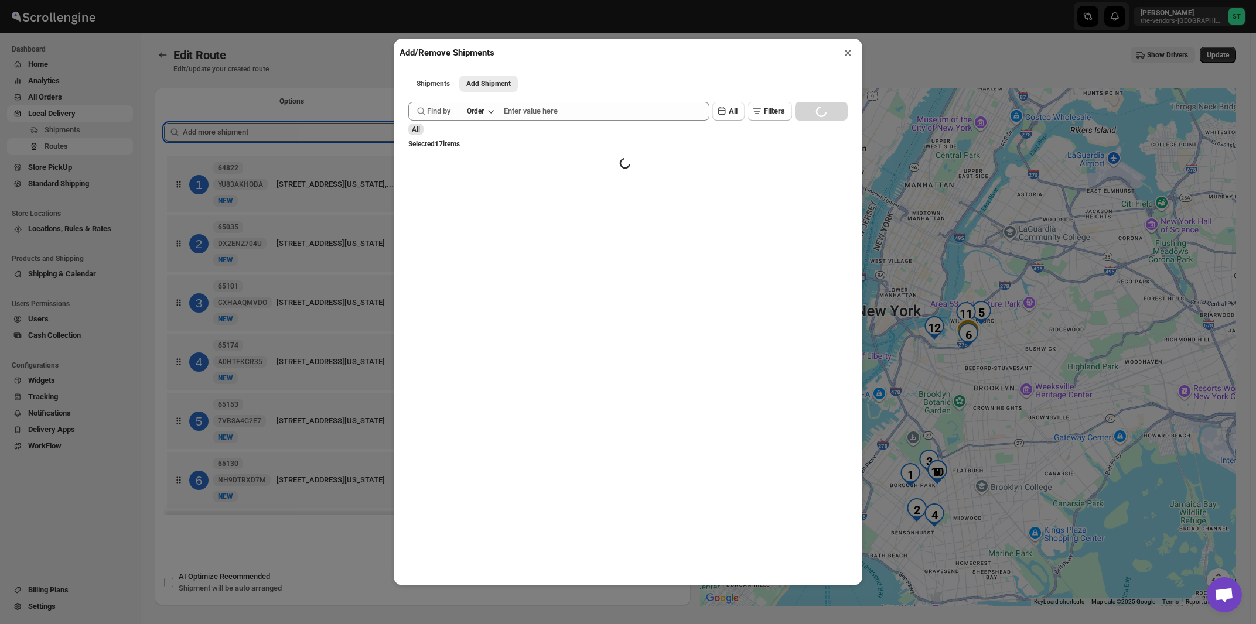
paste input "text"
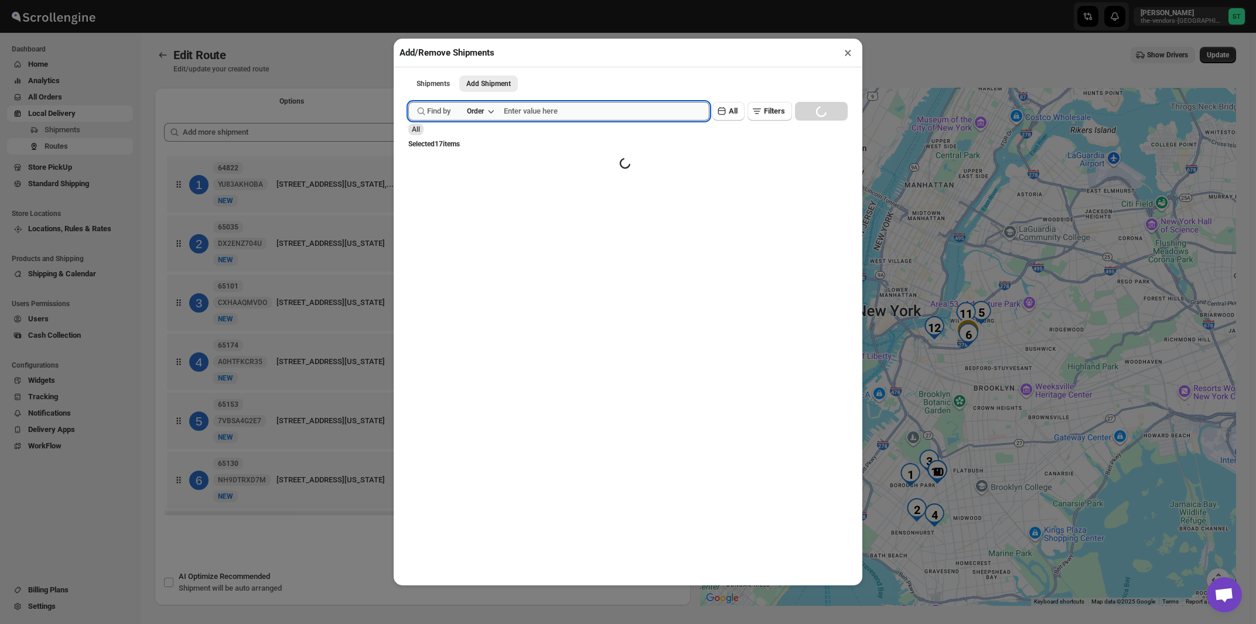
click at [553, 118] on input "text" at bounding box center [607, 111] width 206 height 19
paste input "65210"
type input "65210"
click at [408, 0] on button "Submit" at bounding box center [424, 6] width 33 height 12
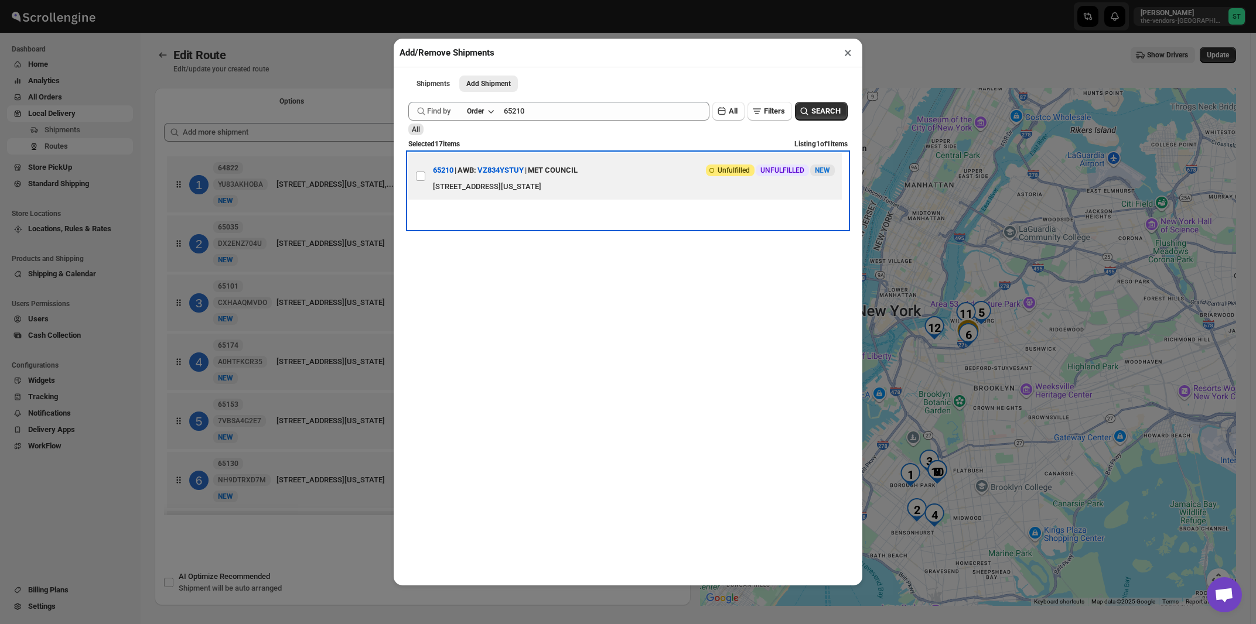
click at [577, 180] on div "MET COUNCIL" at bounding box center [553, 170] width 50 height 21
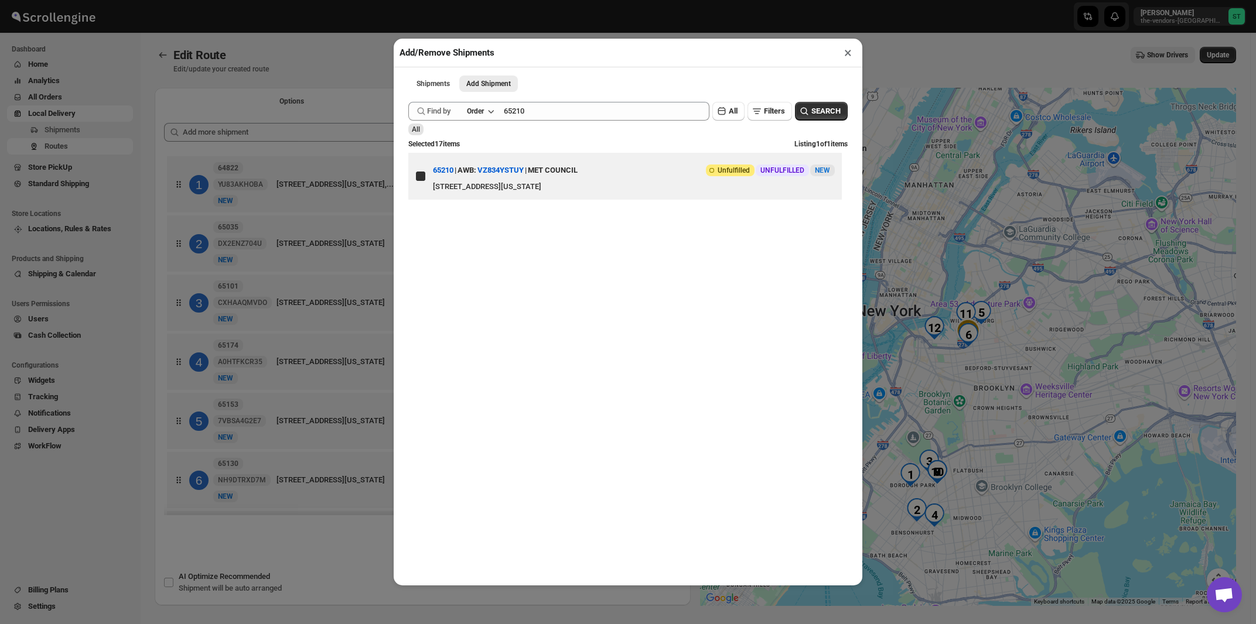
checkbox input "true"
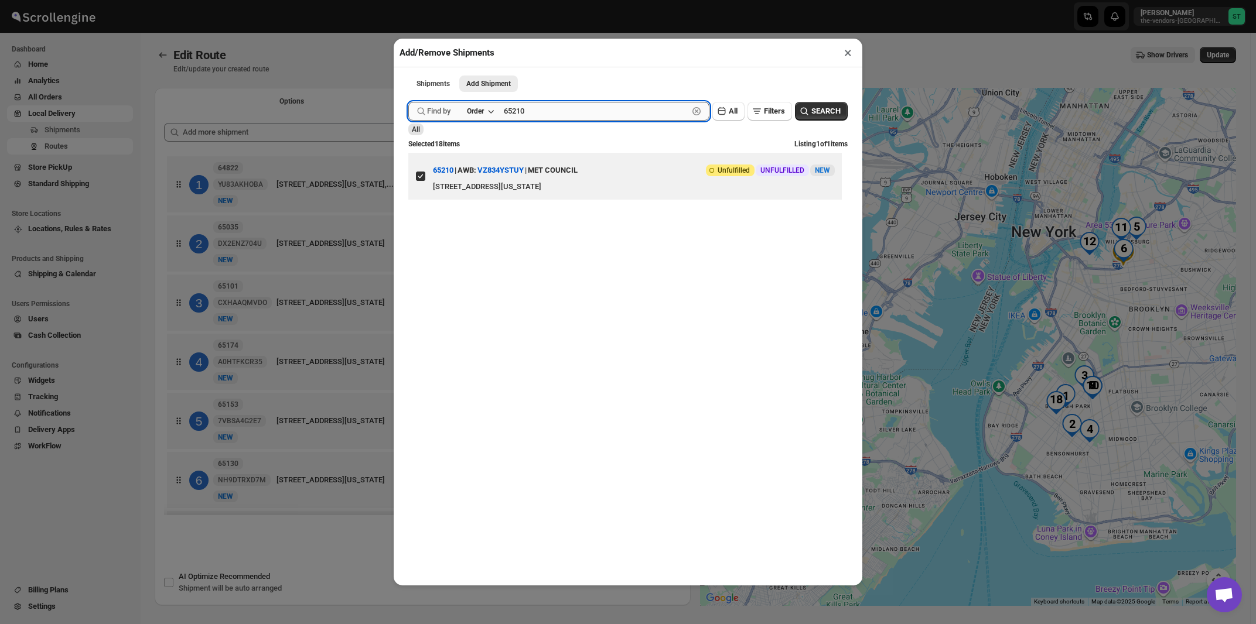
click at [590, 119] on input "65210" at bounding box center [596, 111] width 184 height 19
paste input "1"
type input "65211"
click at [408, 0] on button "Submit" at bounding box center [424, 6] width 33 height 12
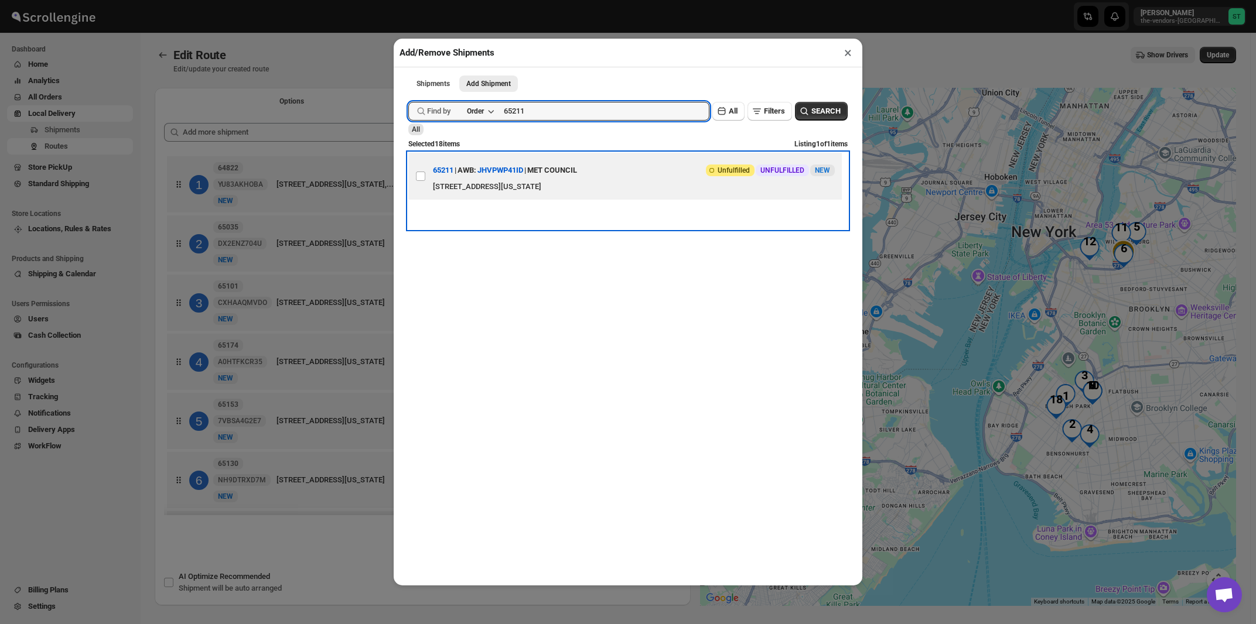
click at [573, 172] on div "MET COUNCIL" at bounding box center [552, 170] width 50 height 21
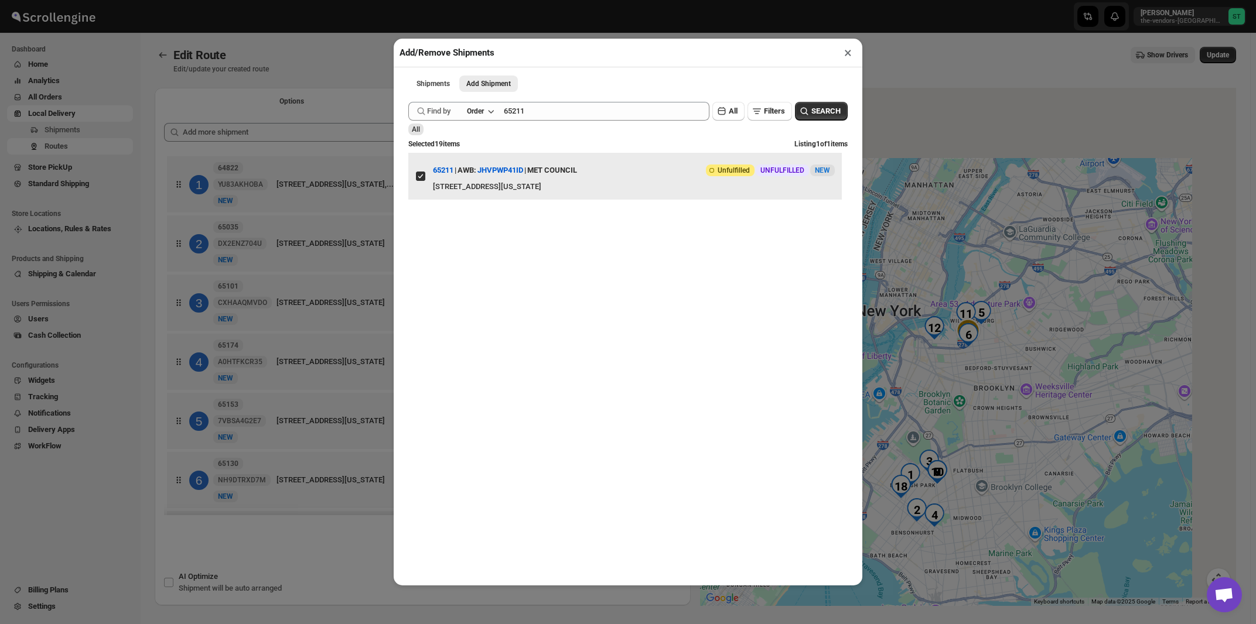
checkbox input "true"
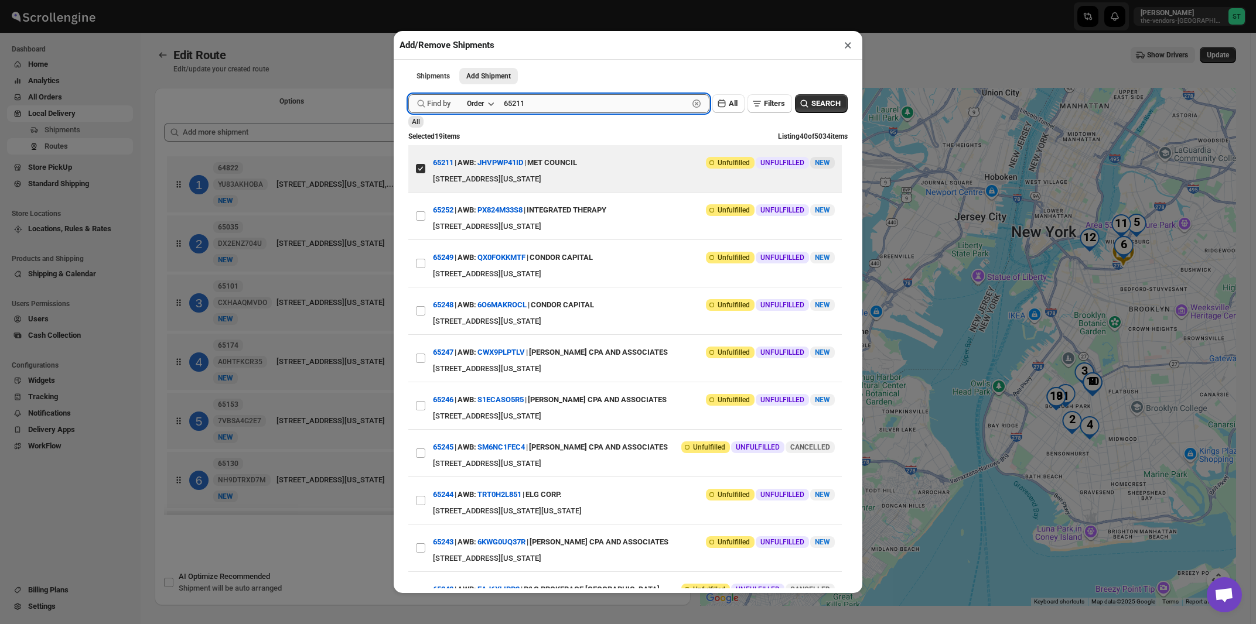
click at [561, 107] on input "65211" at bounding box center [596, 103] width 184 height 19
paste input "2"
type input "65212"
click at [408, 0] on button "Submit" at bounding box center [424, 6] width 33 height 12
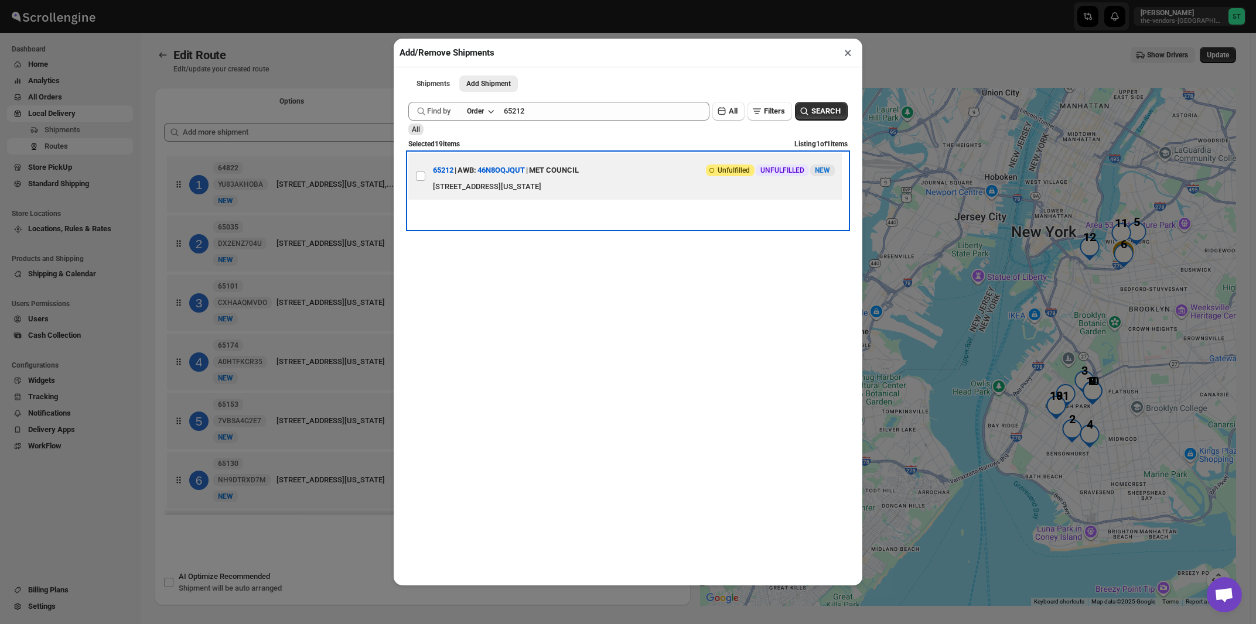
click at [568, 168] on div "MET COUNCIL" at bounding box center [554, 170] width 50 height 21
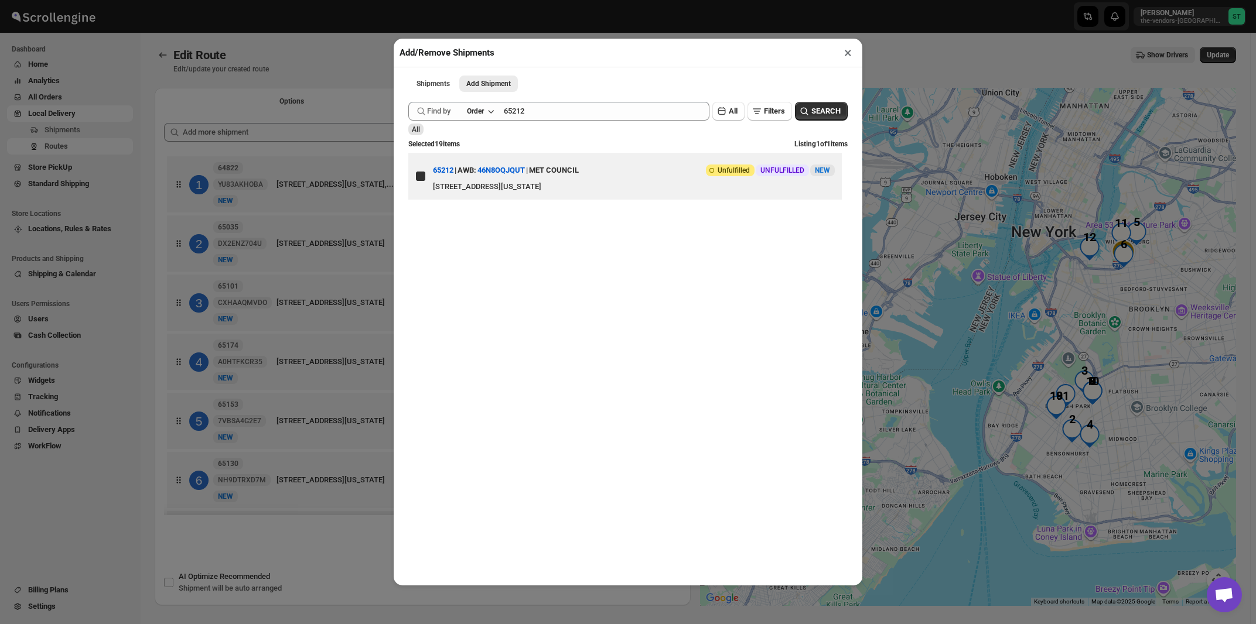
checkbox input "true"
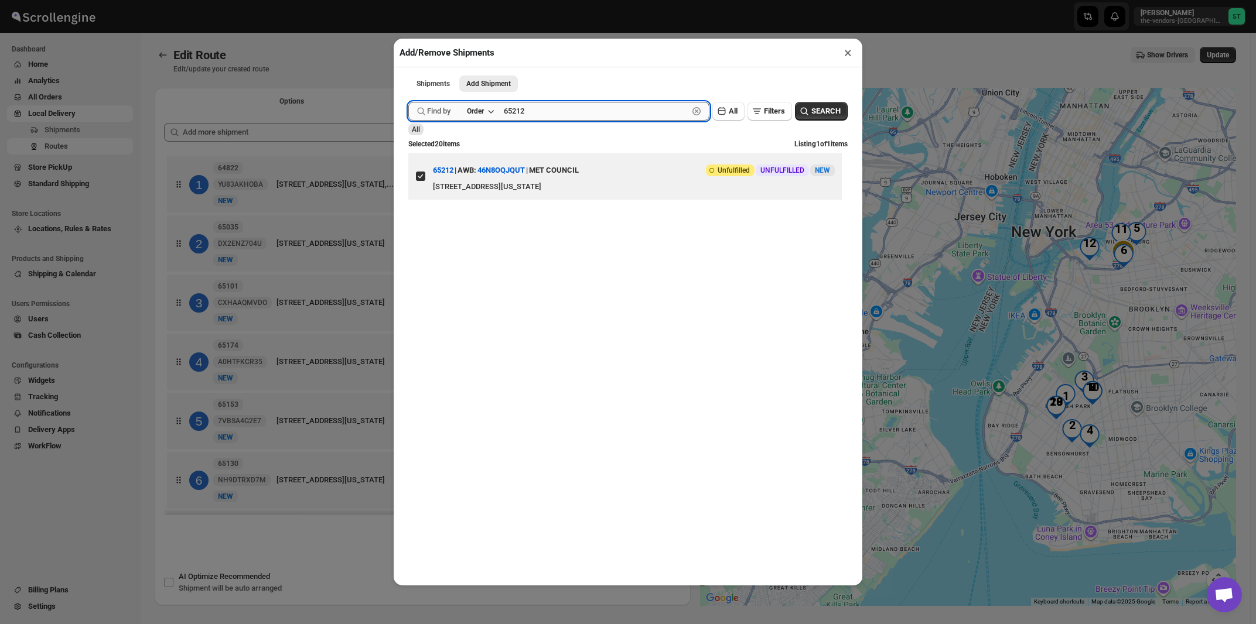
click at [565, 118] on input "65212" at bounding box center [596, 111] width 184 height 19
paste input "3"
type input "65213"
click at [408, 0] on button "Submit" at bounding box center [424, 6] width 33 height 12
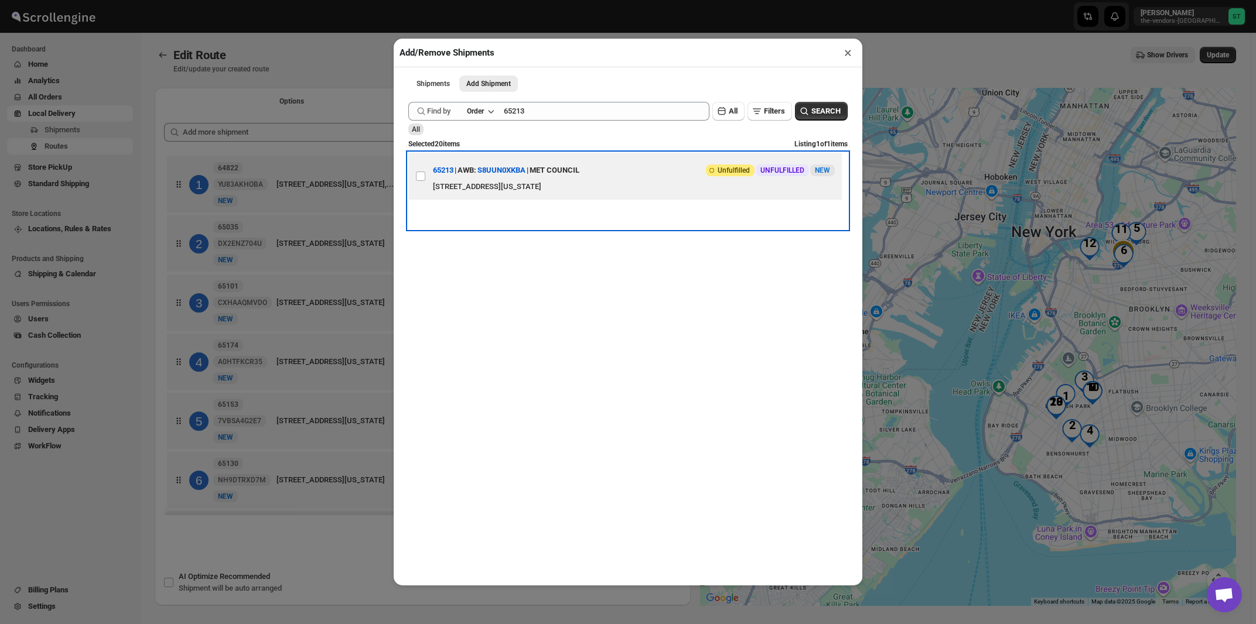
click at [556, 181] on div "MET COUNCIL" at bounding box center [554, 170] width 50 height 21
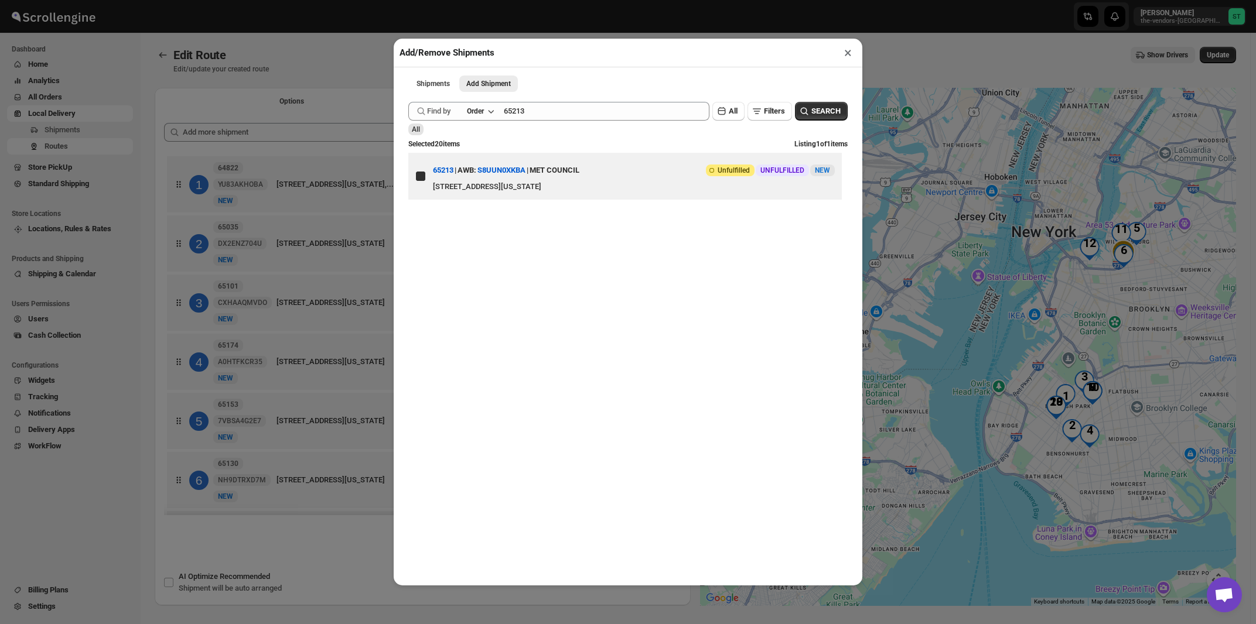
checkbox input "true"
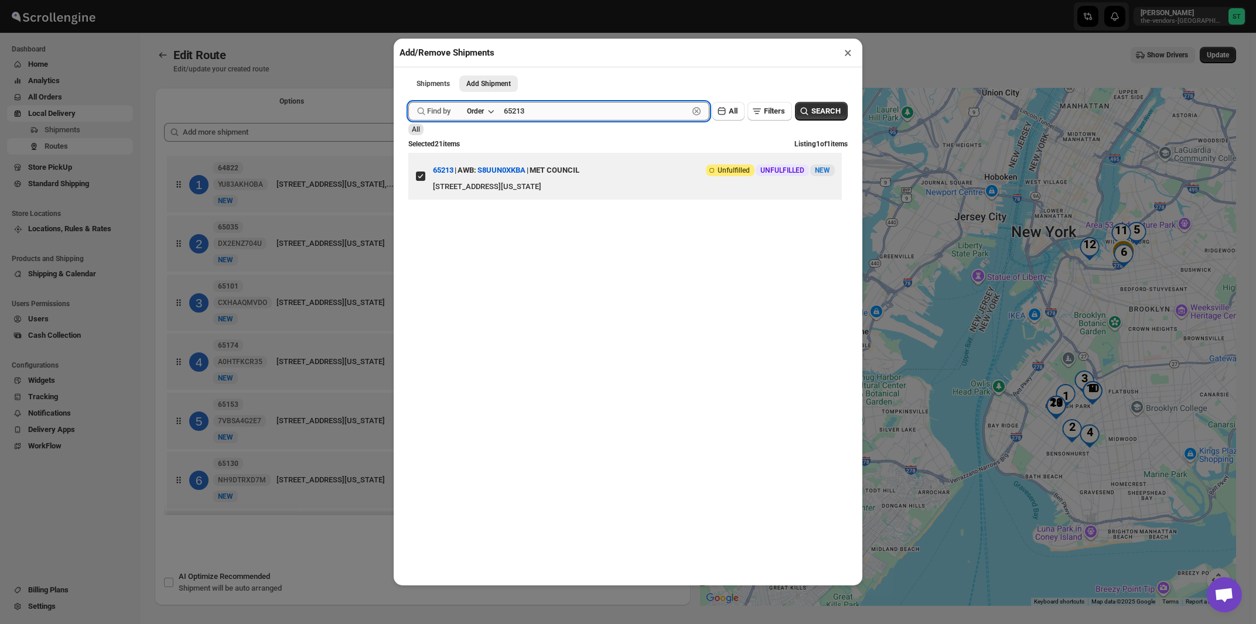
click at [575, 117] on input "65213" at bounding box center [596, 111] width 184 height 19
paste input "4942"
type input "64942"
click at [408, 0] on button "Submit" at bounding box center [424, 6] width 33 height 12
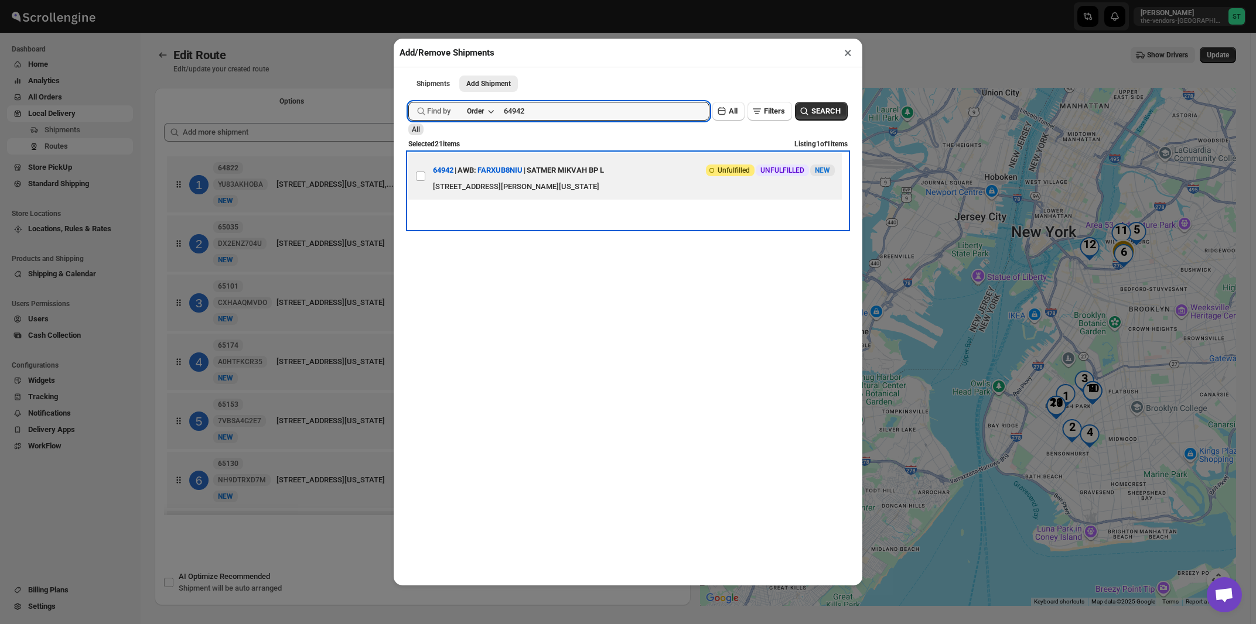
click at [601, 185] on div "[STREET_ADDRESS][PERSON_NAME][US_STATE]" at bounding box center [634, 187] width 402 height 12
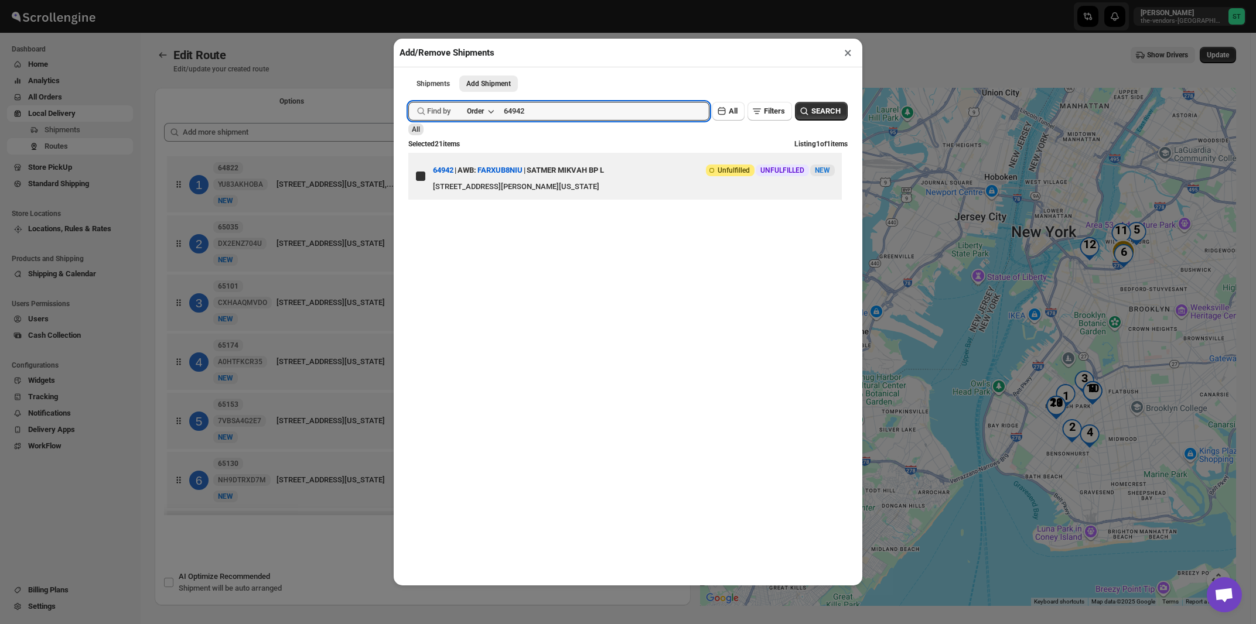
checkbox input "true"
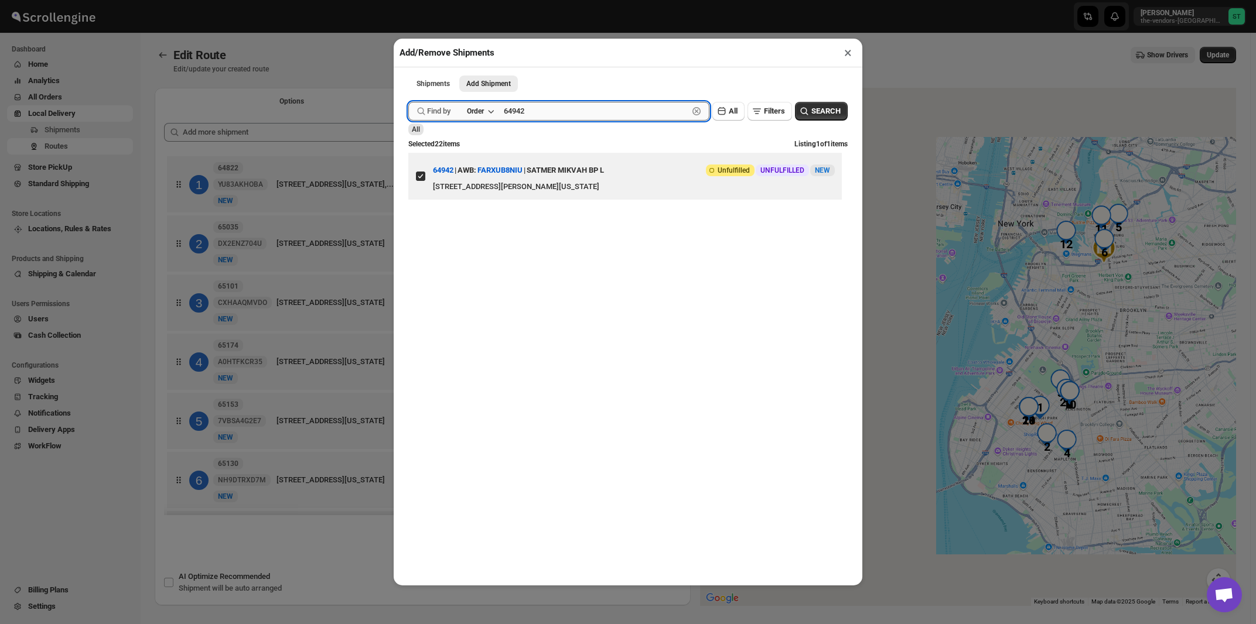
click at [582, 117] on input "64942" at bounding box center [596, 111] width 184 height 19
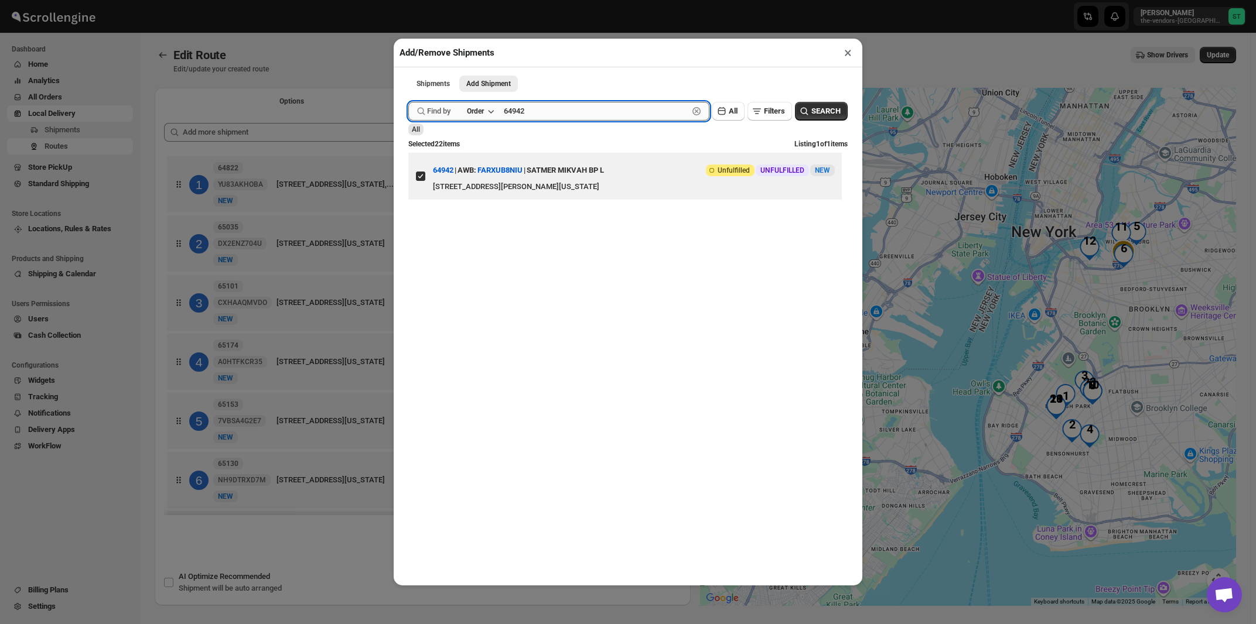
paste input "5234"
type input "65234"
click at [408, 0] on button "Submit" at bounding box center [424, 6] width 33 height 12
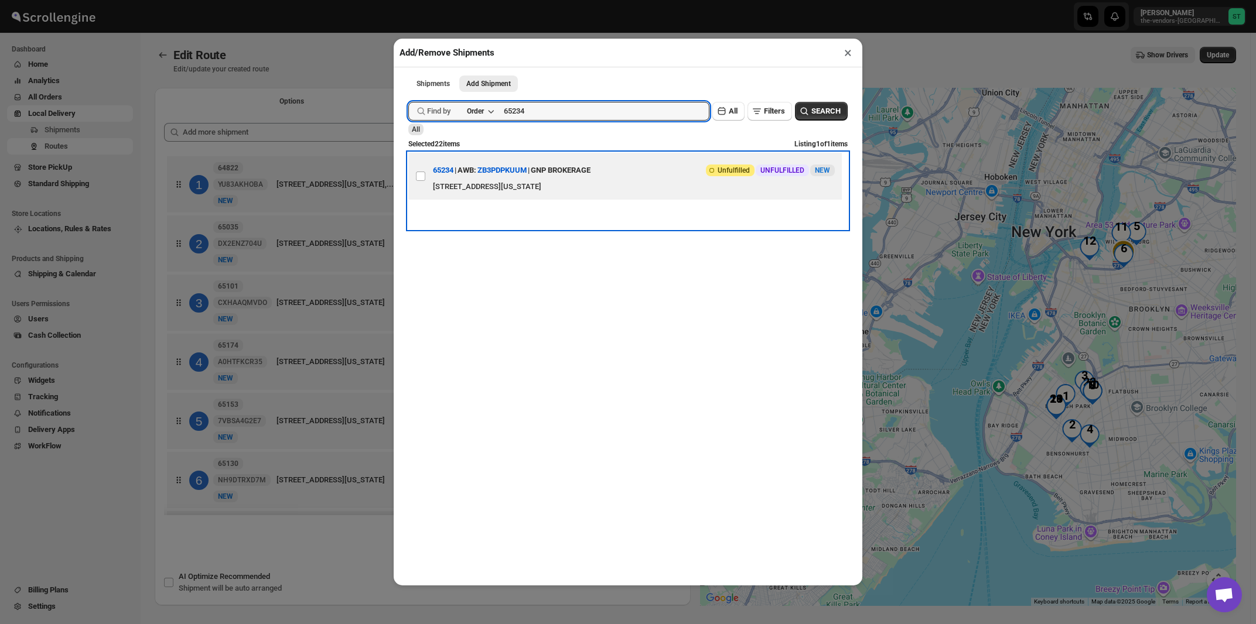
click at [576, 170] on div "GNP BROKERAGE" at bounding box center [561, 170] width 60 height 21
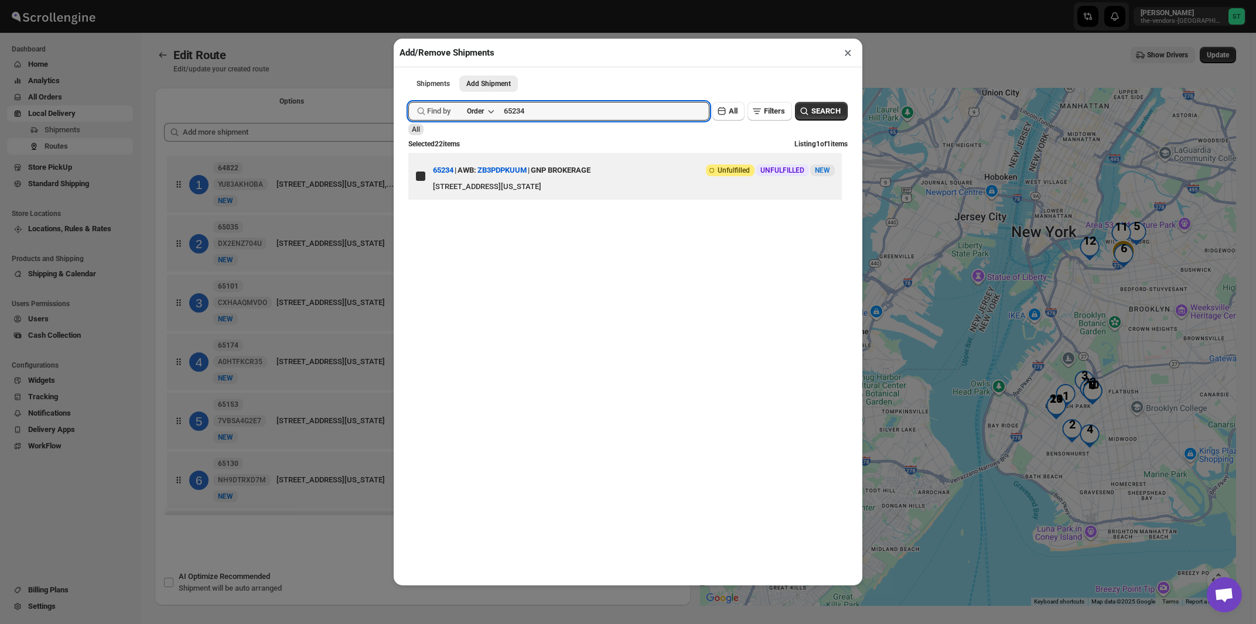
checkbox input "true"
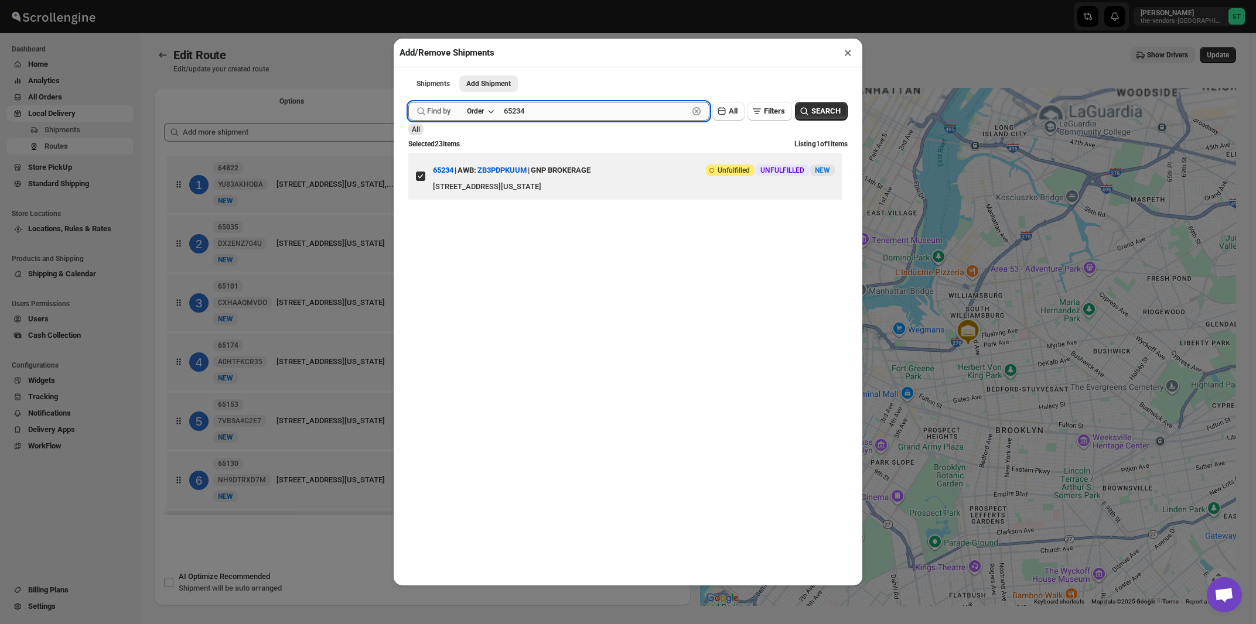
click at [569, 117] on input "65234" at bounding box center [596, 111] width 184 height 19
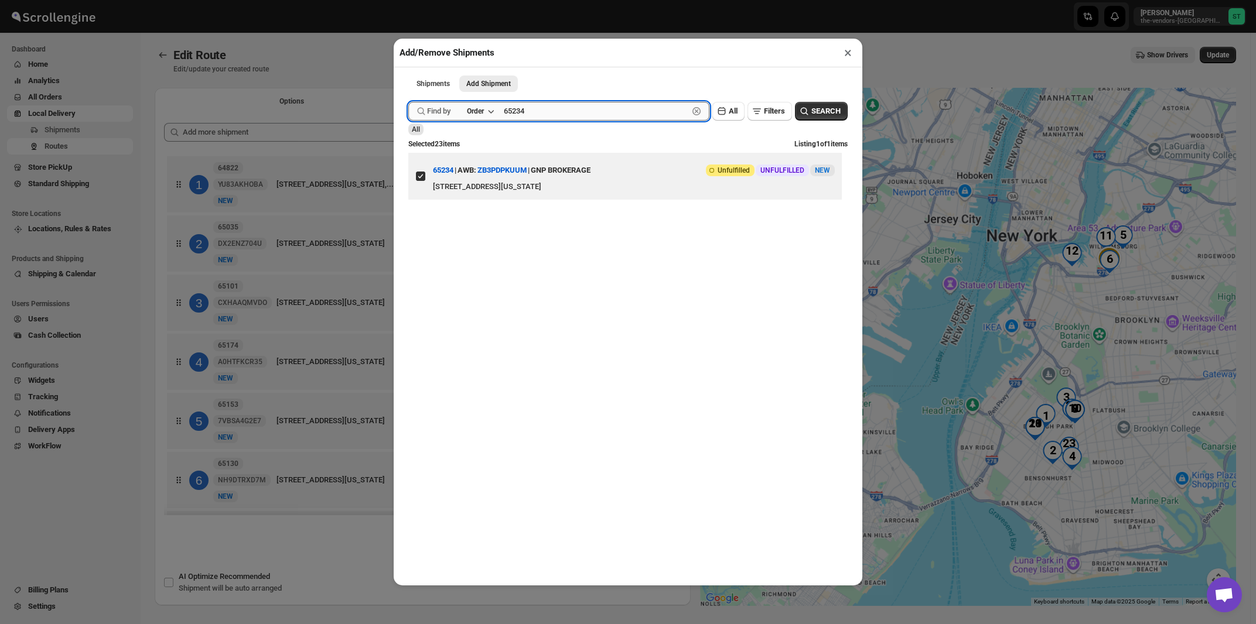
paste input "5"
type input "65235"
click at [408, 0] on button "Submit" at bounding box center [424, 6] width 33 height 12
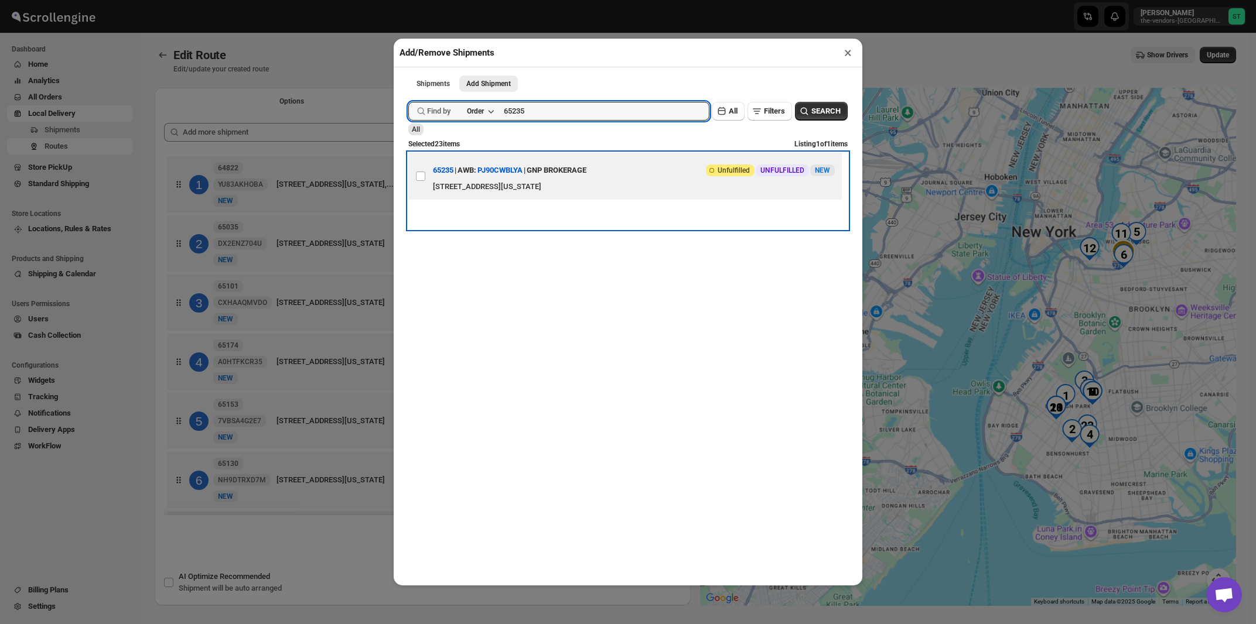
click at [576, 175] on div "GNP BROKERAGE" at bounding box center [556, 170] width 60 height 21
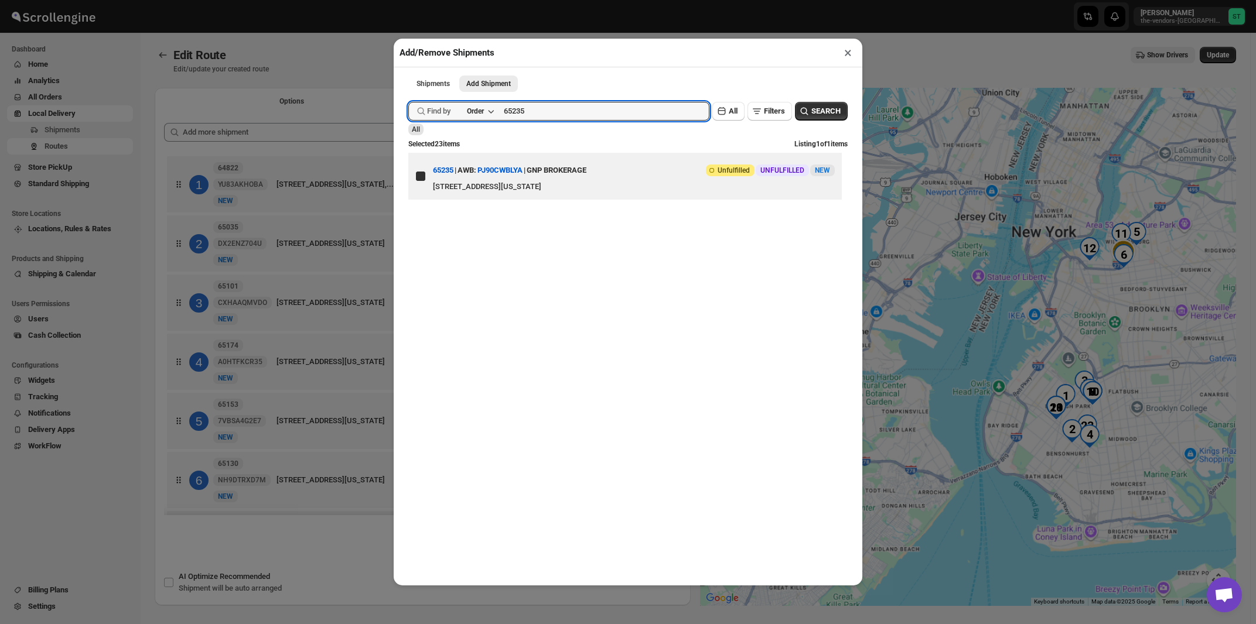
checkbox input "true"
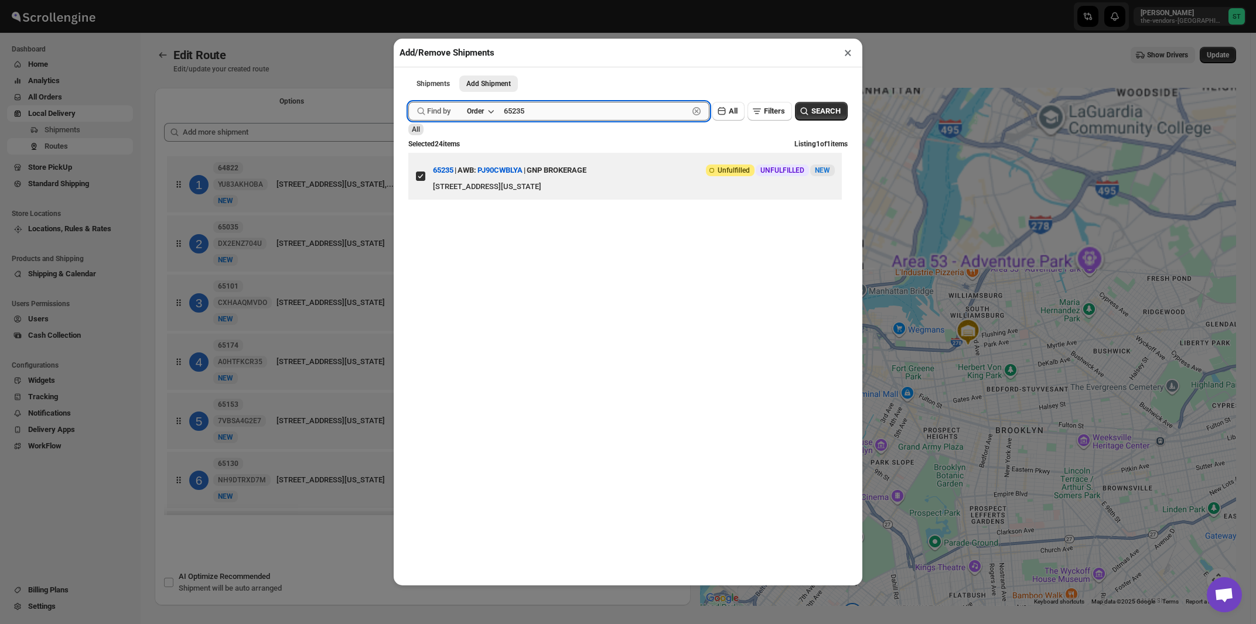
click at [573, 112] on input "65235" at bounding box center [596, 111] width 184 height 19
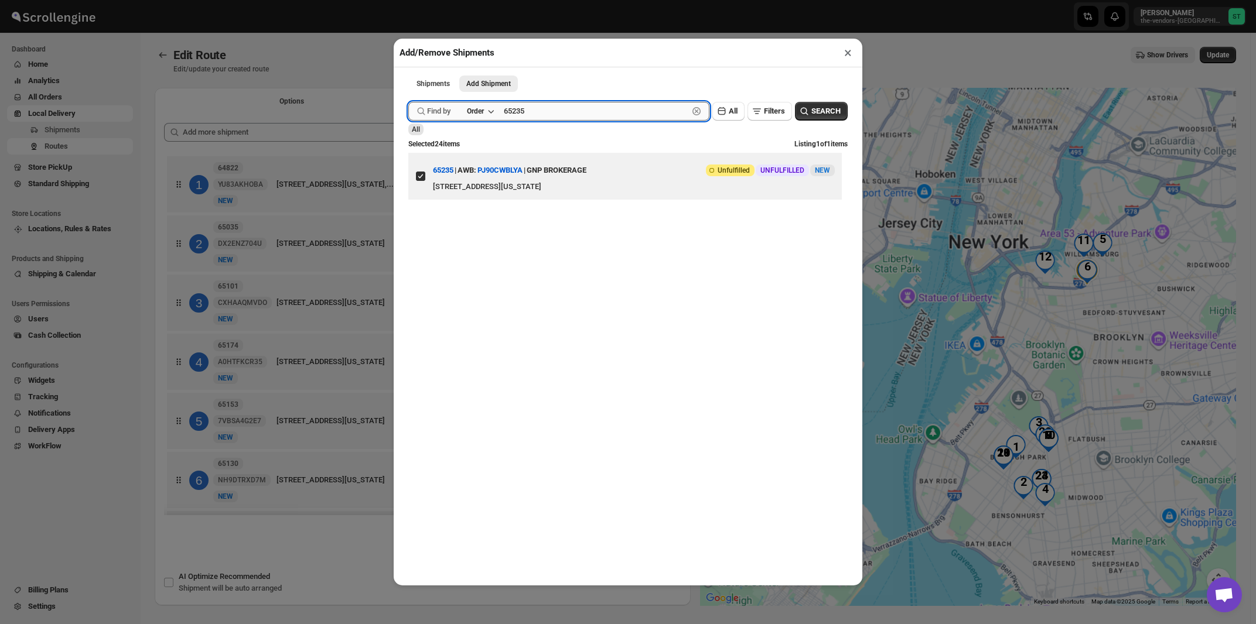
paste input "26"
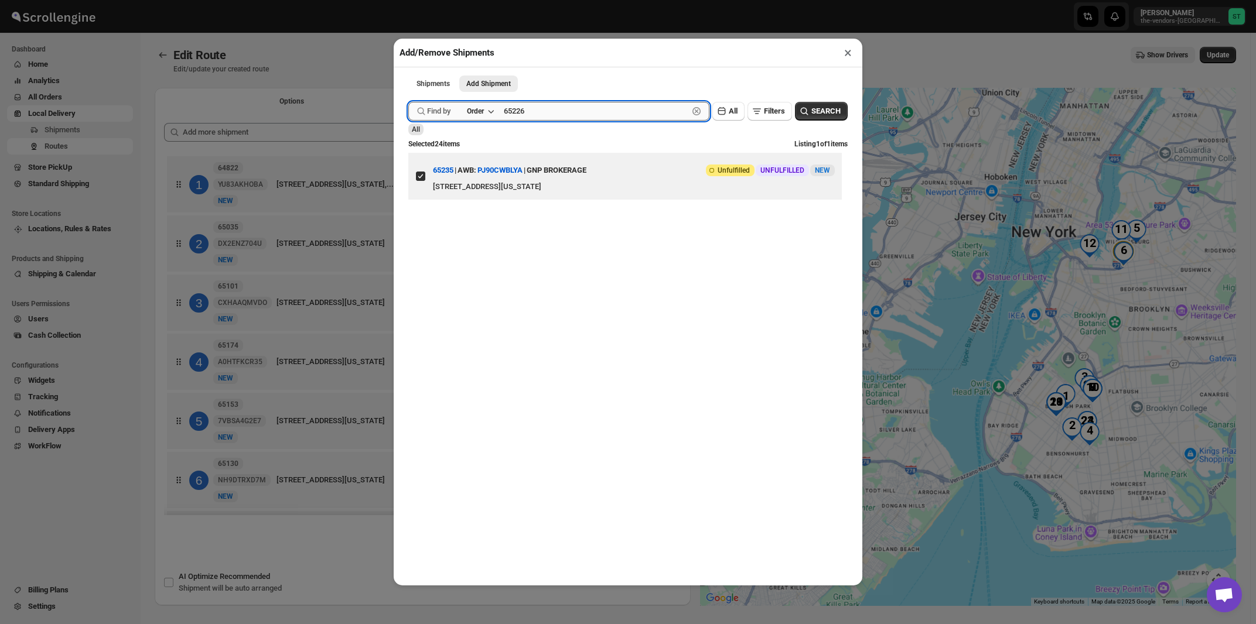
type input "65226"
click at [408, 0] on button "Submit" at bounding box center [424, 6] width 33 height 12
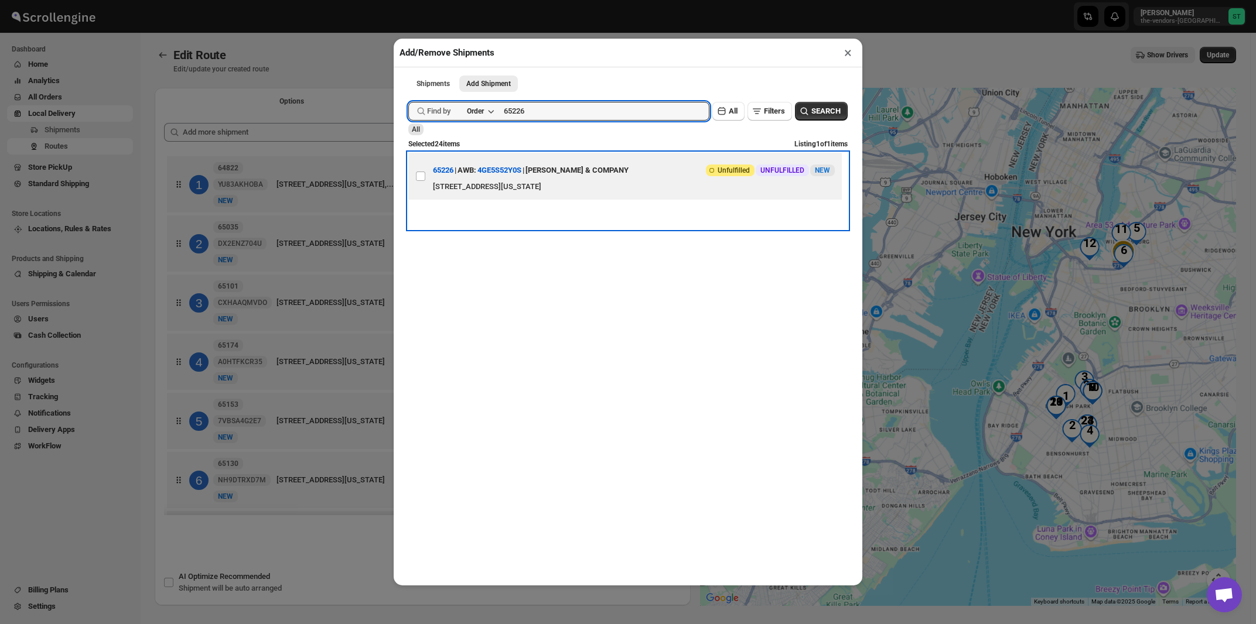
click at [577, 185] on div "[STREET_ADDRESS][US_STATE]" at bounding box center [634, 187] width 402 height 12
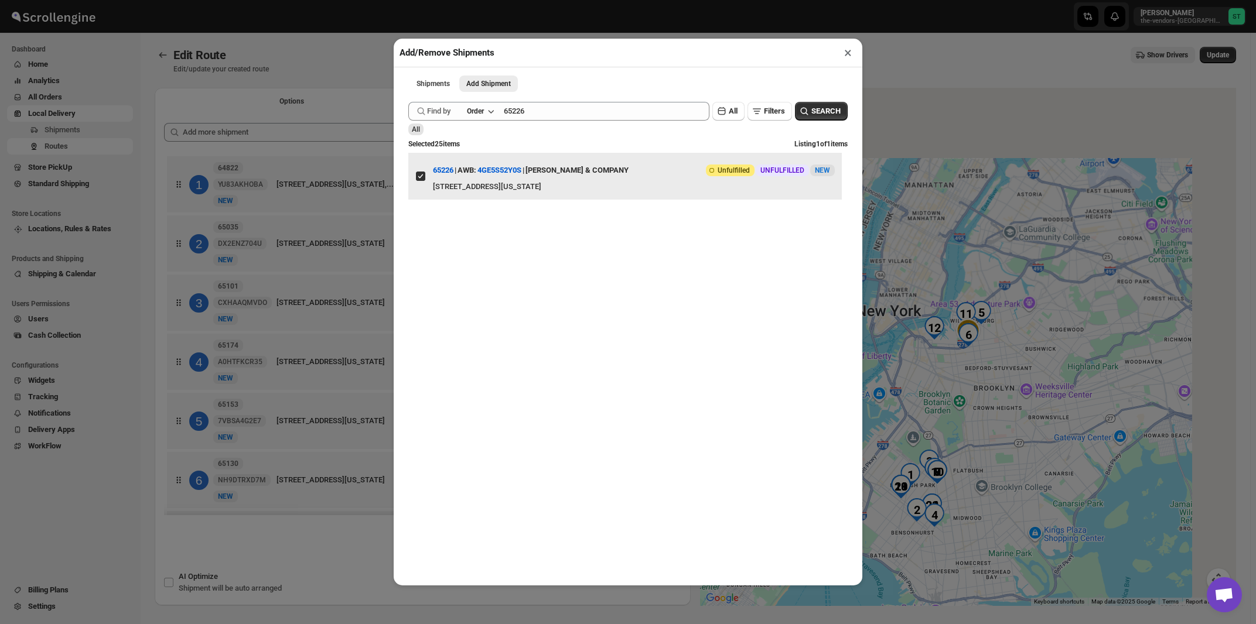
checkbox input "true"
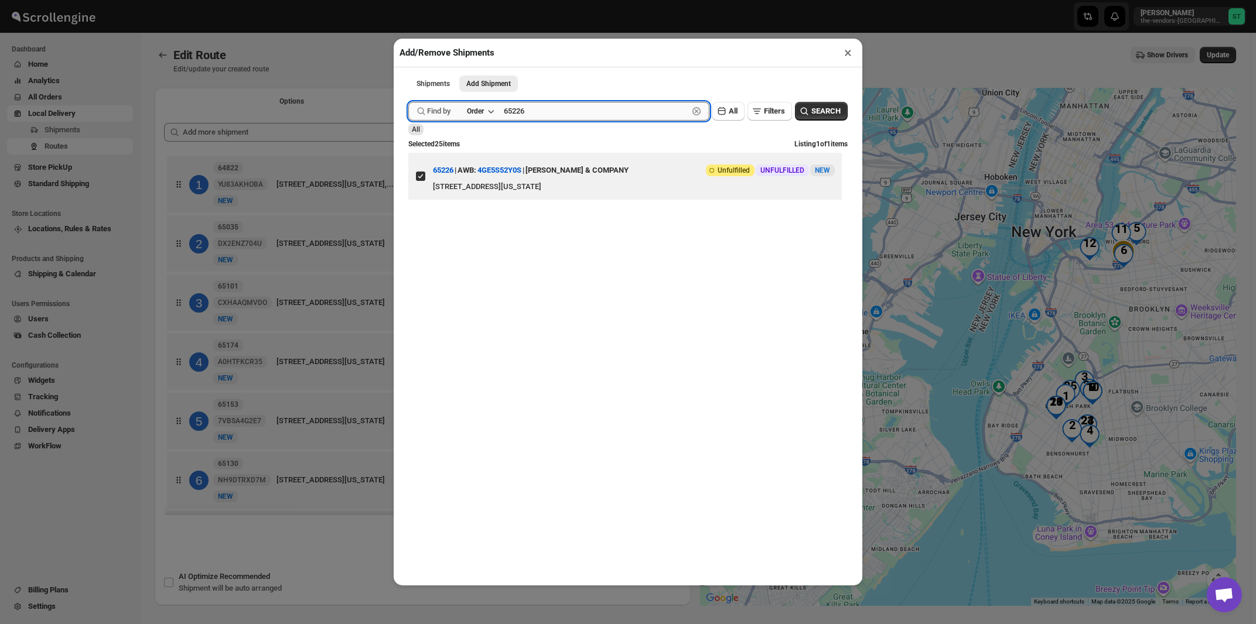
click at [579, 114] on input "65226" at bounding box center [596, 111] width 184 height 19
paste input "14"
type input "65214"
click at [408, 0] on button "Submit" at bounding box center [424, 6] width 33 height 12
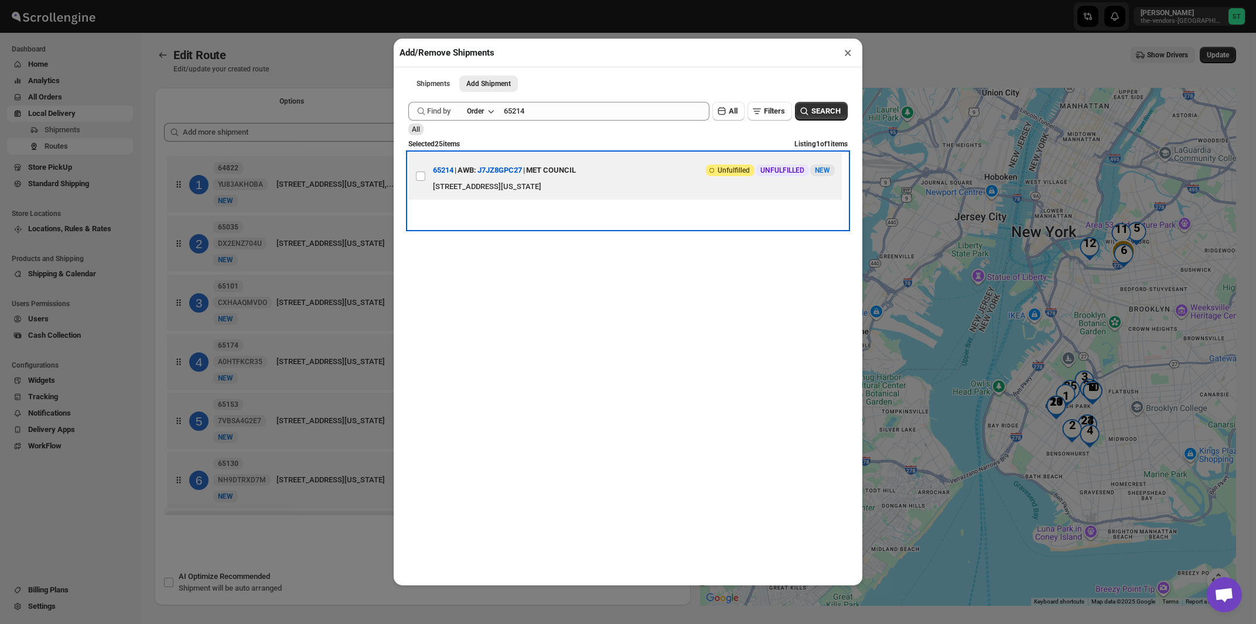
click at [576, 170] on div "MET COUNCIL" at bounding box center [551, 170] width 50 height 21
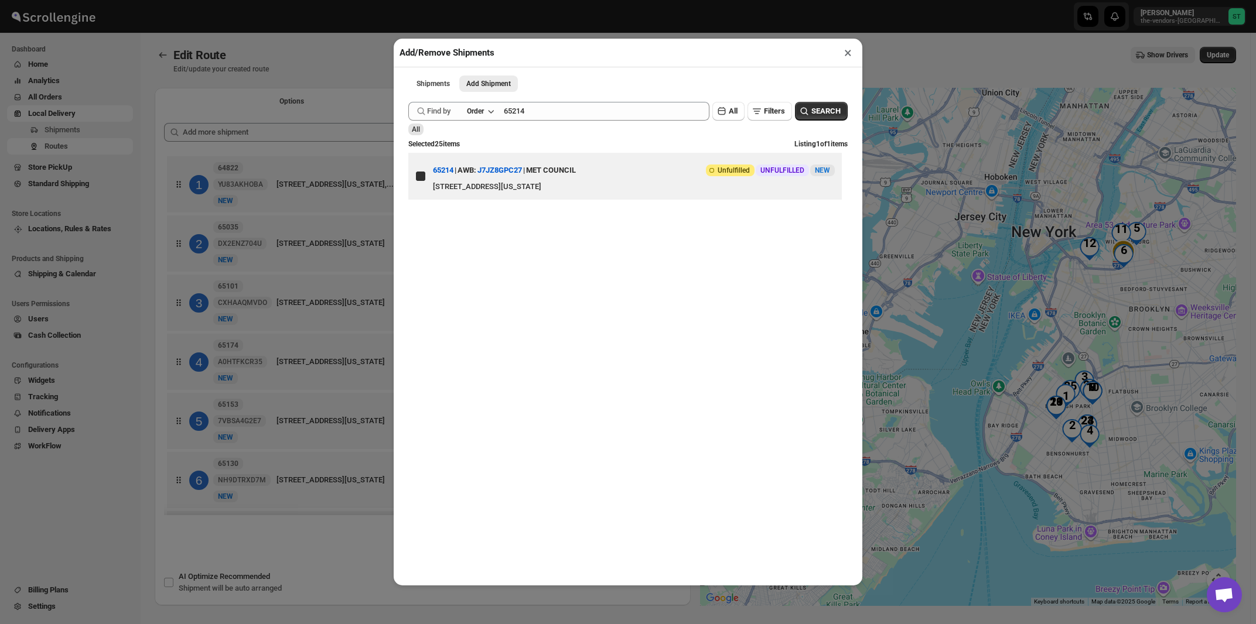
checkbox input "true"
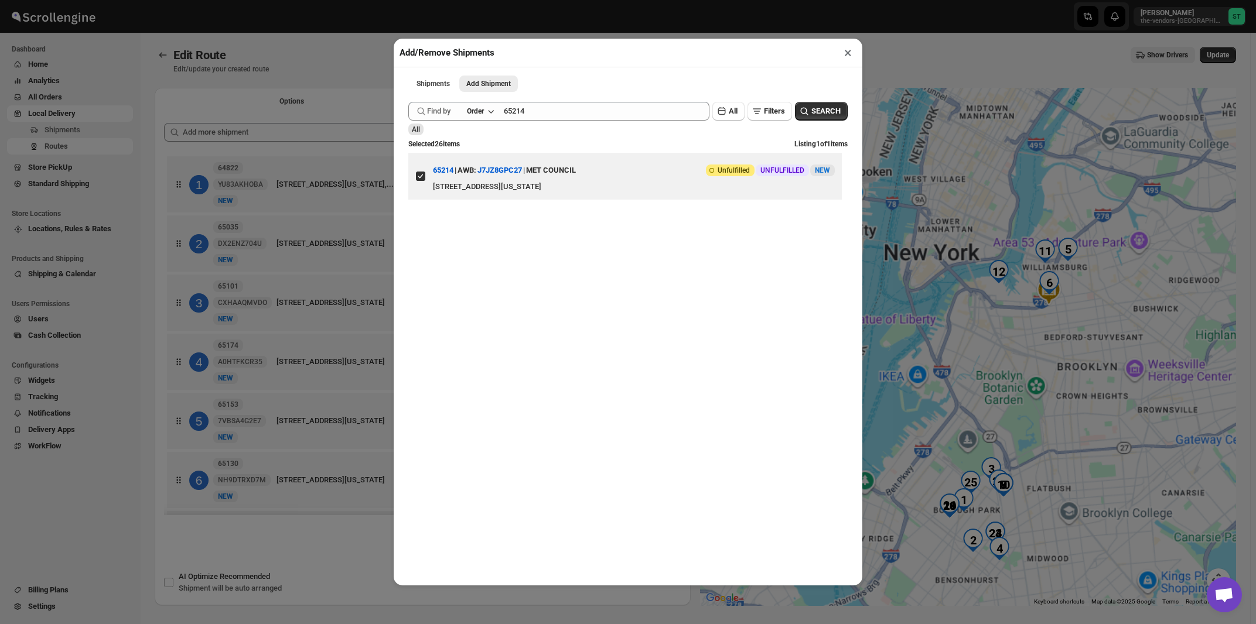
click at [850, 56] on button "×" at bounding box center [847, 53] width 17 height 16
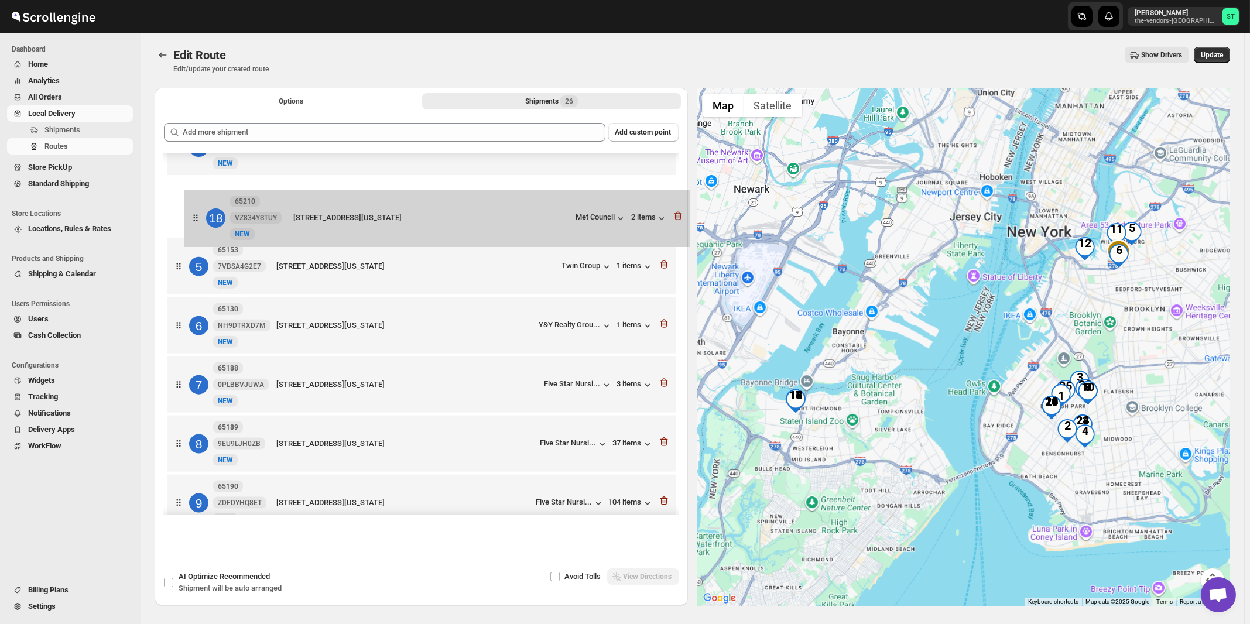
scroll to position [178, 0]
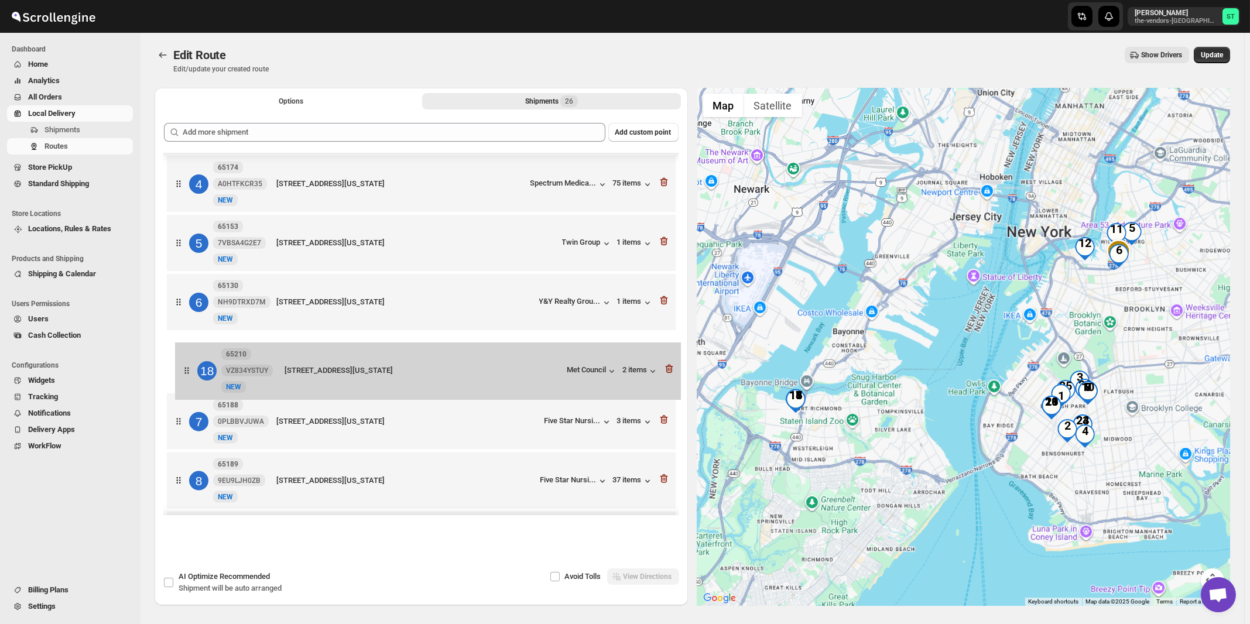
drag, startPoint x: 536, startPoint y: 400, endPoint x: 545, endPoint y: 376, distance: 25.4
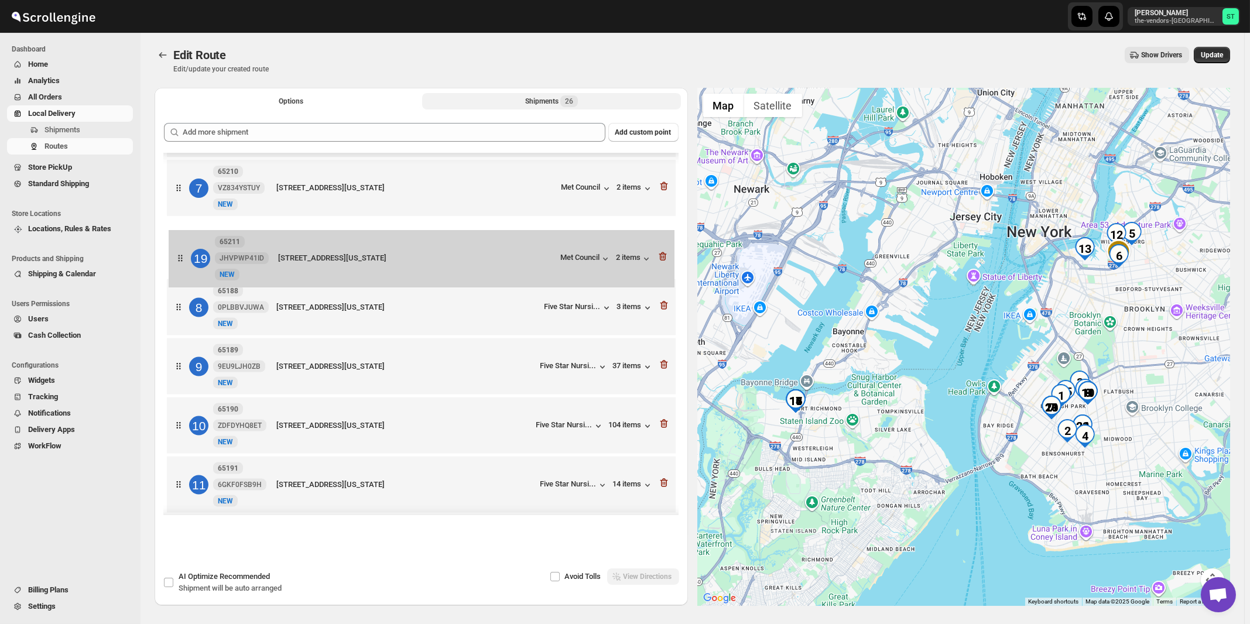
scroll to position [345, 0]
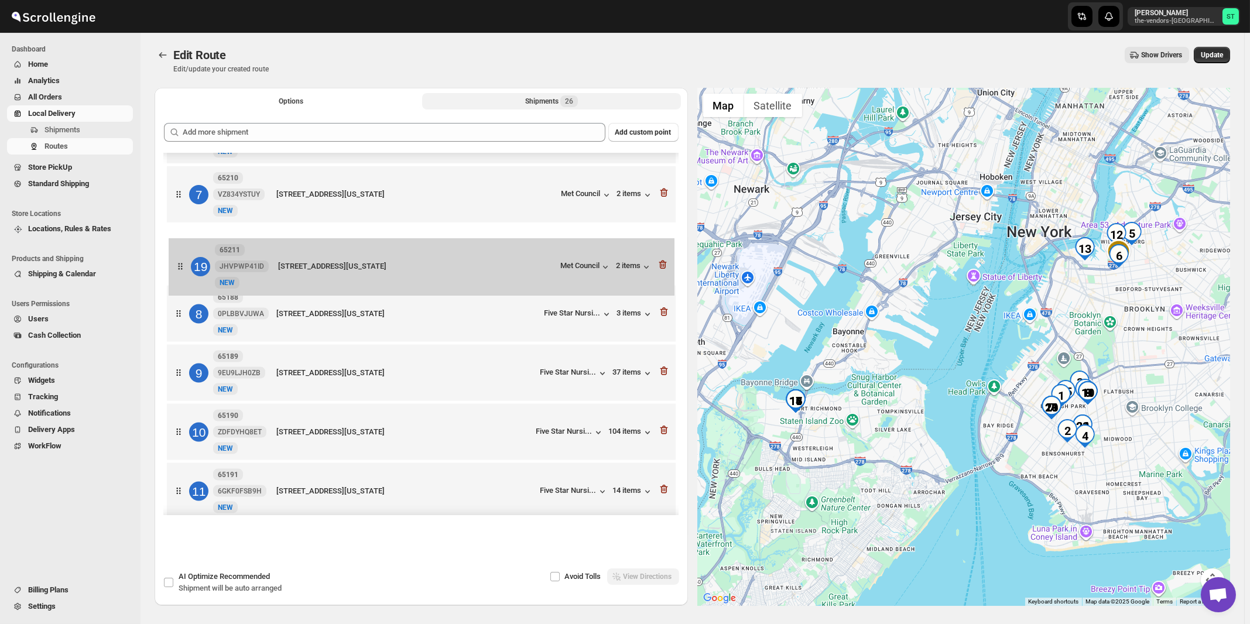
drag, startPoint x: 529, startPoint y: 456, endPoint x: 529, endPoint y: 259, distance: 196.8
click at [529, 259] on div "1 64822 YU83AKHOBA New [GEOGRAPHIC_DATA][STREET_ADDRESS][STREET_ADDRESS][US_STA…" at bounding box center [421, 581] width 515 height 1545
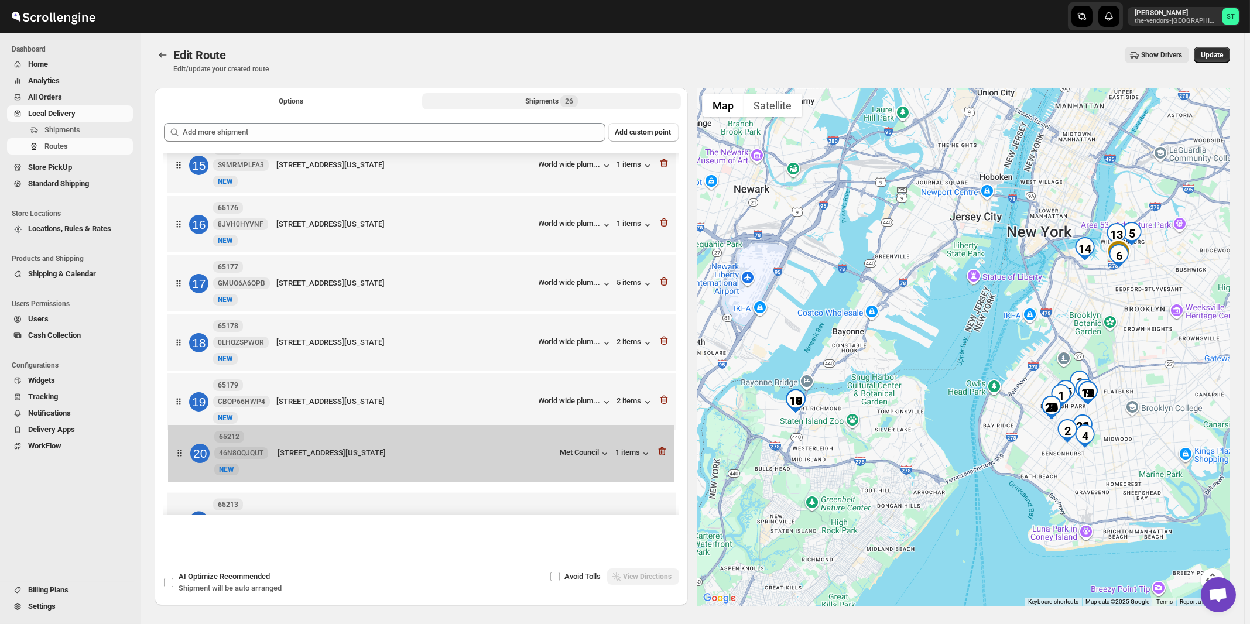
scroll to position [1, 0]
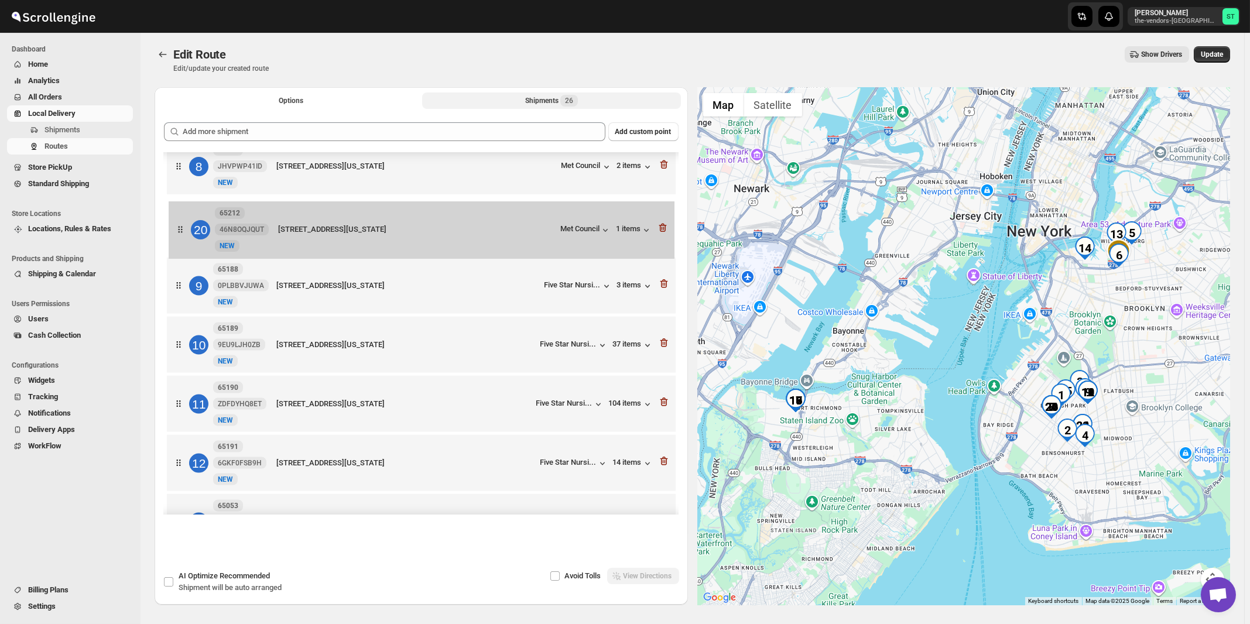
drag, startPoint x: 520, startPoint y: 477, endPoint x: 522, endPoint y: 224, distance: 253.0
click at [522, 224] on div "1 64822 YU83AKHOBA New [GEOGRAPHIC_DATA][STREET_ADDRESS][STREET_ADDRESS][US_STA…" at bounding box center [421, 493] width 515 height 1545
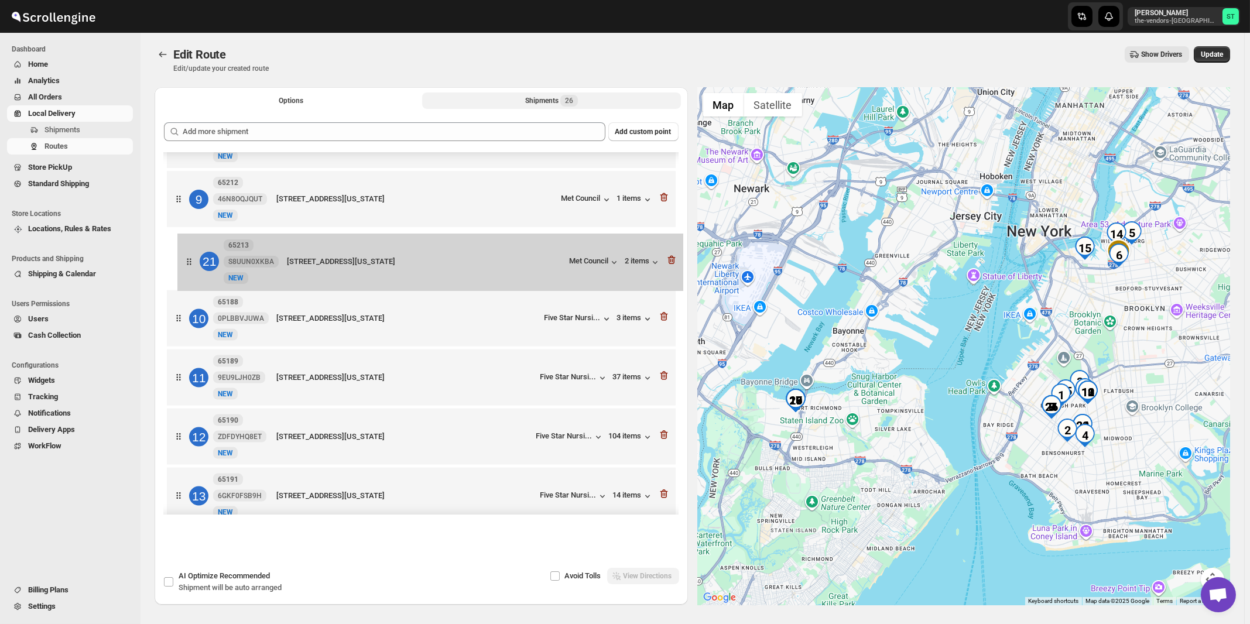
scroll to position [457, 0]
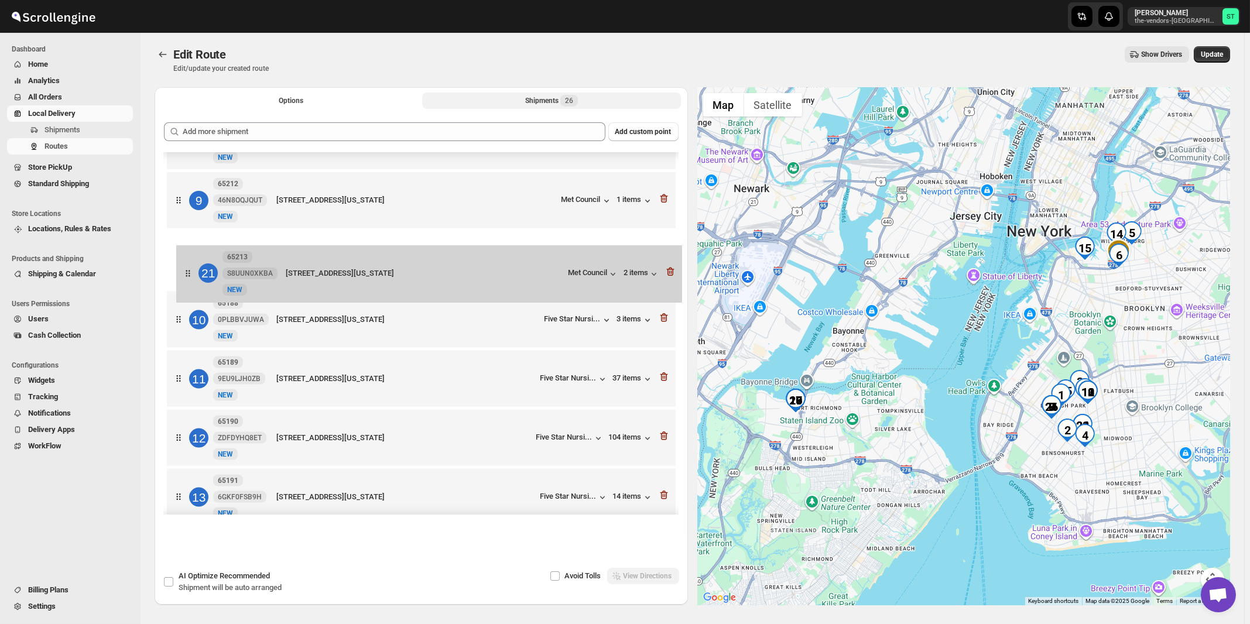
drag, startPoint x: 515, startPoint y: 399, endPoint x: 526, endPoint y: 277, distance: 122.8
click at [526, 277] on div "1 64822 YU83AKHOBA New [GEOGRAPHIC_DATA][STREET_ADDRESS][STREET_ADDRESS][US_STA…" at bounding box center [421, 468] width 515 height 1545
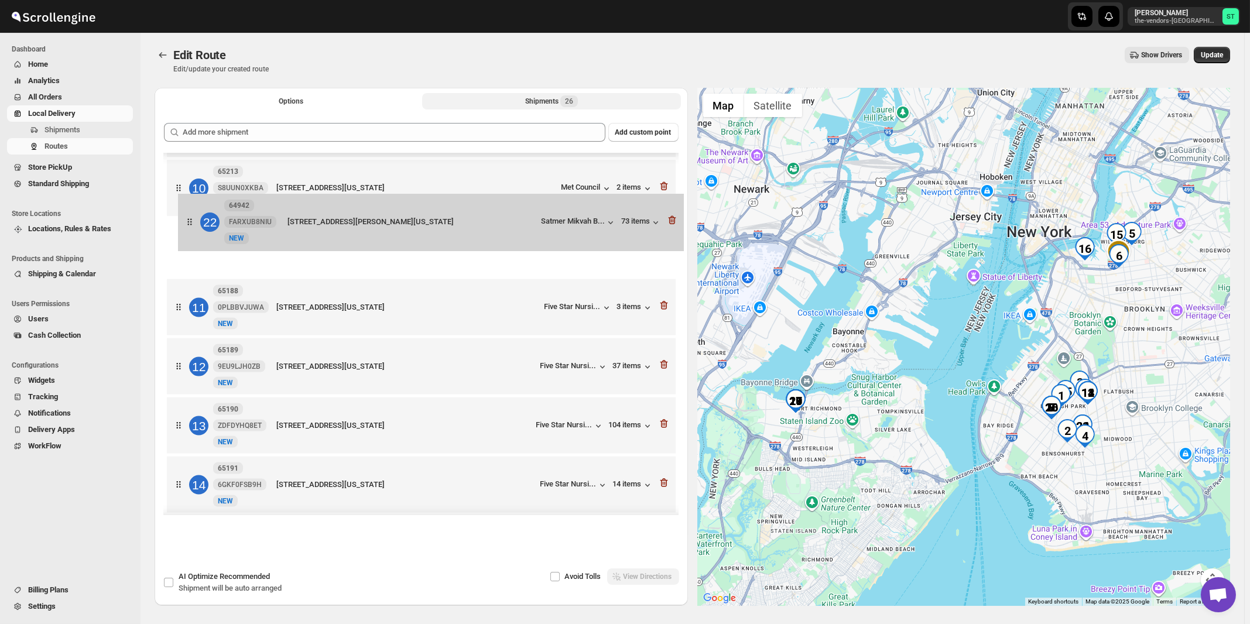
scroll to position [528, 0]
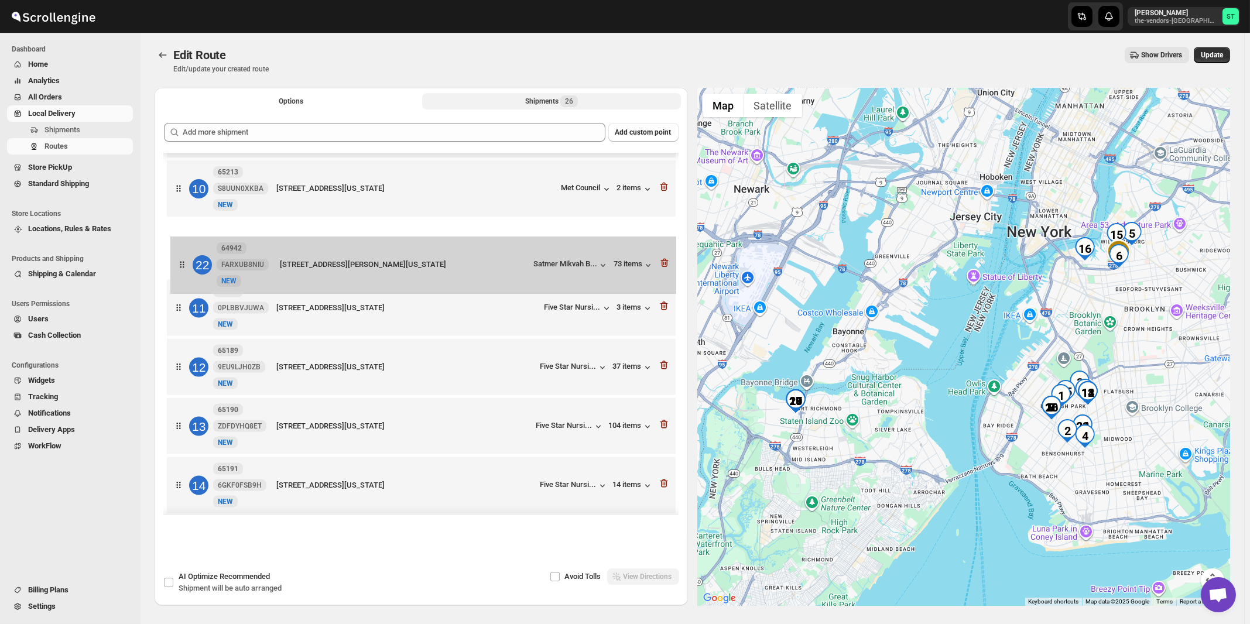
drag, startPoint x: 500, startPoint y: 248, endPoint x: 506, endPoint y: 264, distance: 17.4
click at [502, 264] on div "1 64822 YU83AKHOBA New [GEOGRAPHIC_DATA][STREET_ADDRESS][STREET_ADDRESS][US_STA…" at bounding box center [421, 397] width 515 height 1545
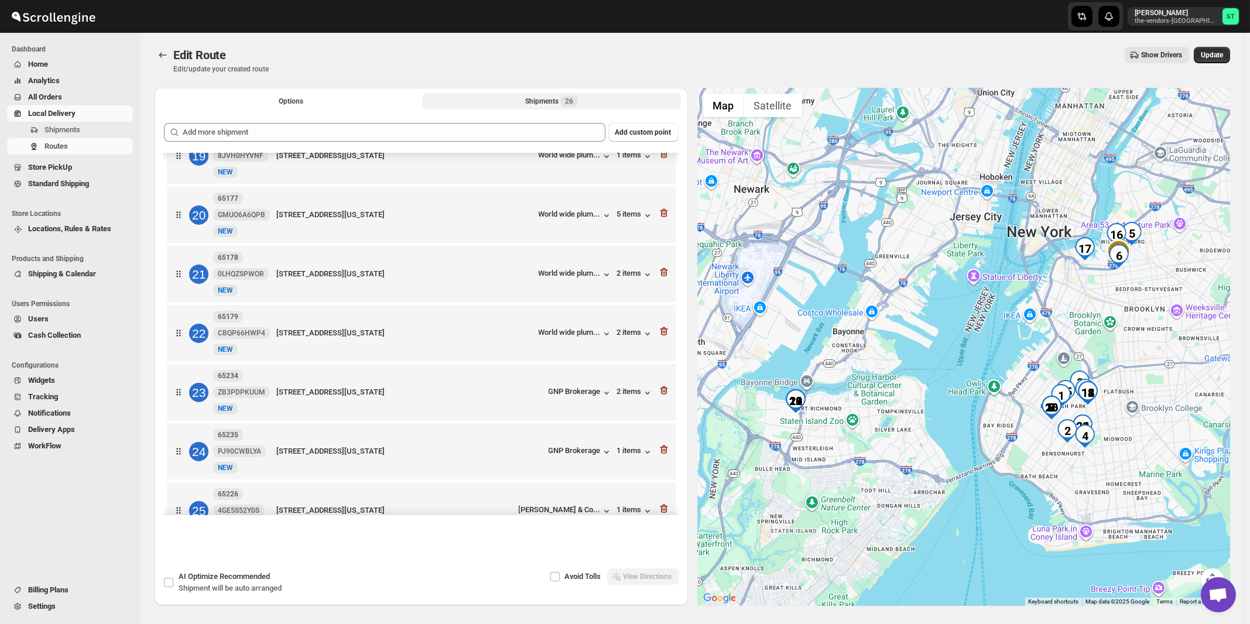
scroll to position [1206, 0]
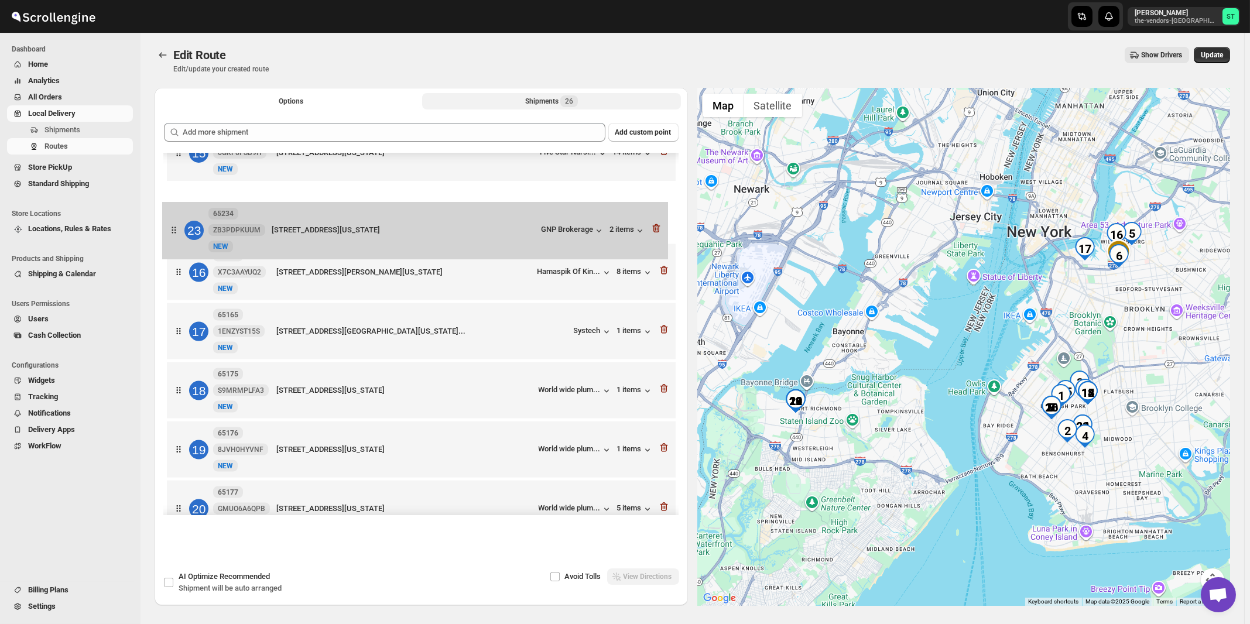
drag, startPoint x: 488, startPoint y: 298, endPoint x: 484, endPoint y: 221, distance: 77.4
click at [484, 221] on div "1 64822 YU83AKHOBA New [GEOGRAPHIC_DATA][STREET_ADDRESS][STREET_ADDRESS][US_STA…" at bounding box center [421, 66] width 515 height 1545
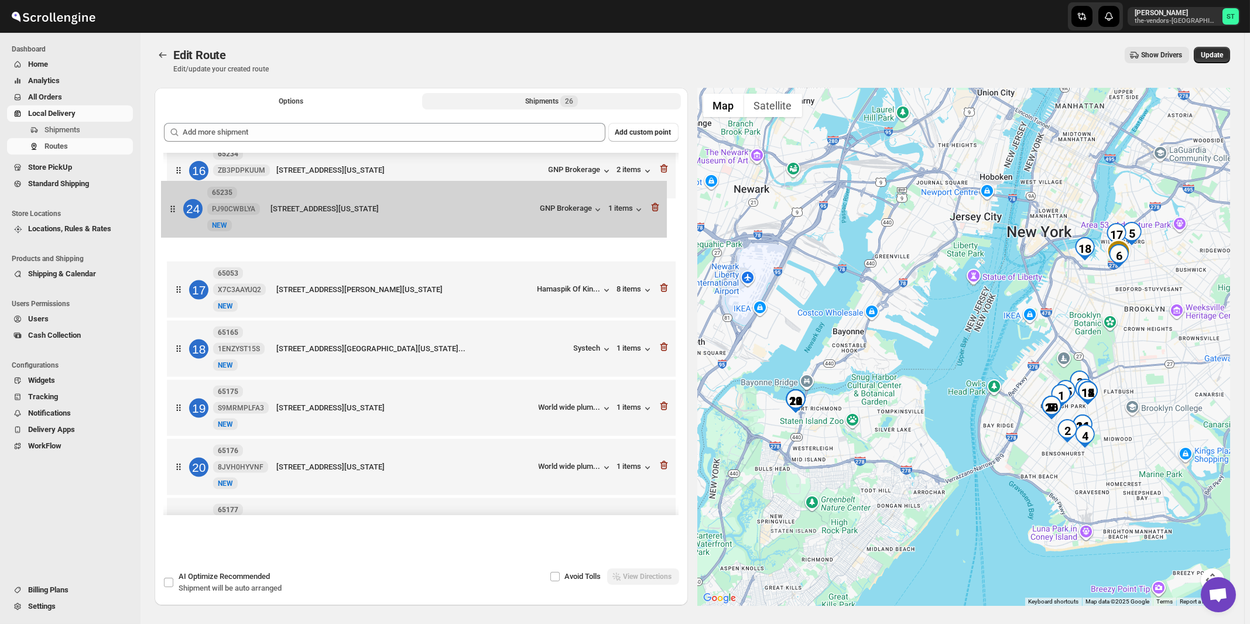
scroll to position [901, 0]
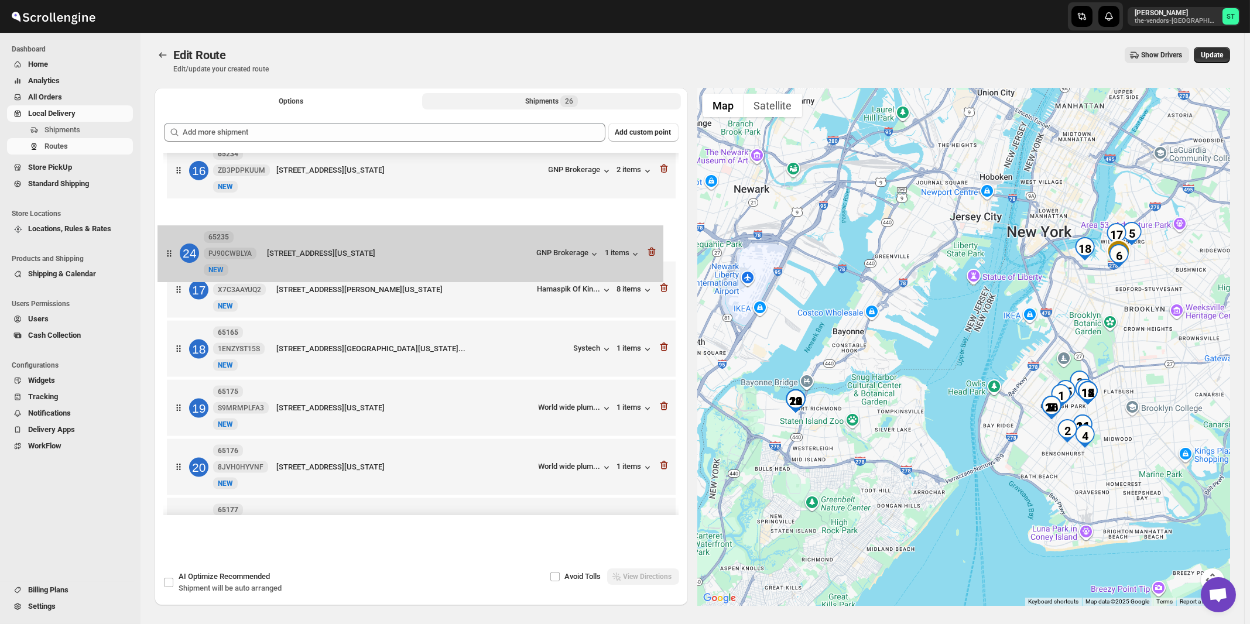
drag, startPoint x: 494, startPoint y: 395, endPoint x: 486, endPoint y: 247, distance: 147.8
click at [486, 247] on div "1 64822 YU83AKHOBA New [GEOGRAPHIC_DATA][STREET_ADDRESS][STREET_ADDRESS][US_STA…" at bounding box center [421, 24] width 515 height 1545
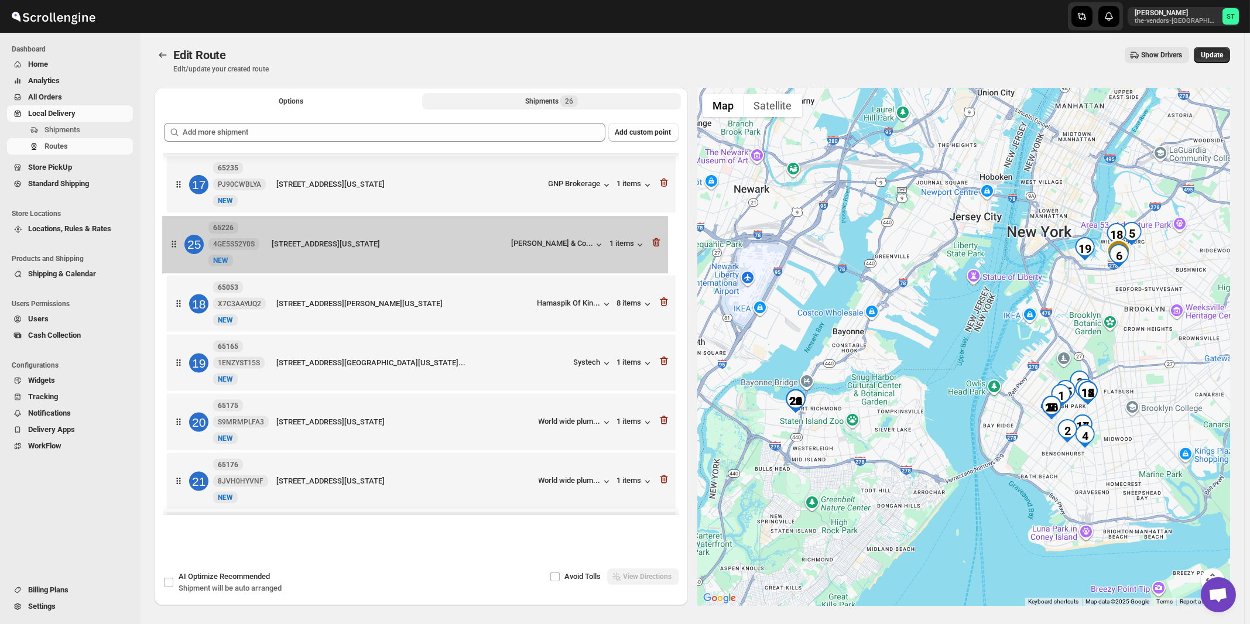
scroll to position [943, 0]
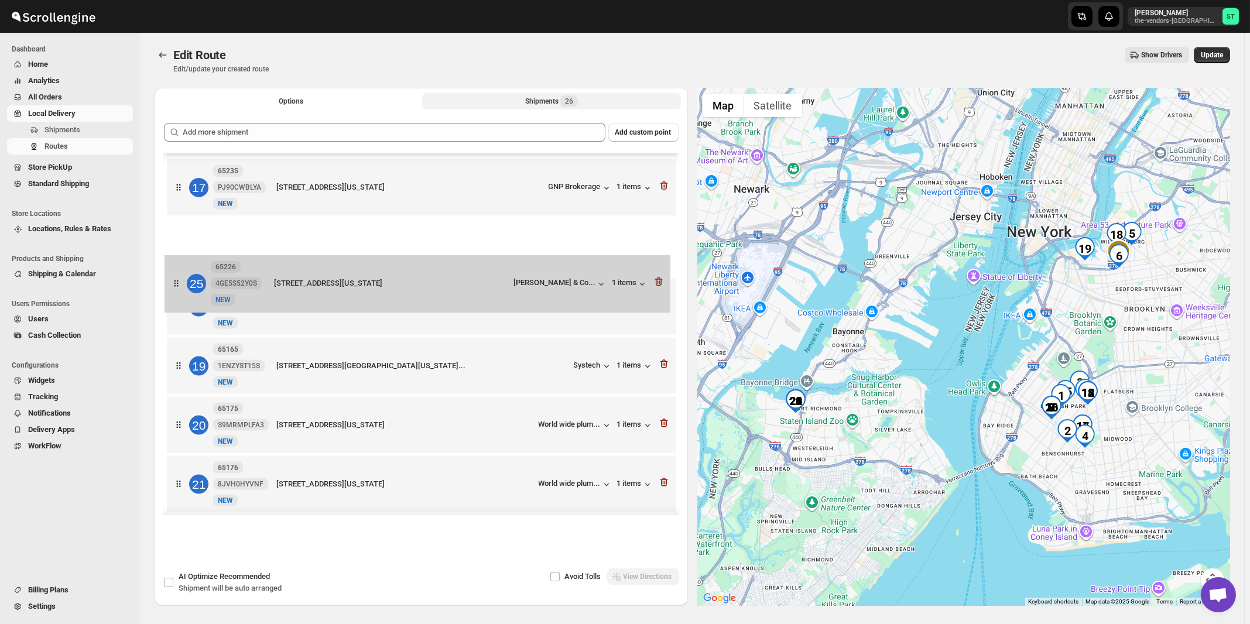
drag, startPoint x: 514, startPoint y: 433, endPoint x: 512, endPoint y: 293, distance: 140.6
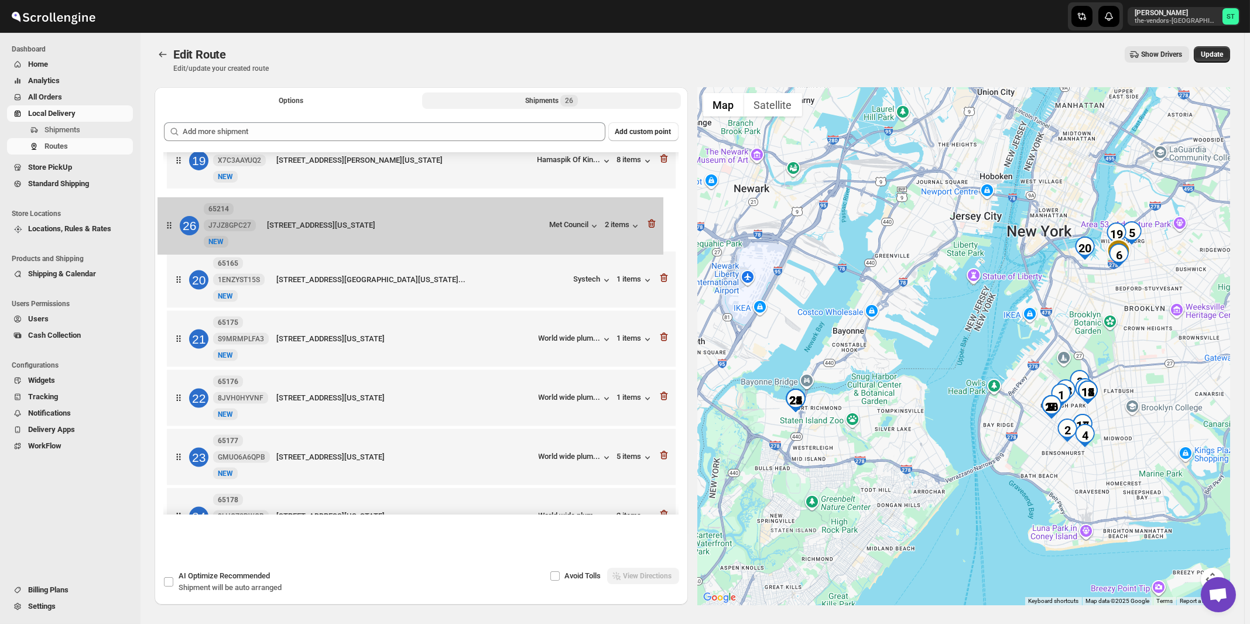
scroll to position [1080, 0]
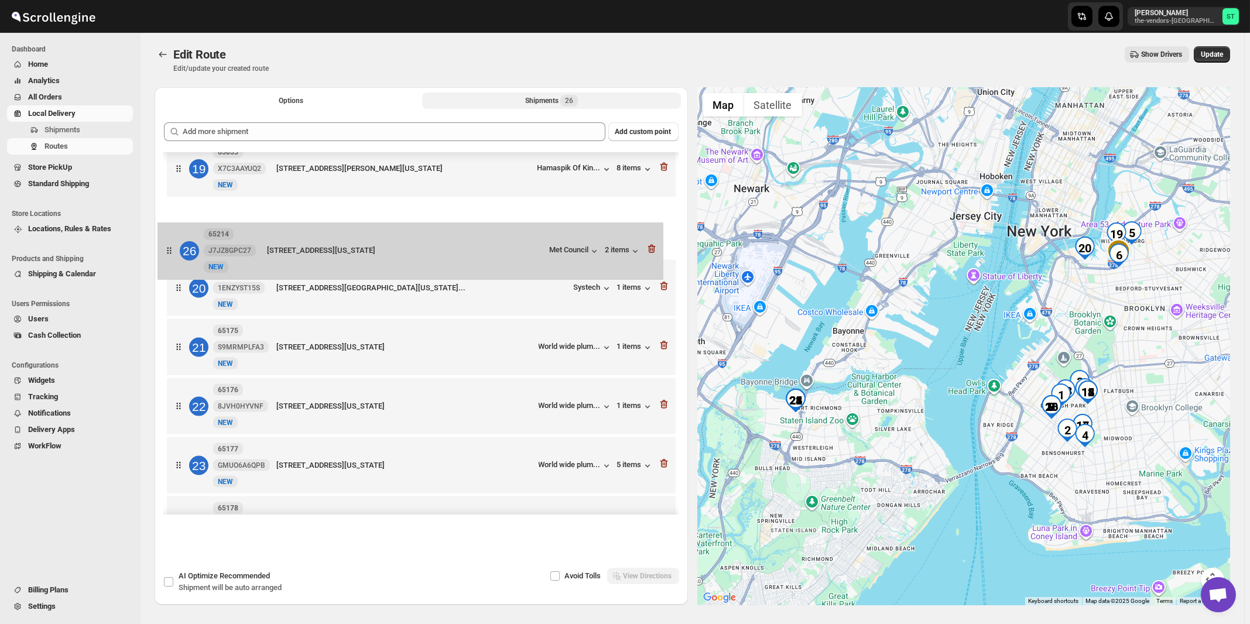
drag, startPoint x: 539, startPoint y: 482, endPoint x: 526, endPoint y: 247, distance: 235.8
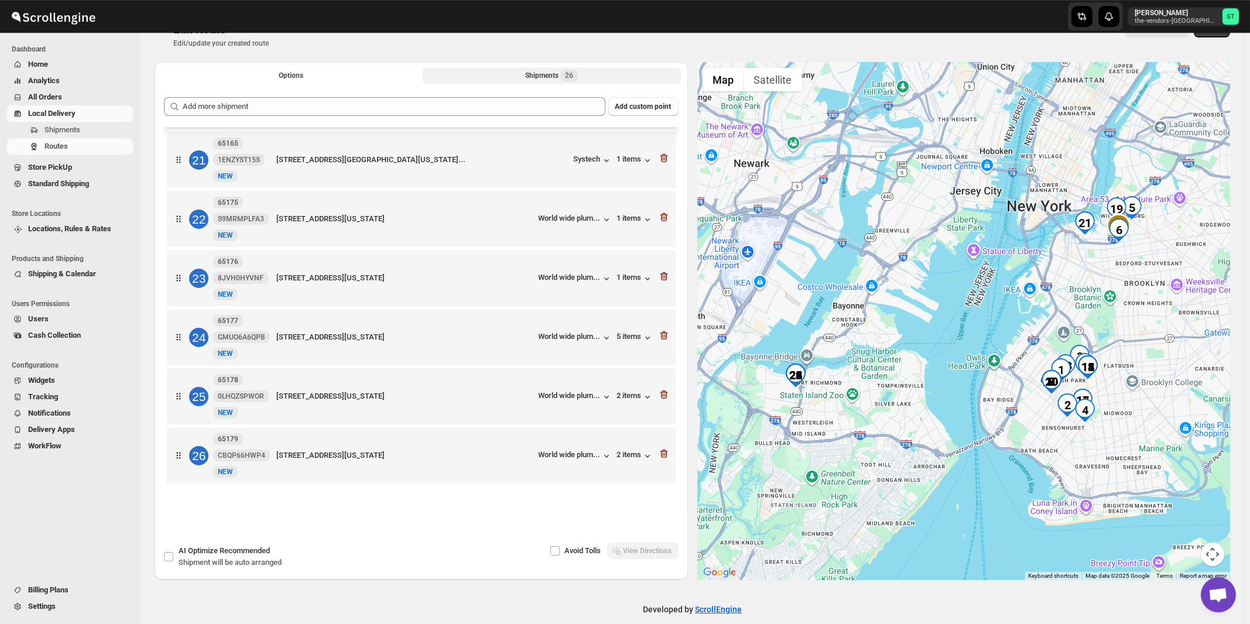
scroll to position [40, 0]
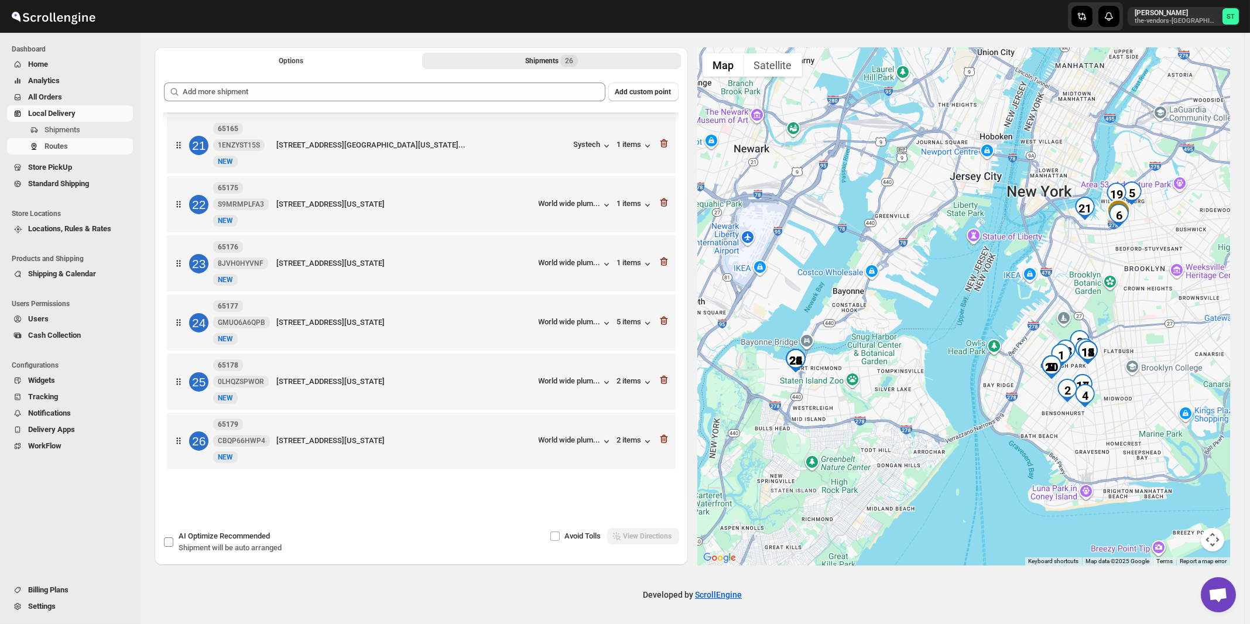
click at [228, 538] on span "Recommended" at bounding box center [245, 536] width 50 height 9
click at [173, 538] on input "AI Optimize Recommended Shipment will be auto arranged" at bounding box center [168, 542] width 9 height 9
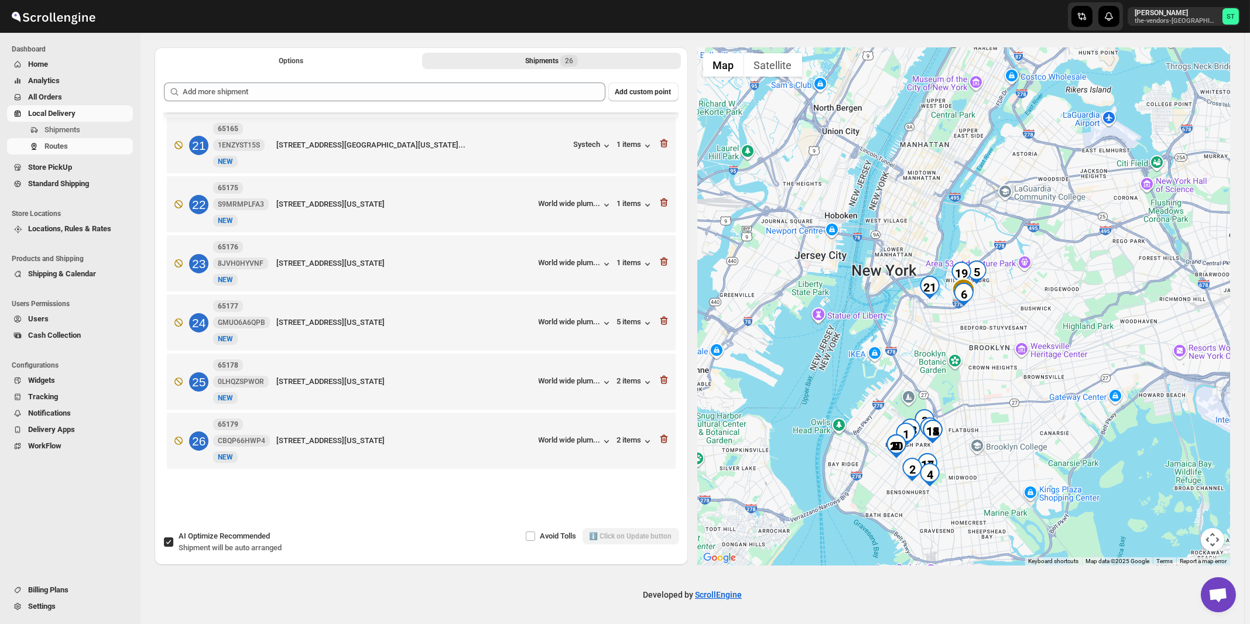
click at [239, 538] on span "Recommended" at bounding box center [245, 536] width 50 height 9
click at [173, 538] on input "AI Optimize Recommended Shipment will be auto arranged" at bounding box center [168, 542] width 9 height 9
checkbox input "false"
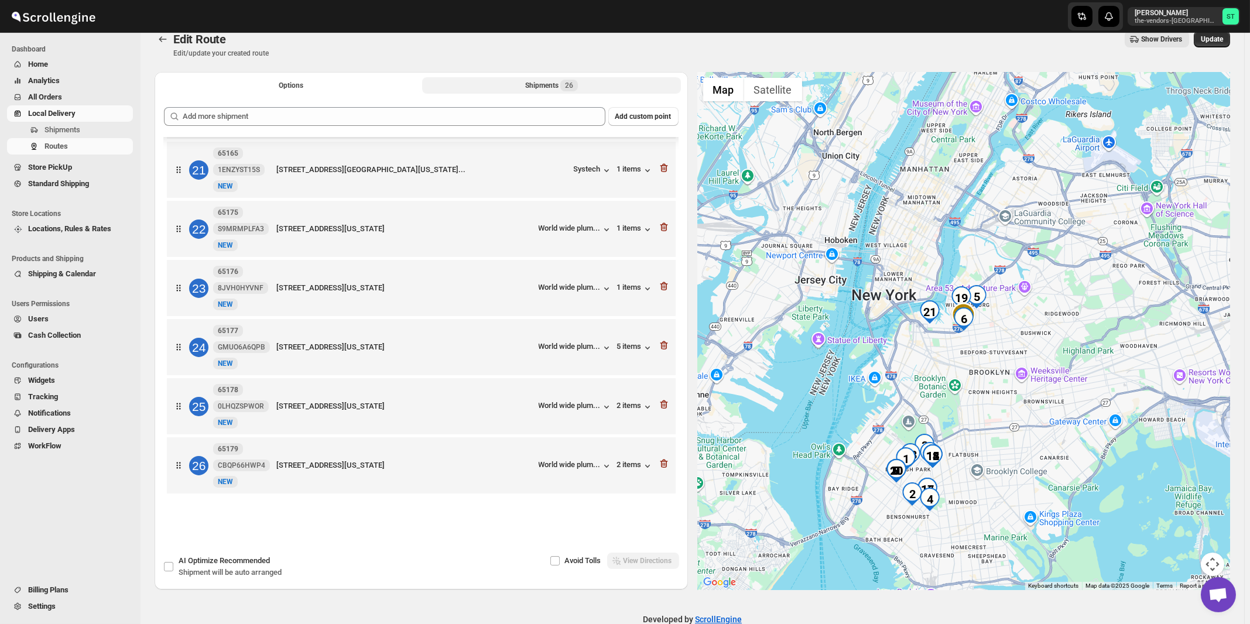
scroll to position [0, 0]
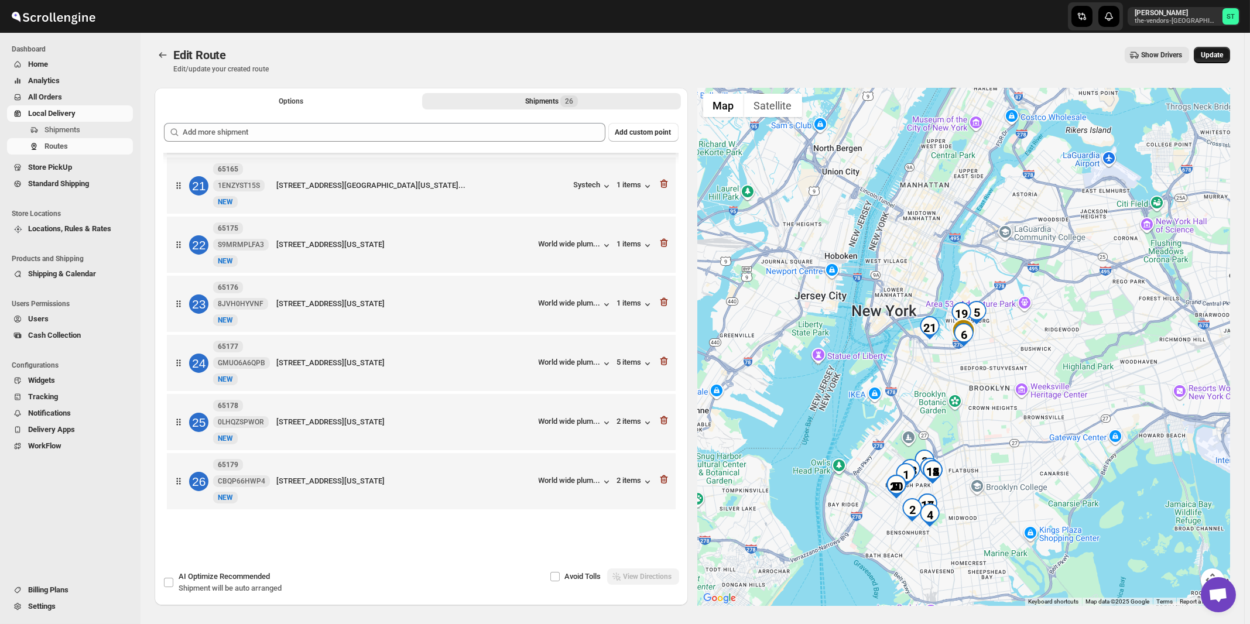
click at [1215, 56] on span "Update" at bounding box center [1212, 54] width 22 height 9
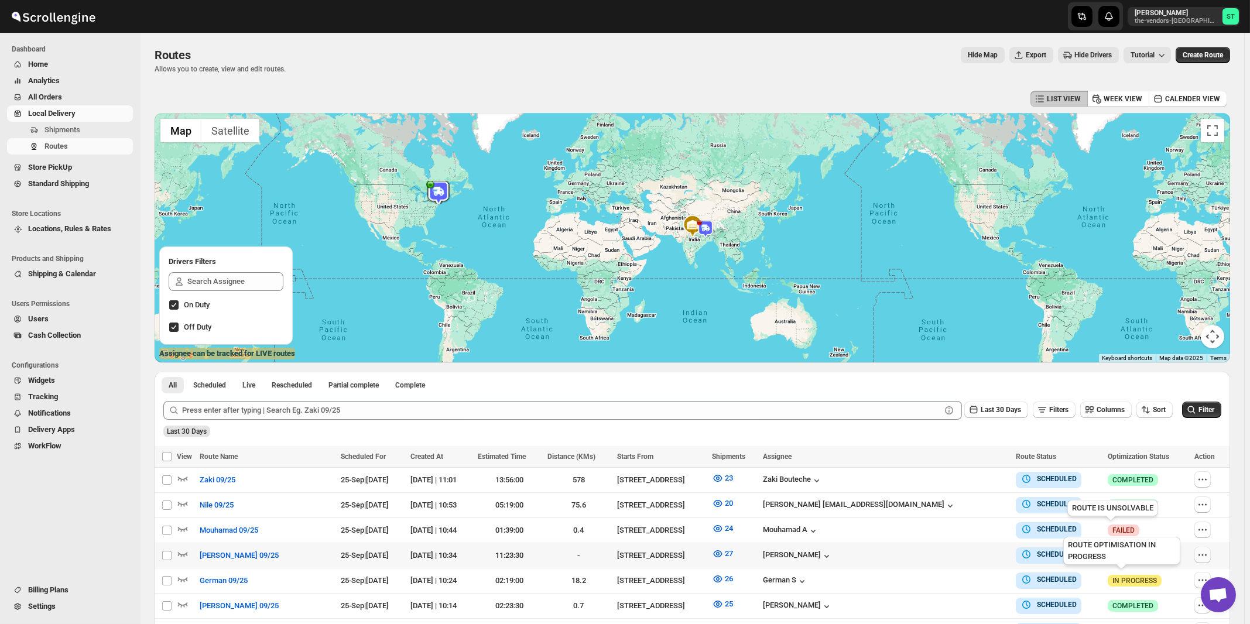
click at [1203, 552] on icon "button" at bounding box center [1203, 555] width 12 height 12
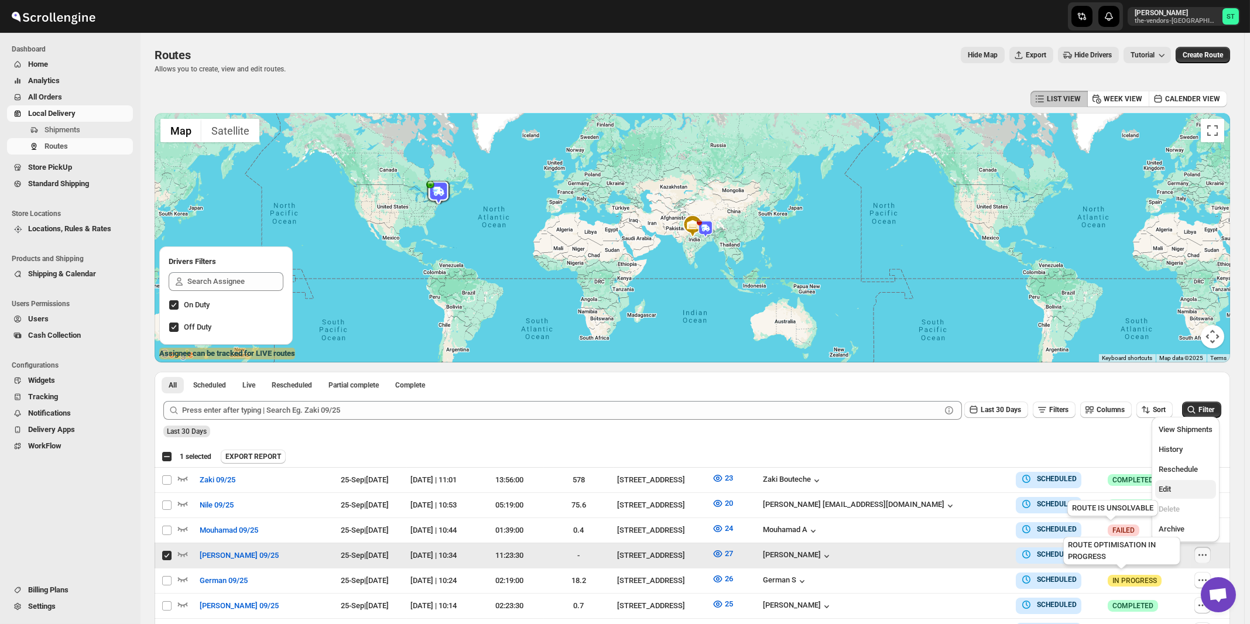
click at [1165, 489] on span "Edit" at bounding box center [1165, 489] width 12 height 9
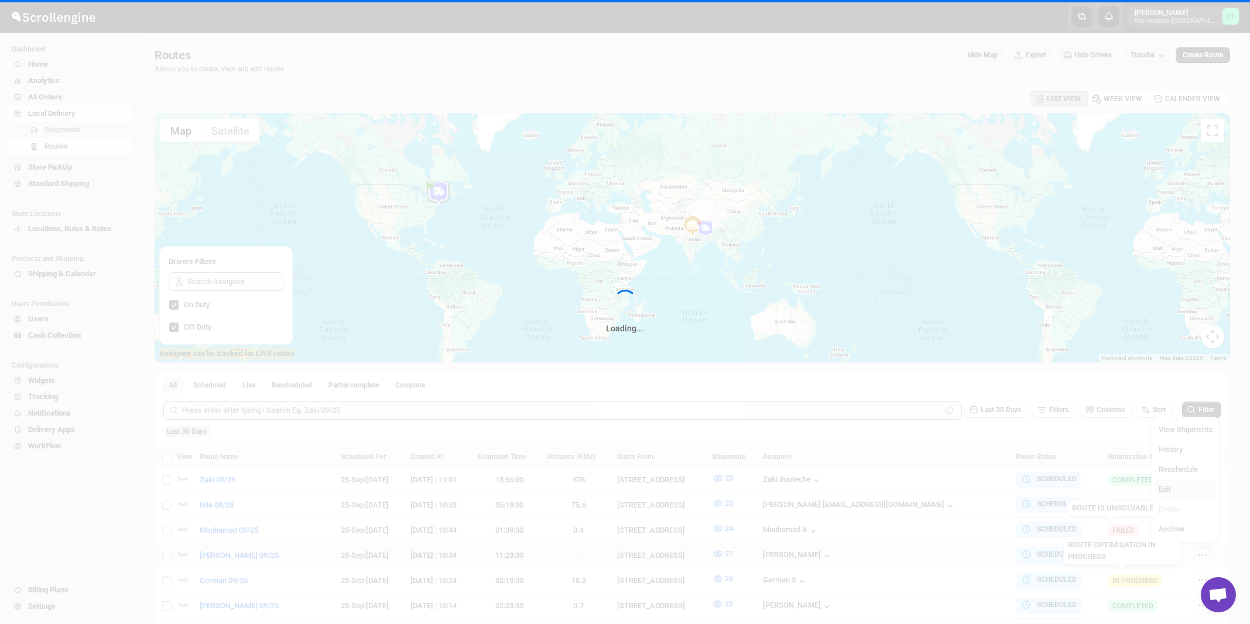
checkbox input "false"
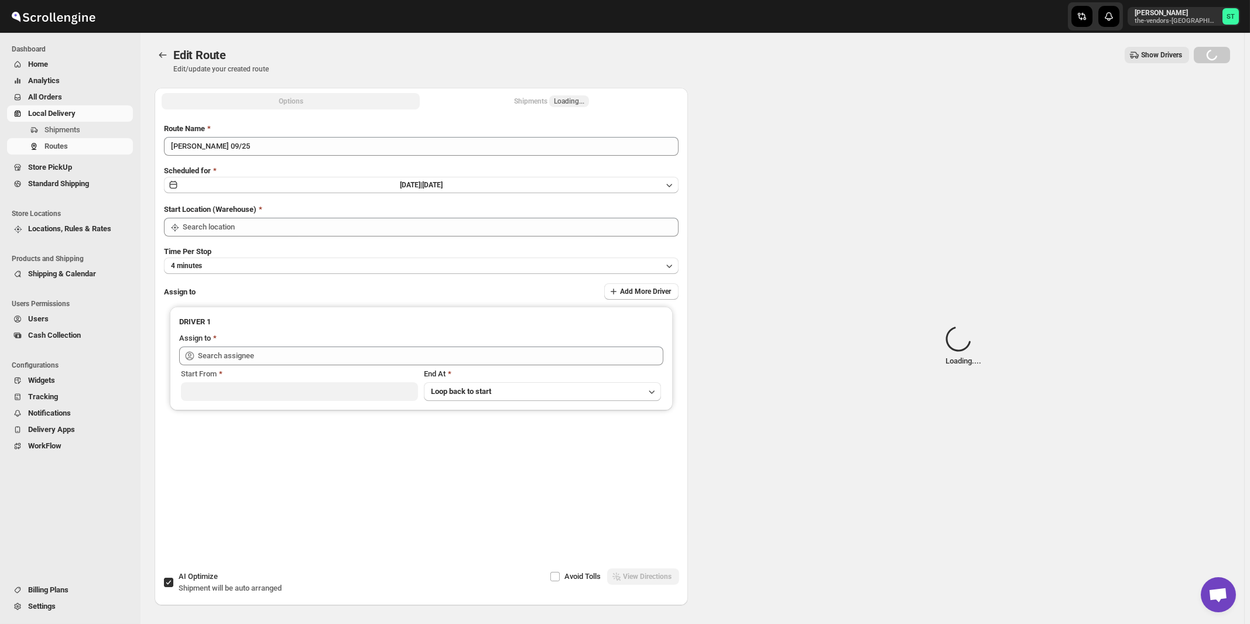
type input "[PERSON_NAME] 09/25"
checkbox input "true"
type input "[STREET_ADDRESS]"
type input "[PERSON_NAME] ([EMAIL_ADDRESS][DOMAIN_NAME])"
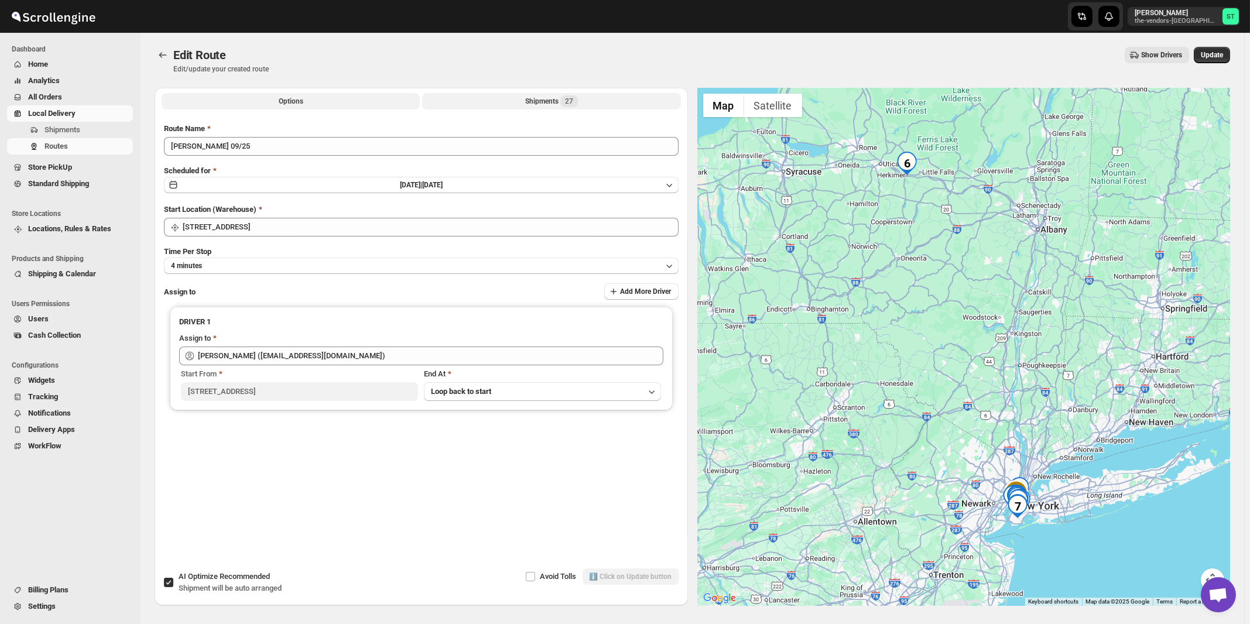
click at [542, 104] on div "Shipments 27" at bounding box center [551, 101] width 53 height 12
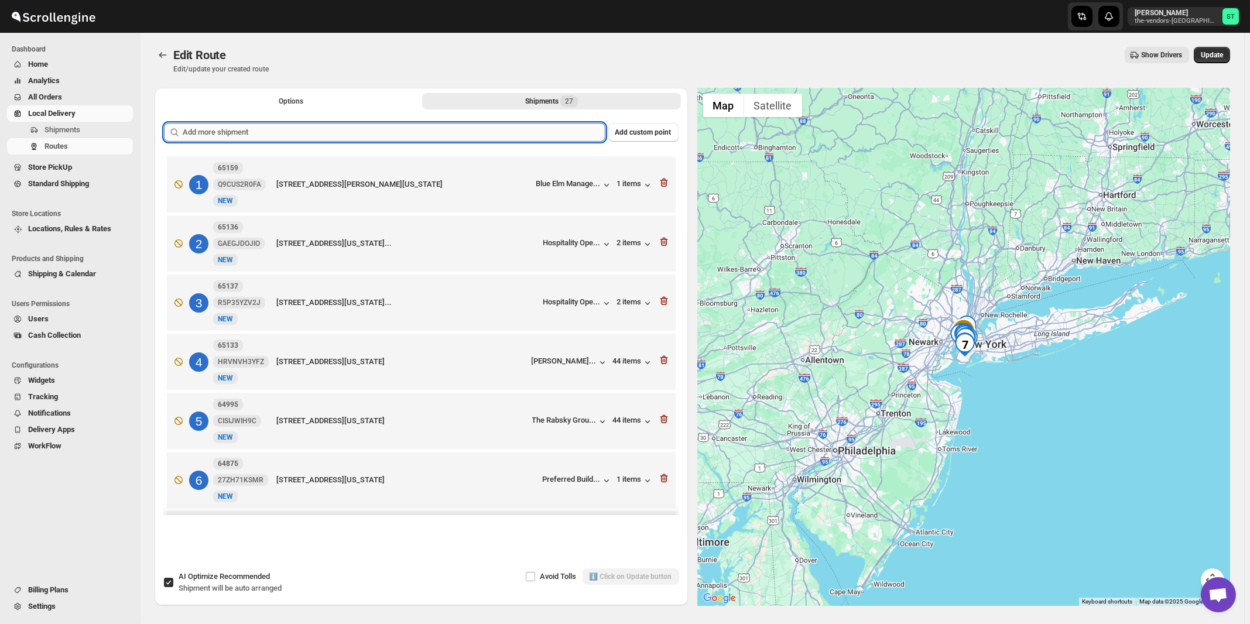
click at [500, 127] on input "text" at bounding box center [394, 132] width 423 height 19
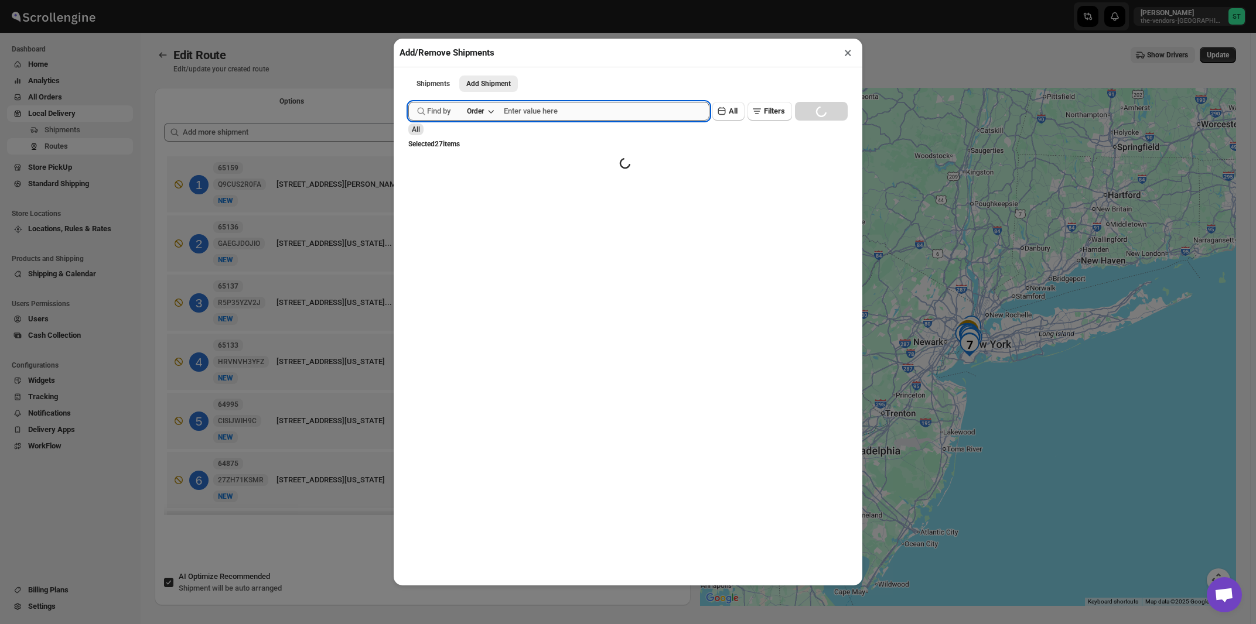
click at [573, 118] on input "text" at bounding box center [607, 111] width 206 height 19
paste input "65193"
type input "65193"
click at [408, 0] on button "Submit" at bounding box center [424, 6] width 33 height 12
